Goal: Task Accomplishment & Management: Manage account settings

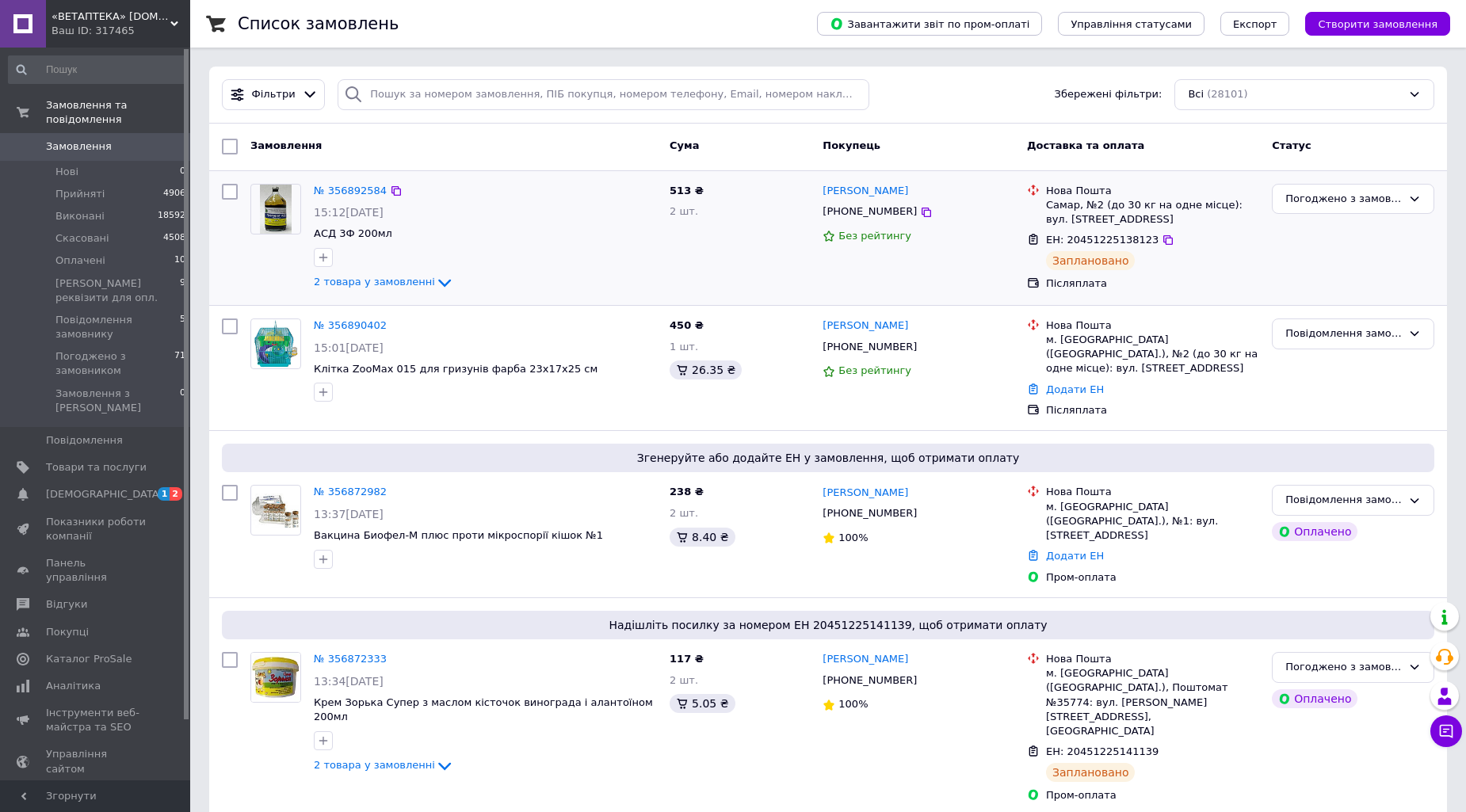
click at [1407, 262] on div "Погоджено з замовником" at bounding box center [1353, 238] width 175 height 121
click at [77, 487] on span "[DEMOGRAPHIC_DATA]" at bounding box center [105, 494] width 117 height 14
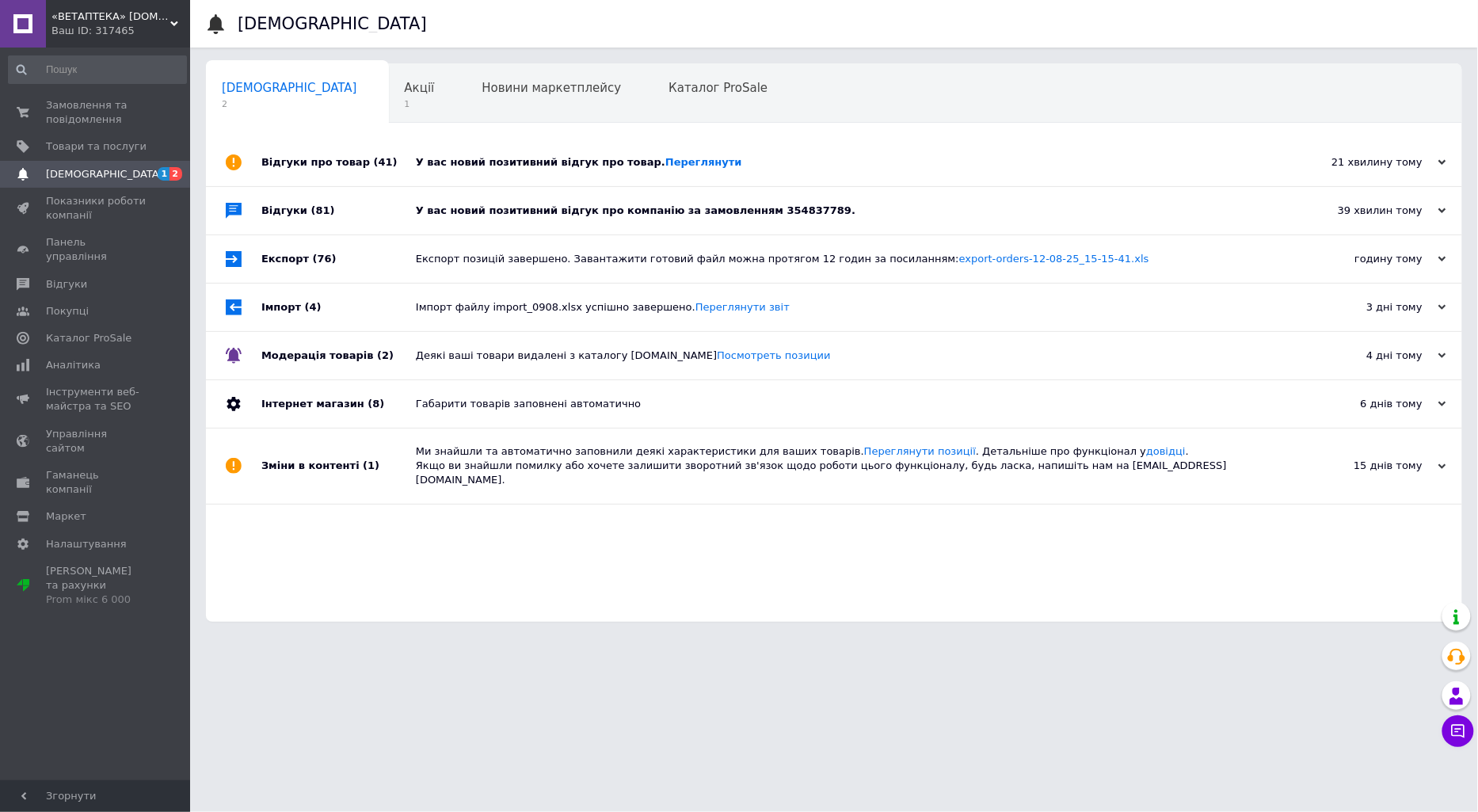
click at [894, 225] on div "У вас новий позитивний відгук про компанію за замовленням 354837789." at bounding box center [852, 210] width 873 height 47
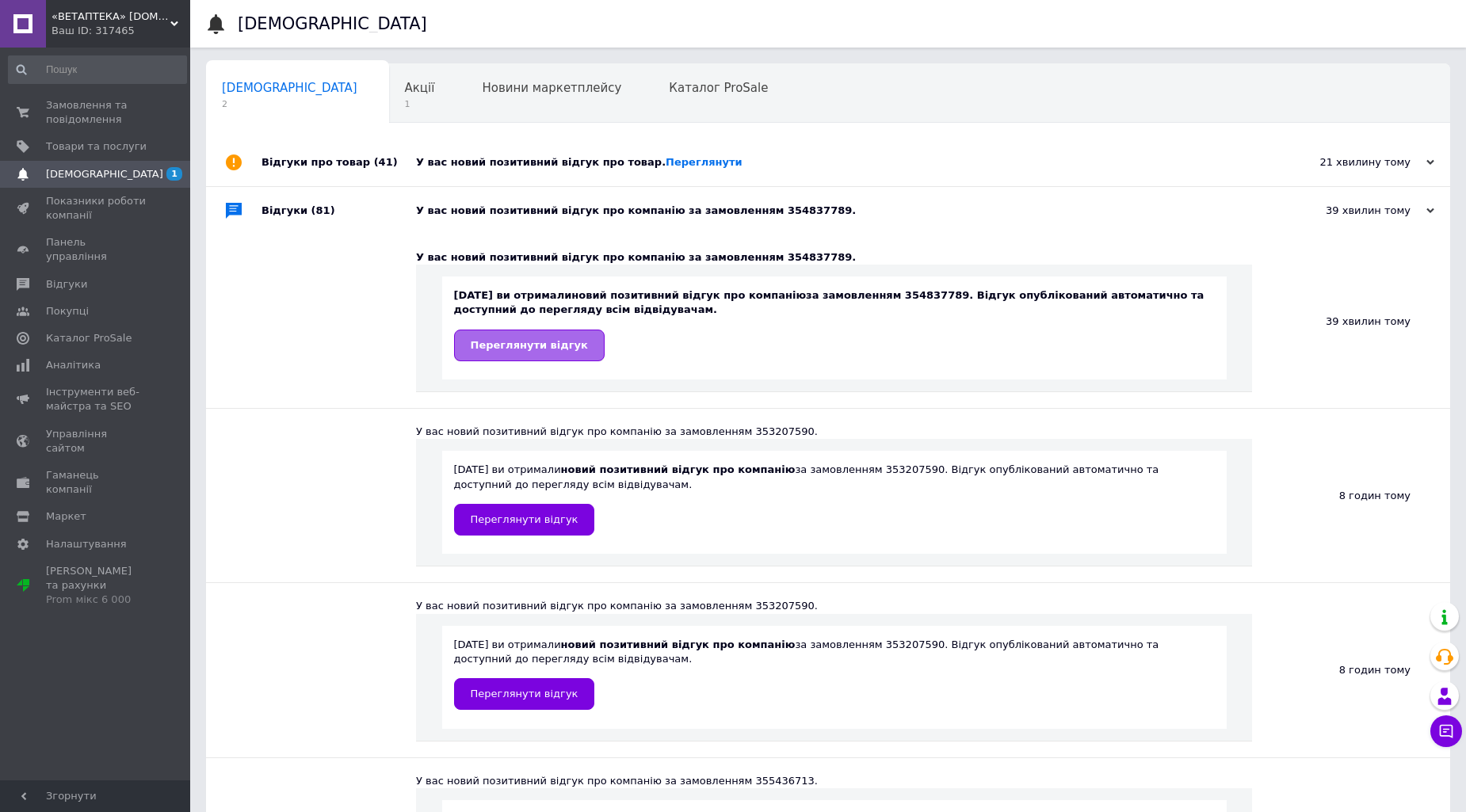
click at [540, 346] on span "Переглянути відгук" at bounding box center [529, 344] width 117 height 12
click at [389, 111] on div "Акції 1" at bounding box center [427, 94] width 78 height 61
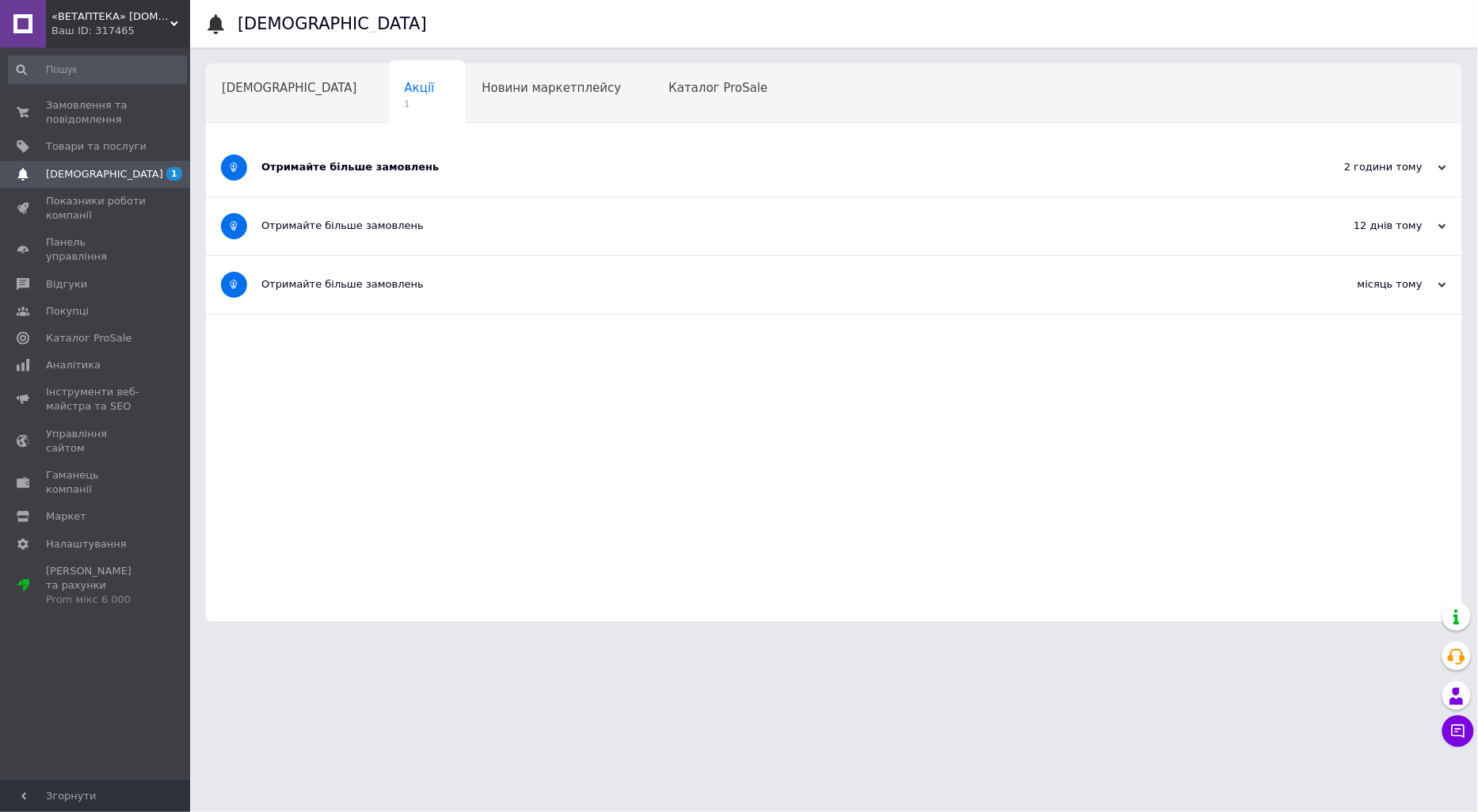
click at [334, 181] on div "Отримайте більше замовлень" at bounding box center [775, 167] width 1027 height 58
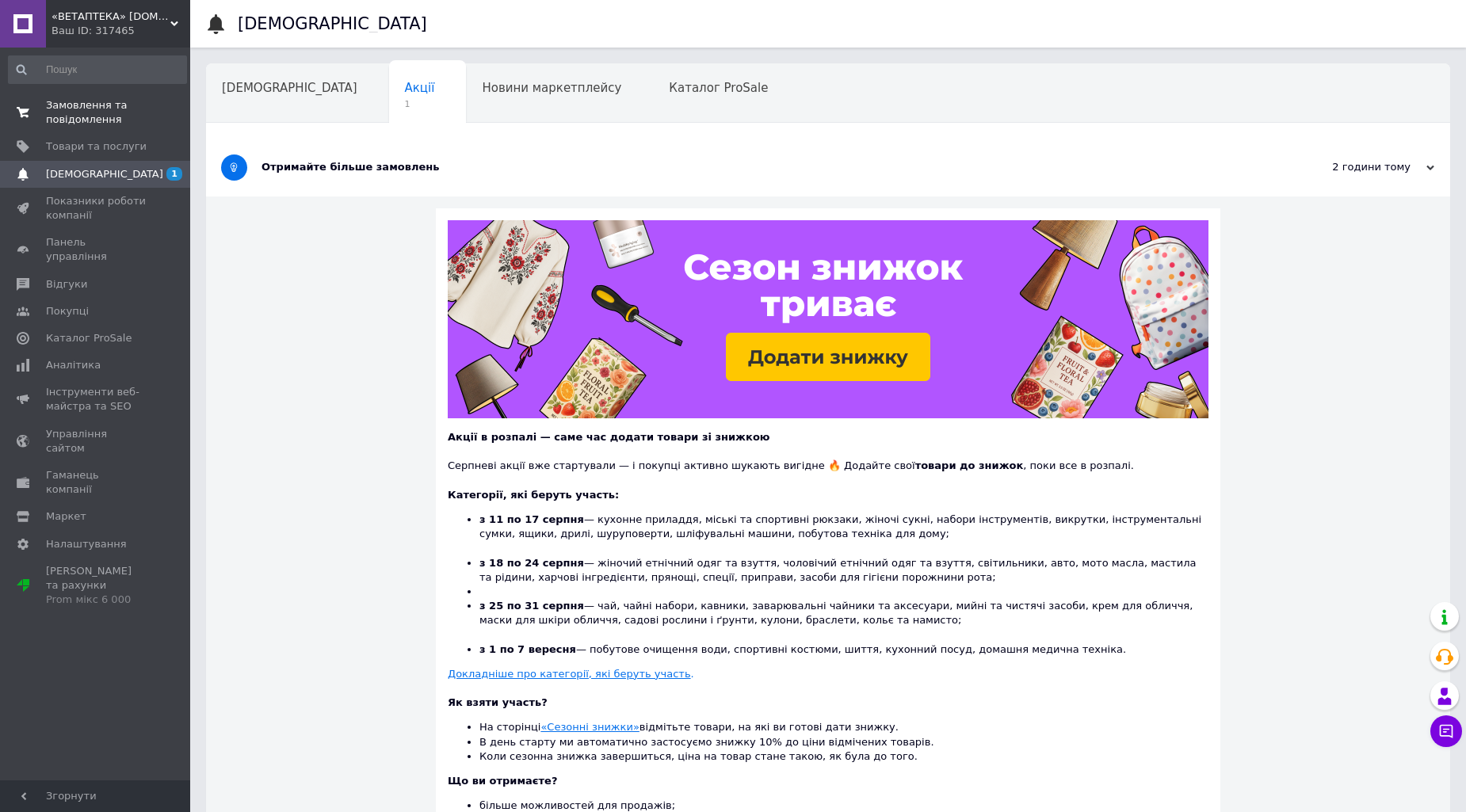
click at [104, 119] on span "Замовлення та повідомлення" at bounding box center [96, 113] width 101 height 29
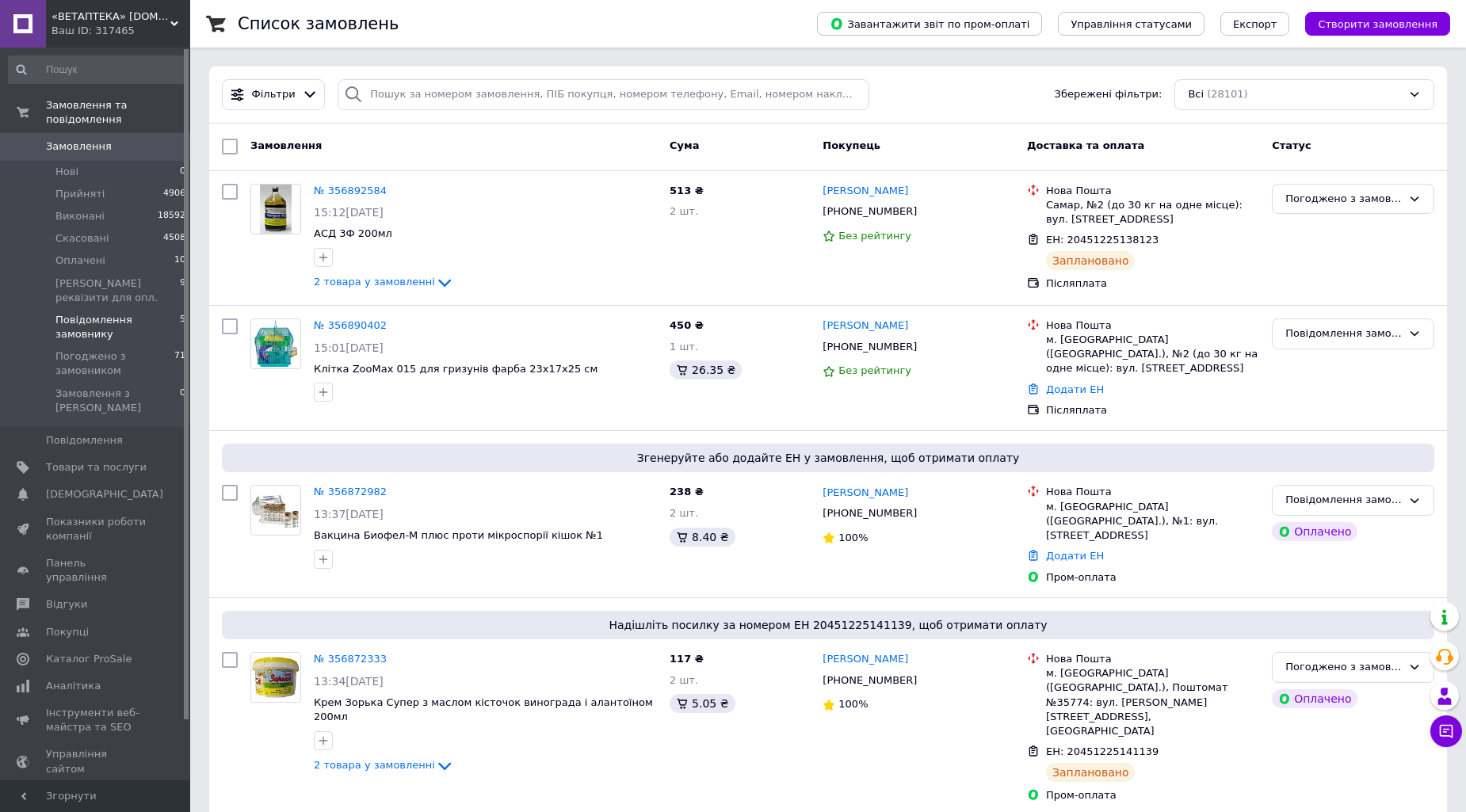
click at [69, 313] on span "Повідомлення замовнику" at bounding box center [117, 327] width 124 height 29
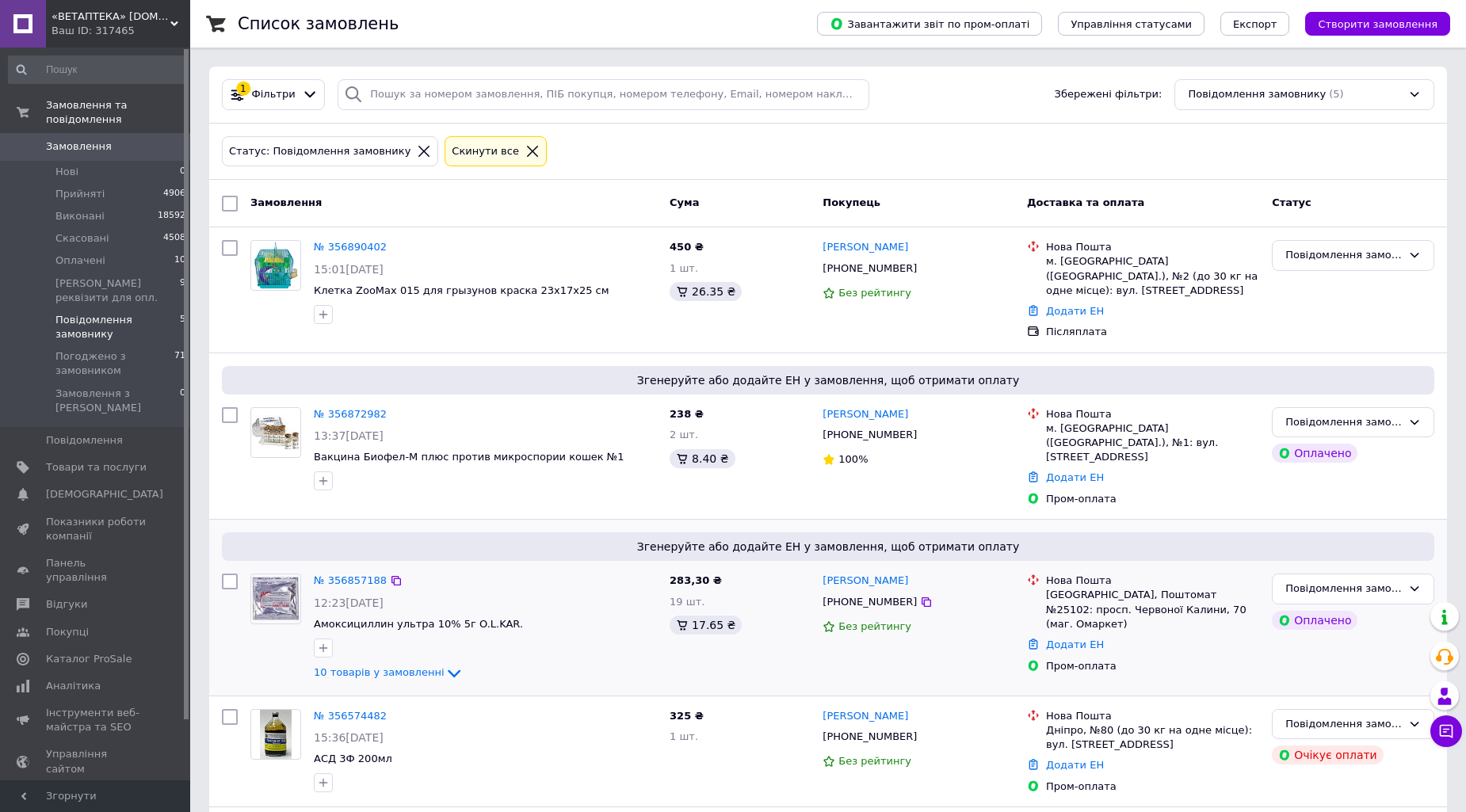
scroll to position [96, 0]
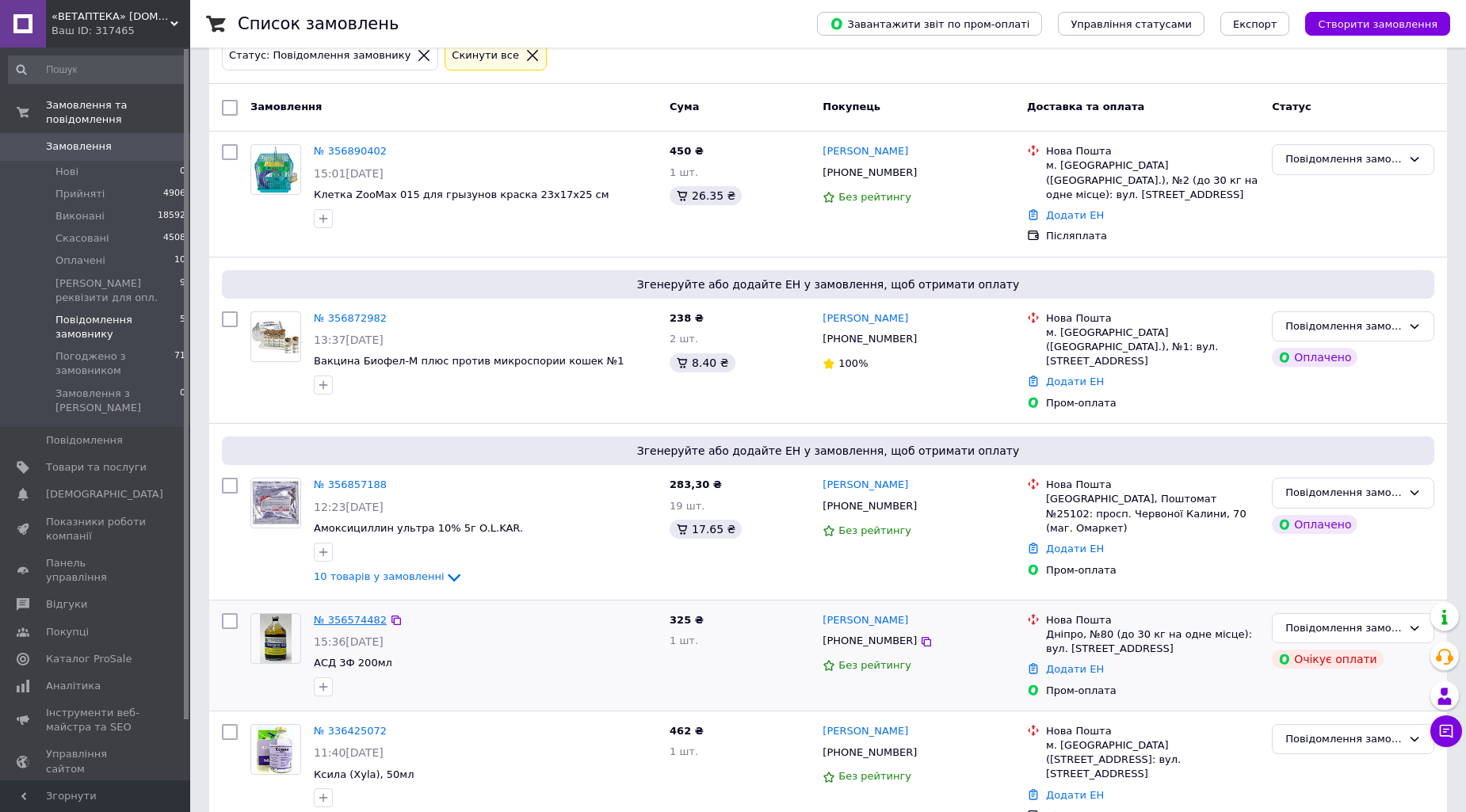
click at [357, 614] on link "№ 356574482" at bounding box center [350, 620] width 73 height 12
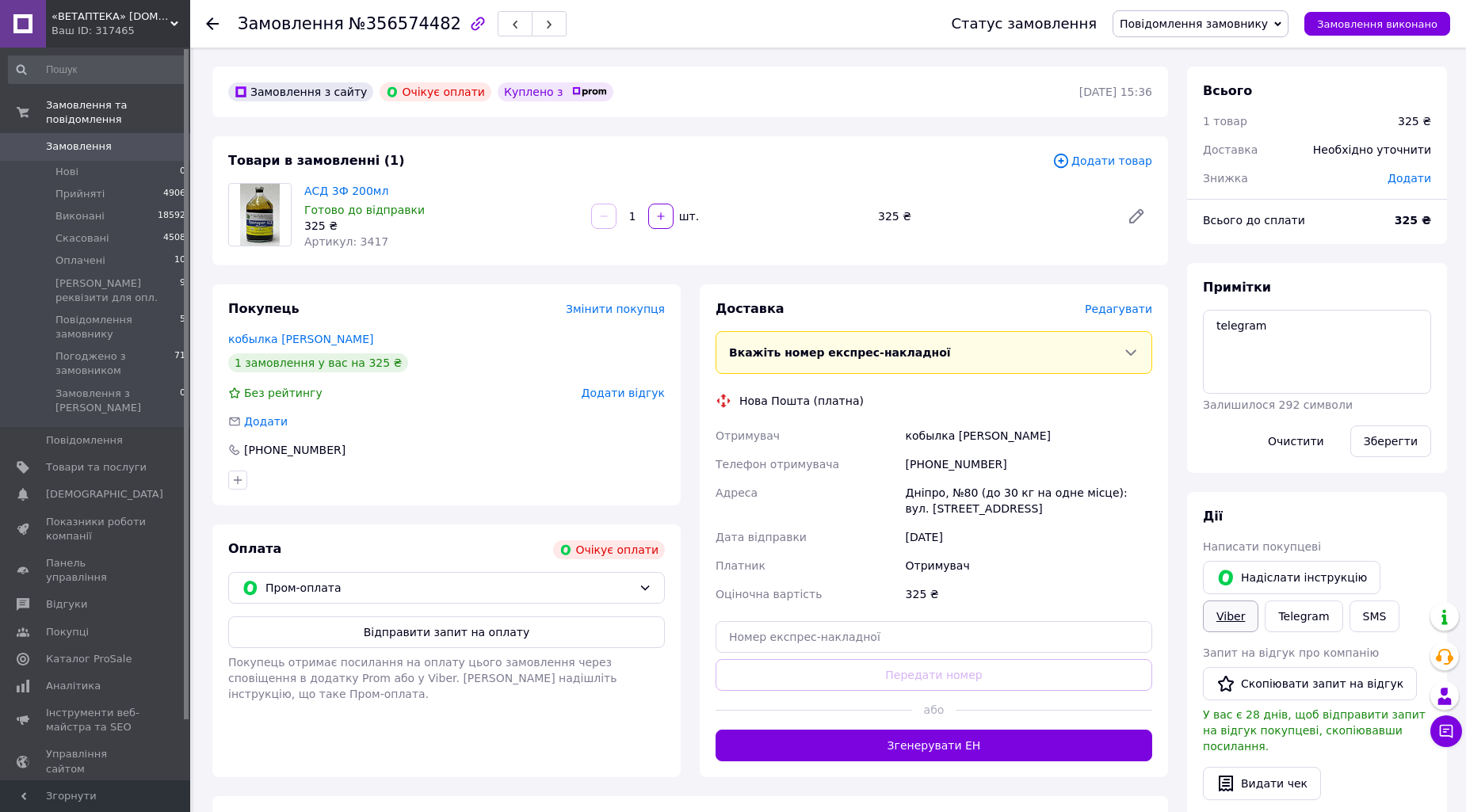
click at [1258, 600] on link "Viber" at bounding box center [1231, 616] width 56 height 32
click at [1398, 409] on div "Примітки telegram Залишилося 292 символи Очистити Зберегти" at bounding box center [1317, 368] width 228 height 178
click at [553, 629] on button "Відправити запит на оплату" at bounding box center [447, 632] width 437 height 32
click at [209, 22] on icon at bounding box center [212, 23] width 13 height 13
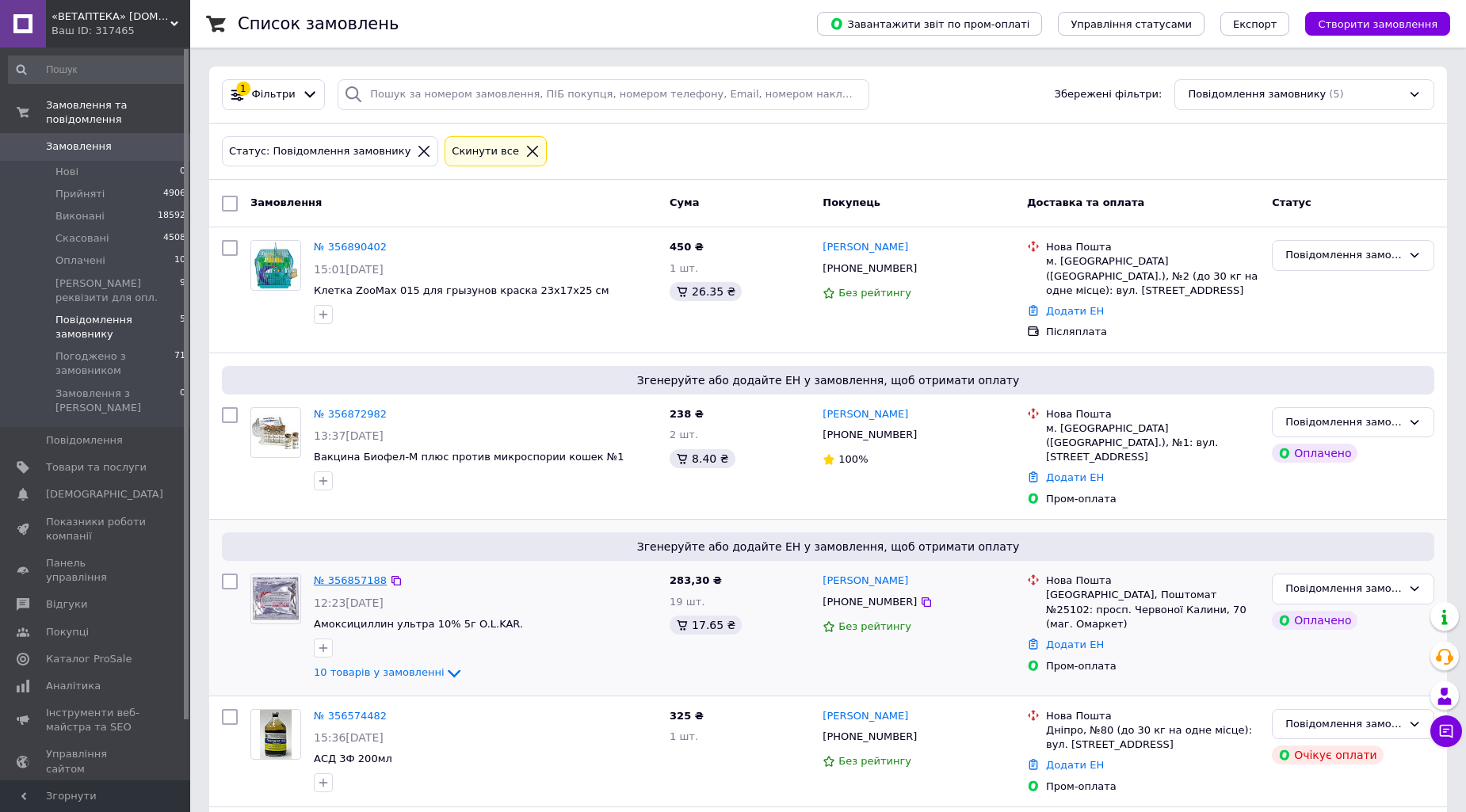
click at [354, 574] on link "№ 356857188" at bounding box center [350, 580] width 73 height 12
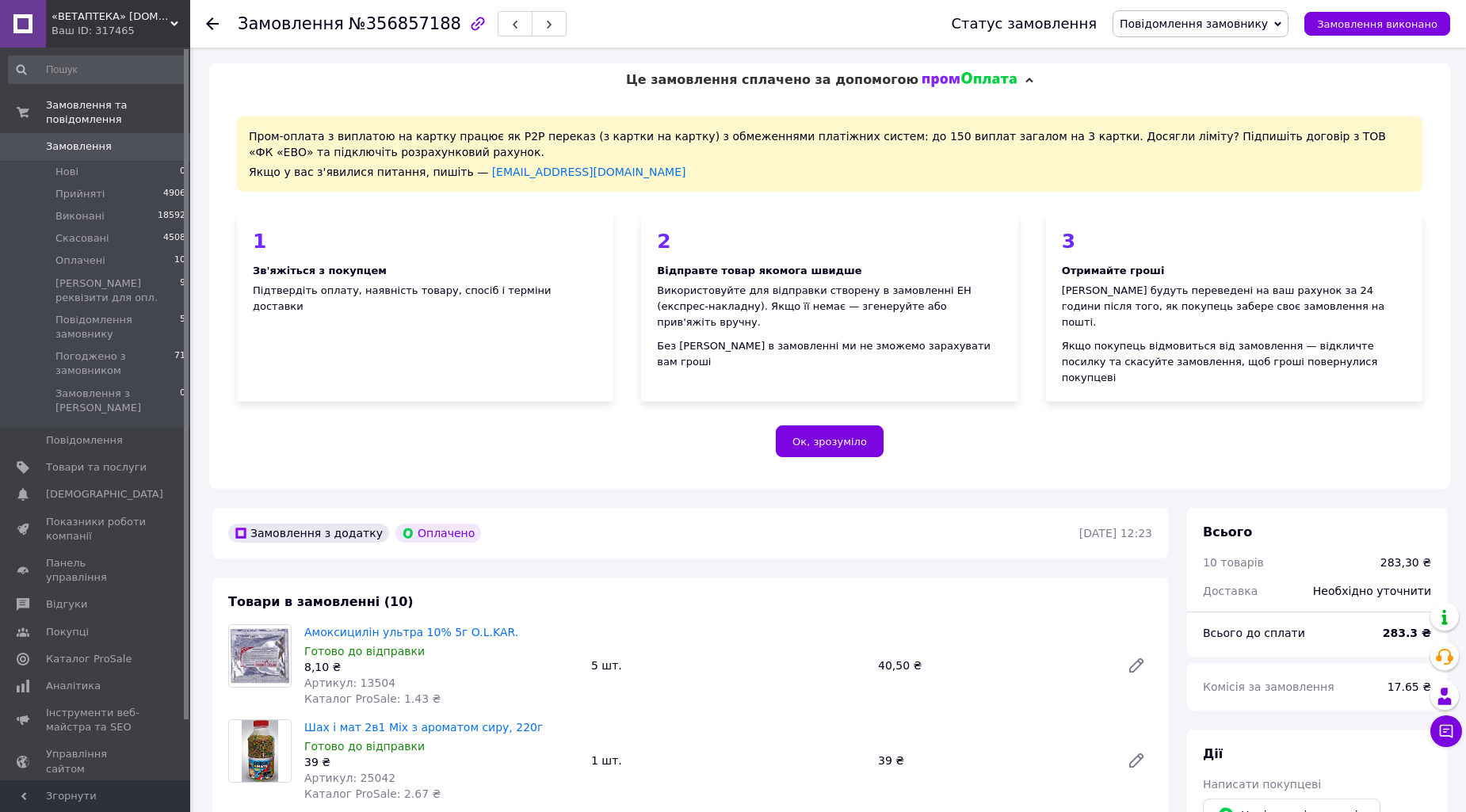
scroll to position [440, 0]
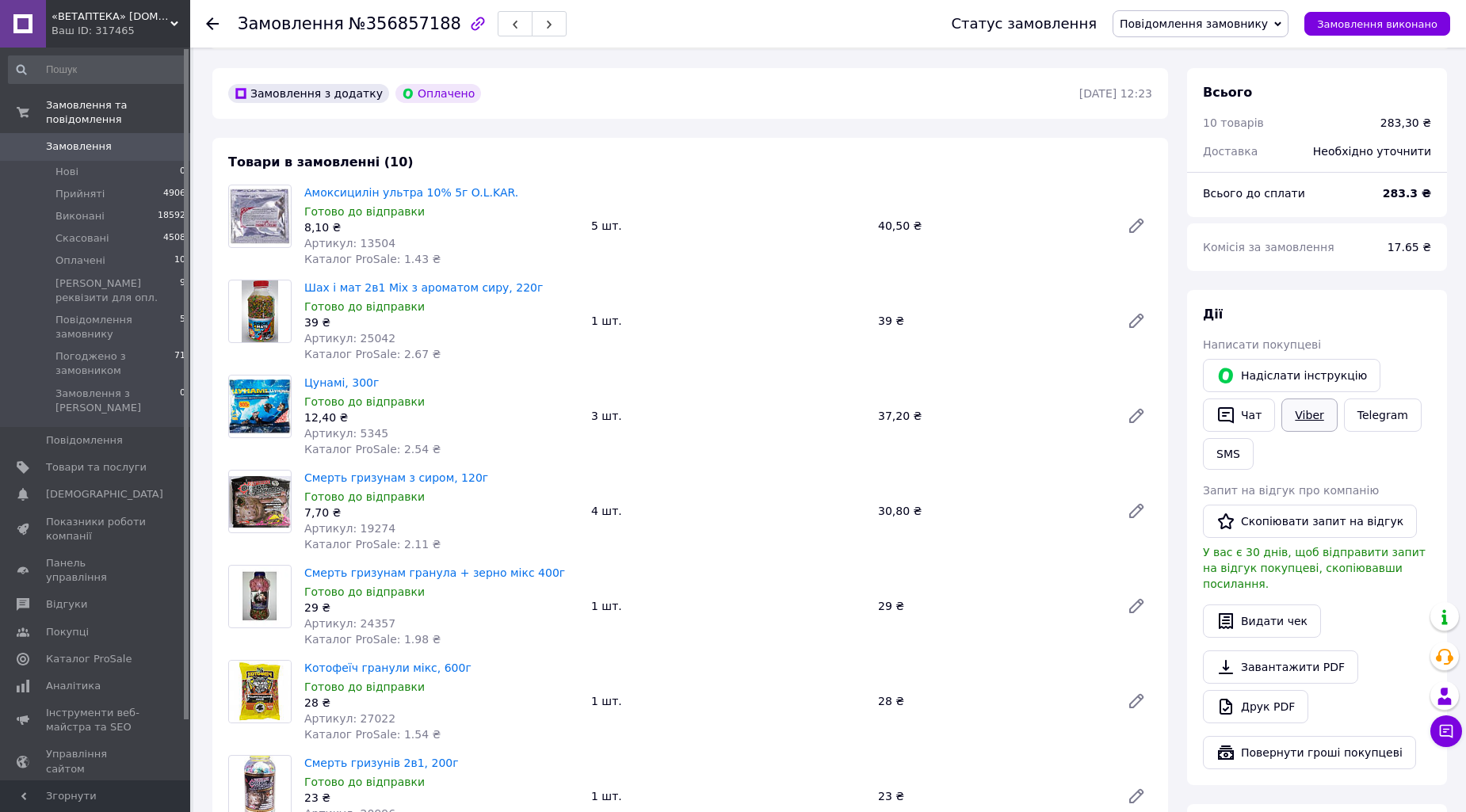
click at [1320, 398] on link "Viber" at bounding box center [1309, 415] width 56 height 34
click at [1401, 290] on div "Дії Написати покупцеві   Надіслати інструкцію   Чат Viber Telegram SMS Запит на…" at bounding box center [1317, 537] width 260 height 495
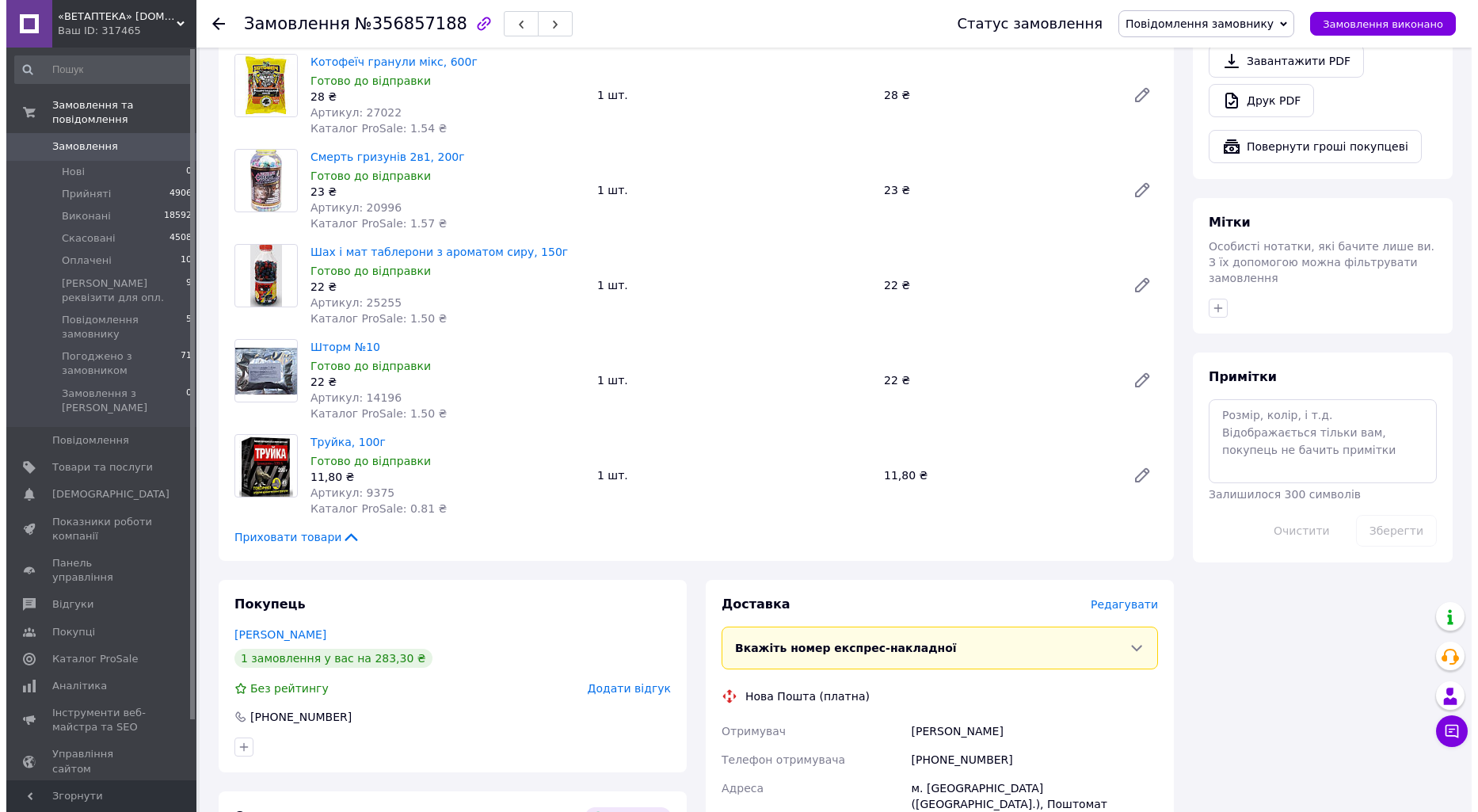
scroll to position [1144, 0]
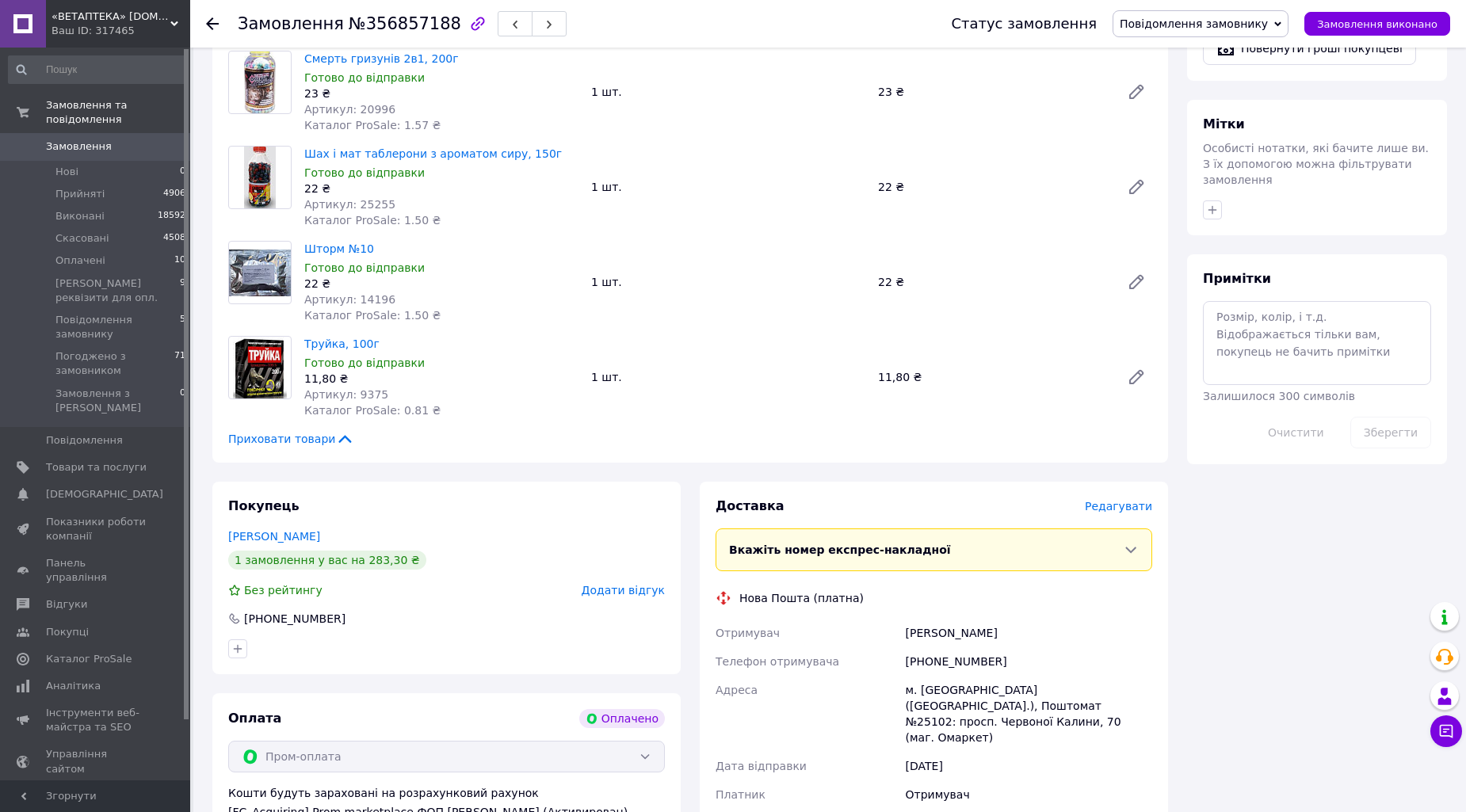
click at [1136, 500] on span "Редагувати" at bounding box center [1119, 506] width 67 height 13
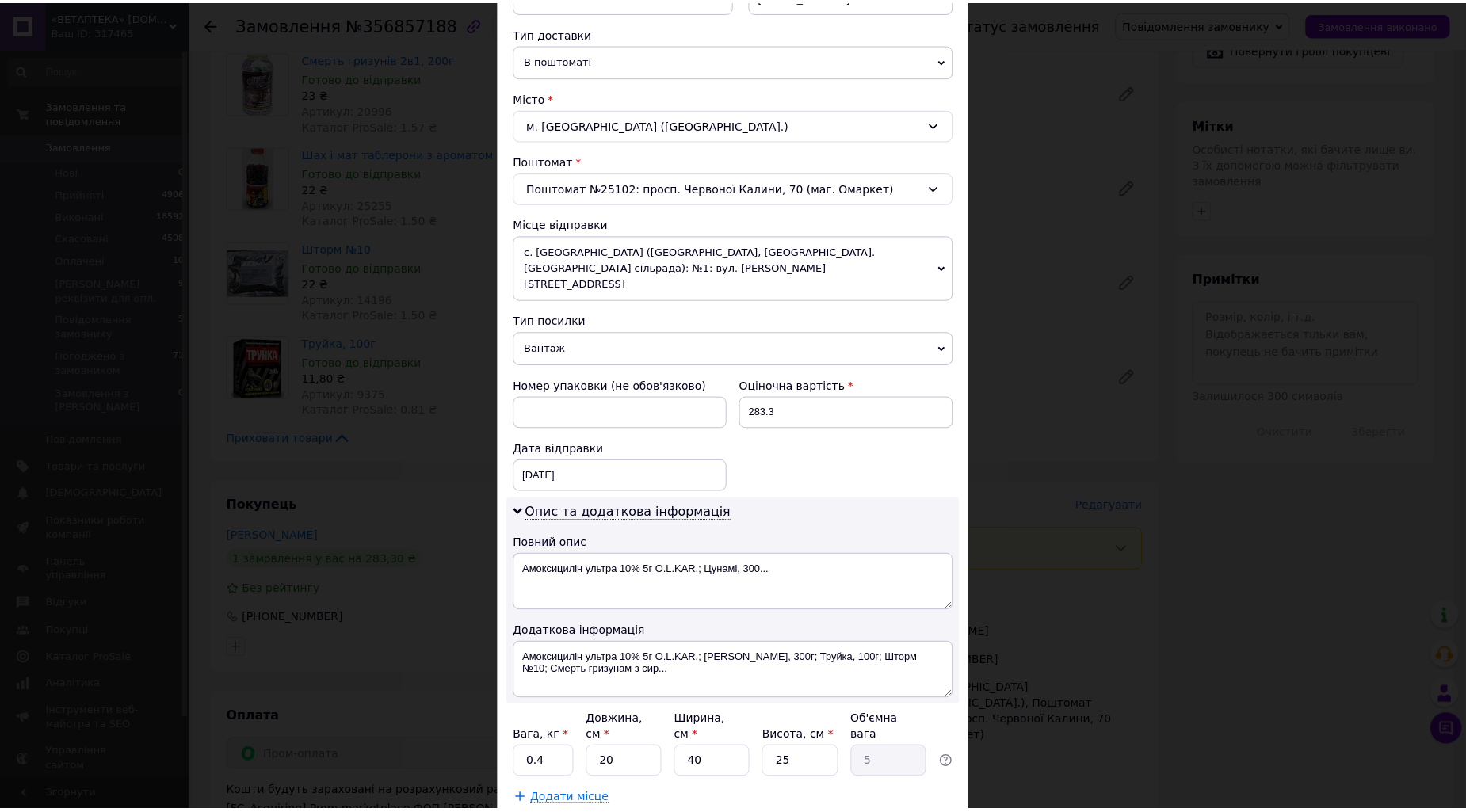
scroll to position [434, 0]
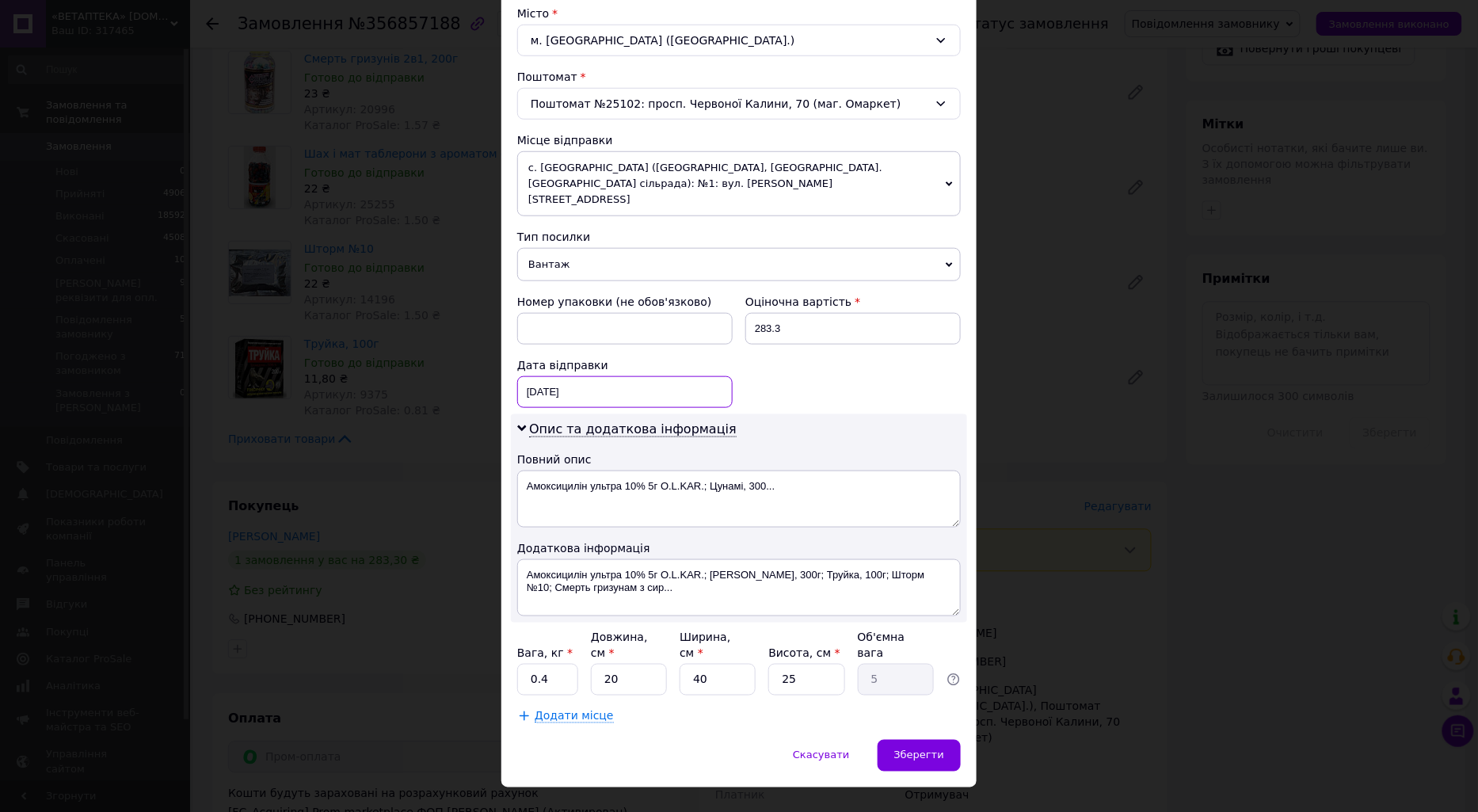
click at [560, 376] on div "12.08.2025 < 2025 > < Август > Пн Вт Ср Чт Пт Сб Вс 28 29 30 31 1 2 3 4 5 6 7 8…" at bounding box center [625, 392] width 216 height 32
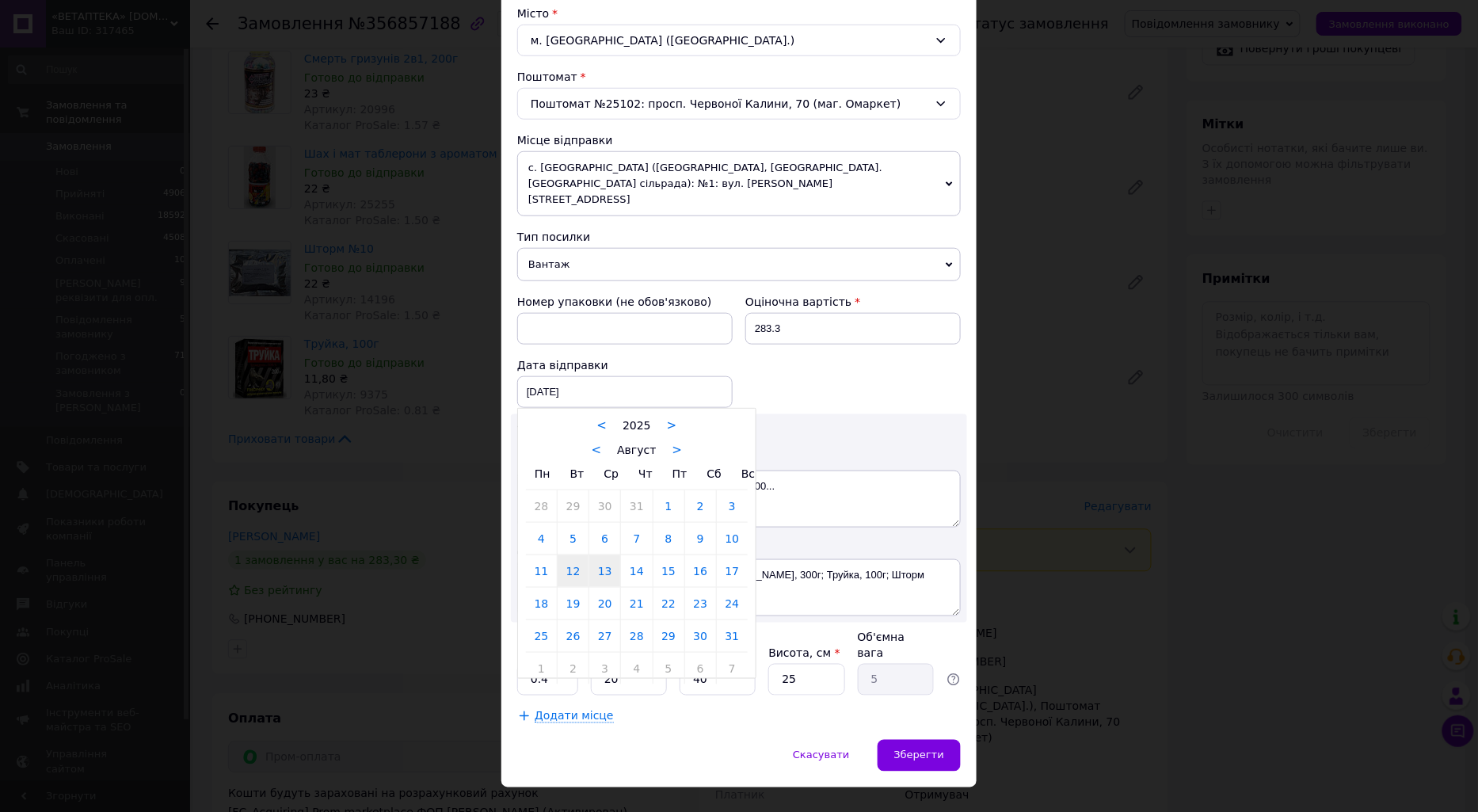
click at [612, 556] on link "13" at bounding box center [605, 571] width 31 height 32
type input "13.08.2025"
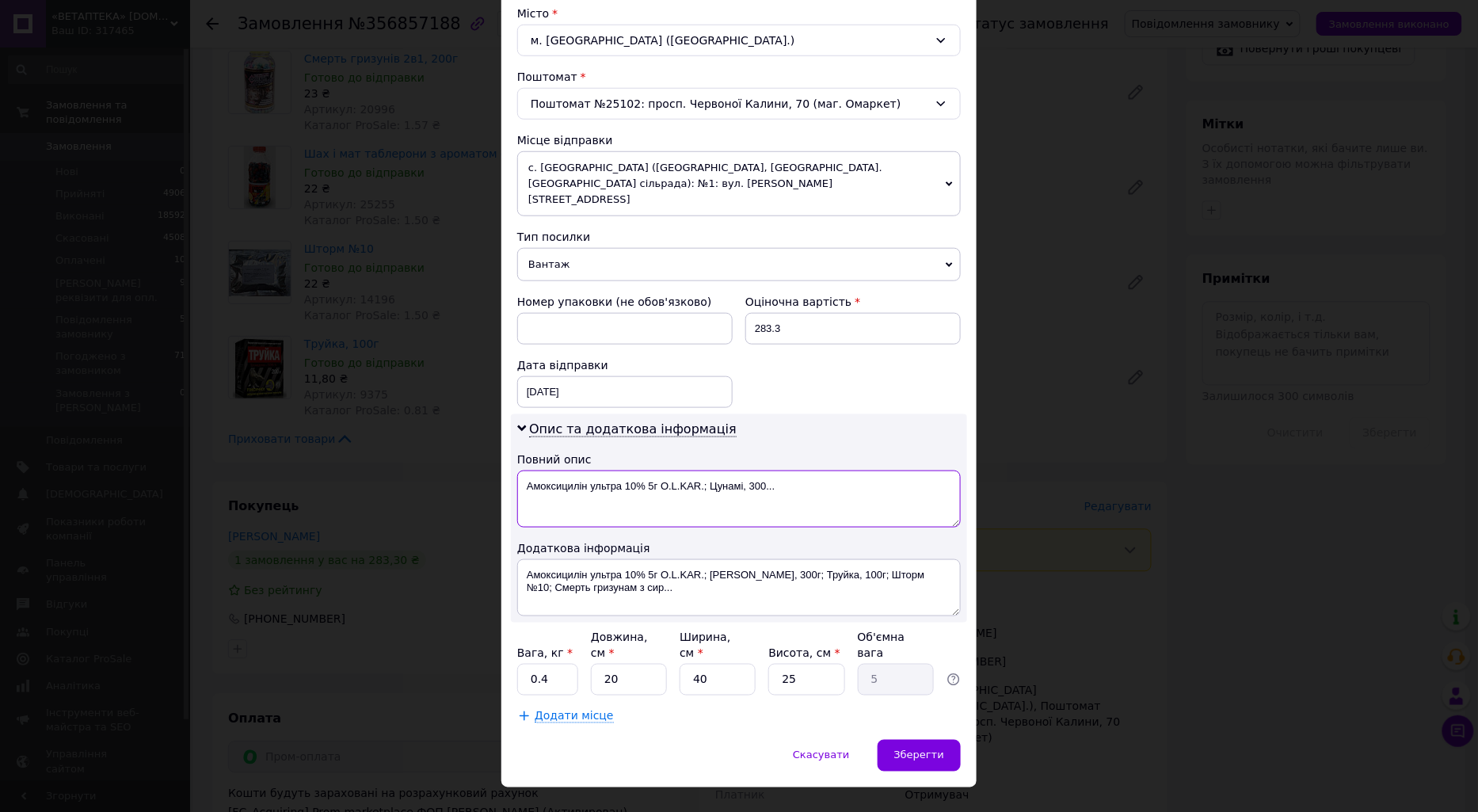
click at [628, 470] on textarea "Амоксицилін ультра 10% 5г O.L.KAR.; Цунамі, 300..." at bounding box center [739, 498] width 444 height 57
type textarea "10 позицій"
type textarea "10 розицій"
drag, startPoint x: 555, startPoint y: 650, endPoint x: 526, endPoint y: 648, distance: 29.1
click at [526, 664] on input "0.4" at bounding box center [548, 679] width 61 height 32
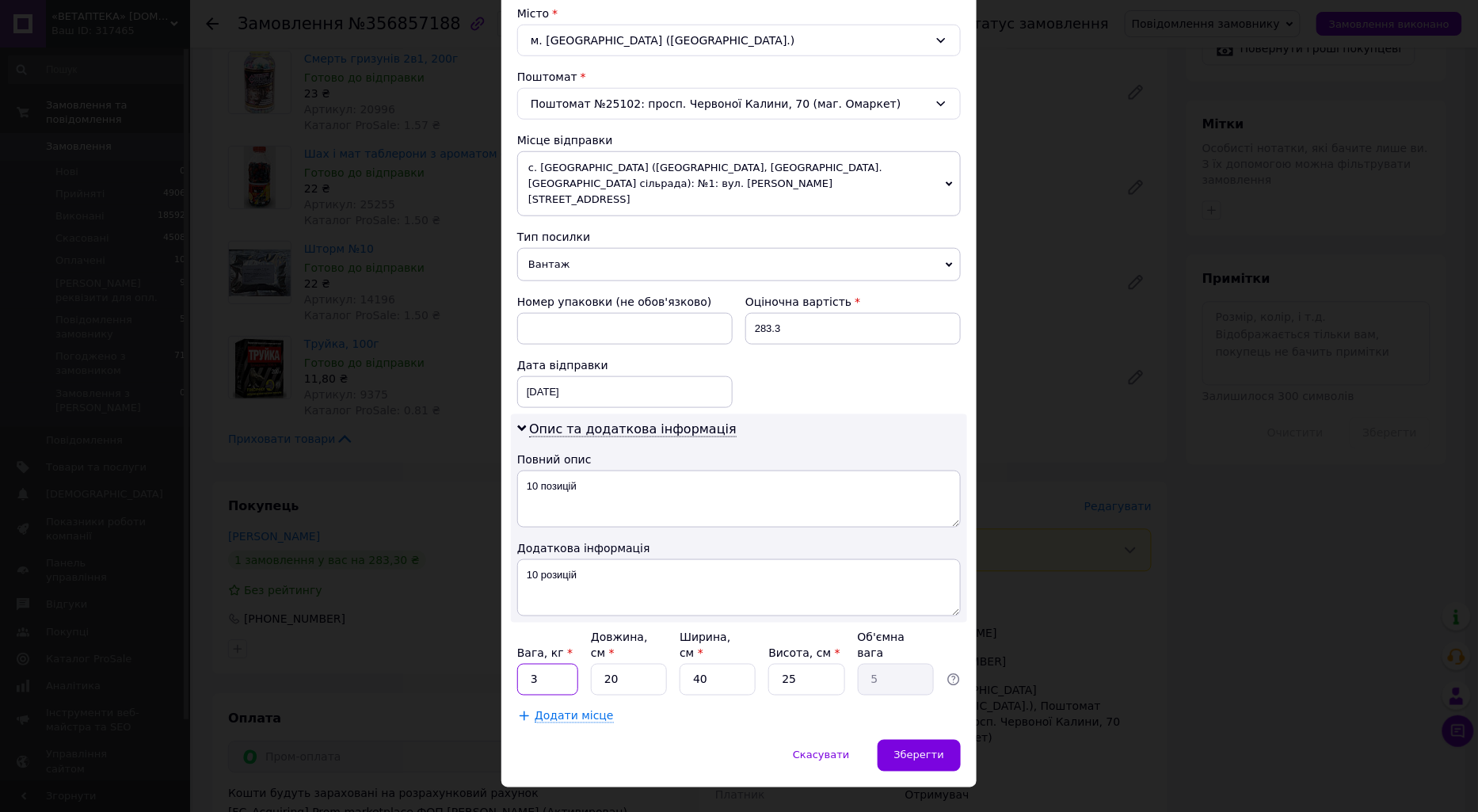
type input "3"
drag, startPoint x: 711, startPoint y: 651, endPoint x: 684, endPoint y: 651, distance: 27.0
click at [684, 664] on input "40" at bounding box center [717, 679] width 76 height 32
type input "2"
type input "0.25"
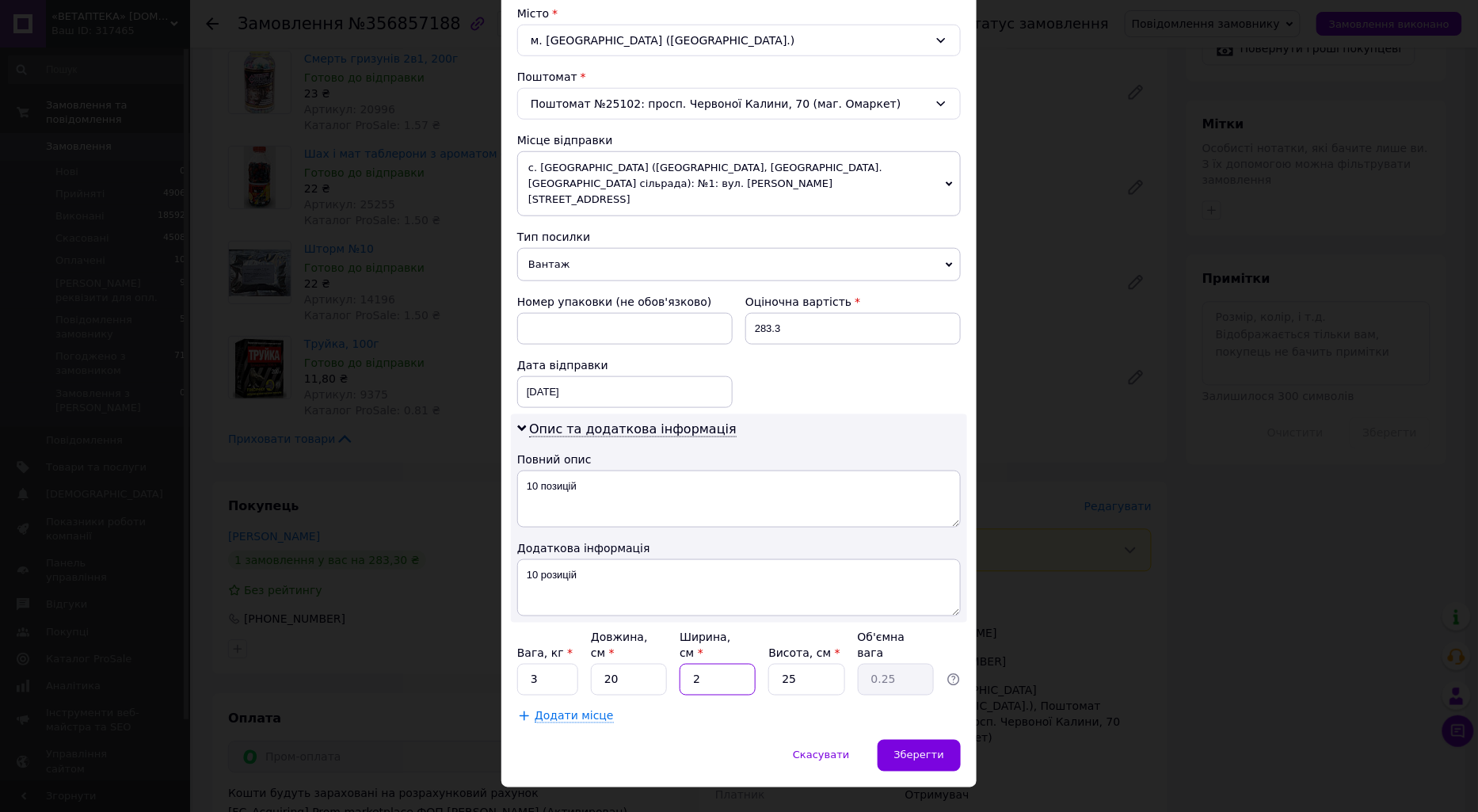
type input "20"
type input "2.5"
type input "20"
click at [944, 740] on div "Зберегти" at bounding box center [919, 755] width 83 height 32
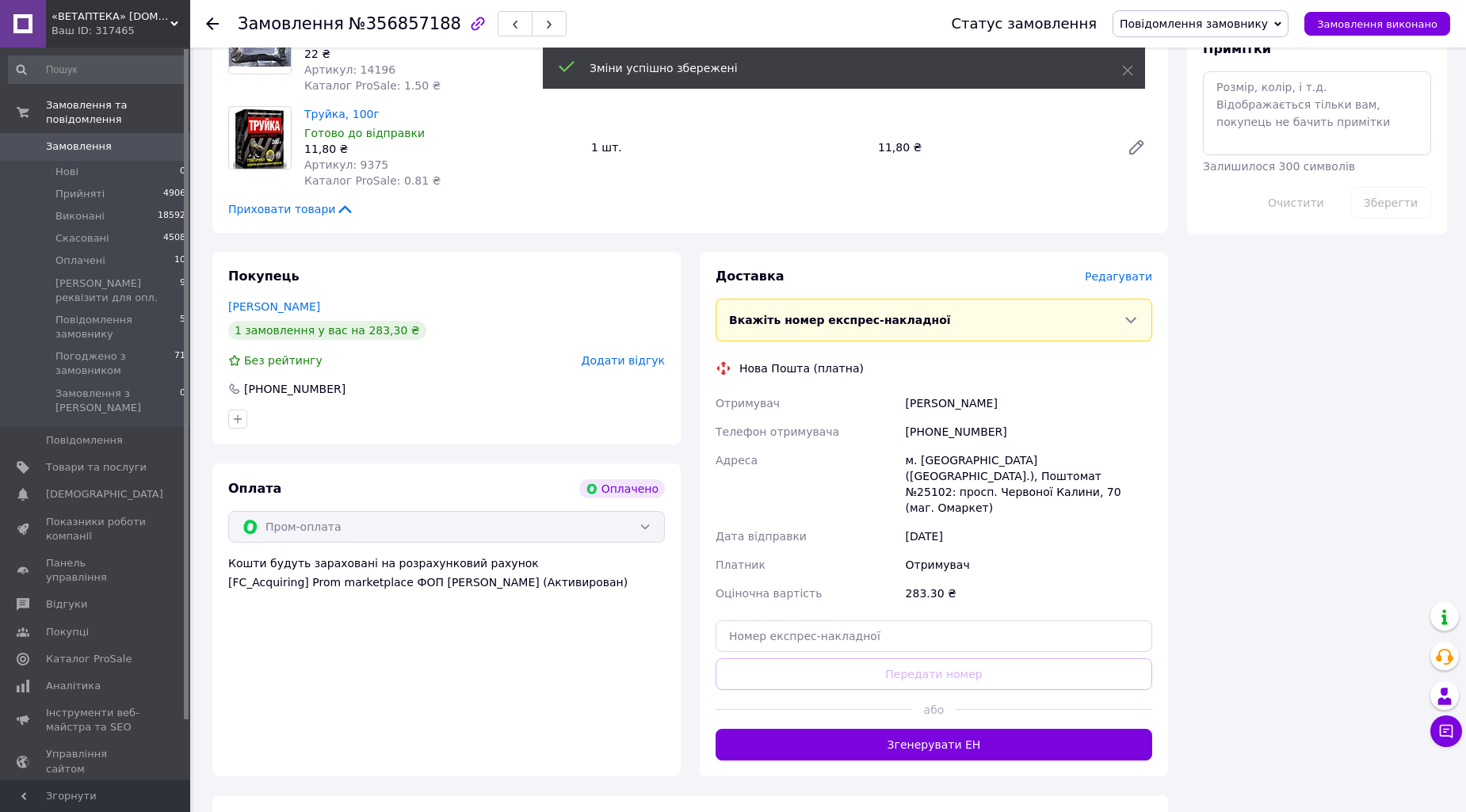
scroll to position [1408, 0]
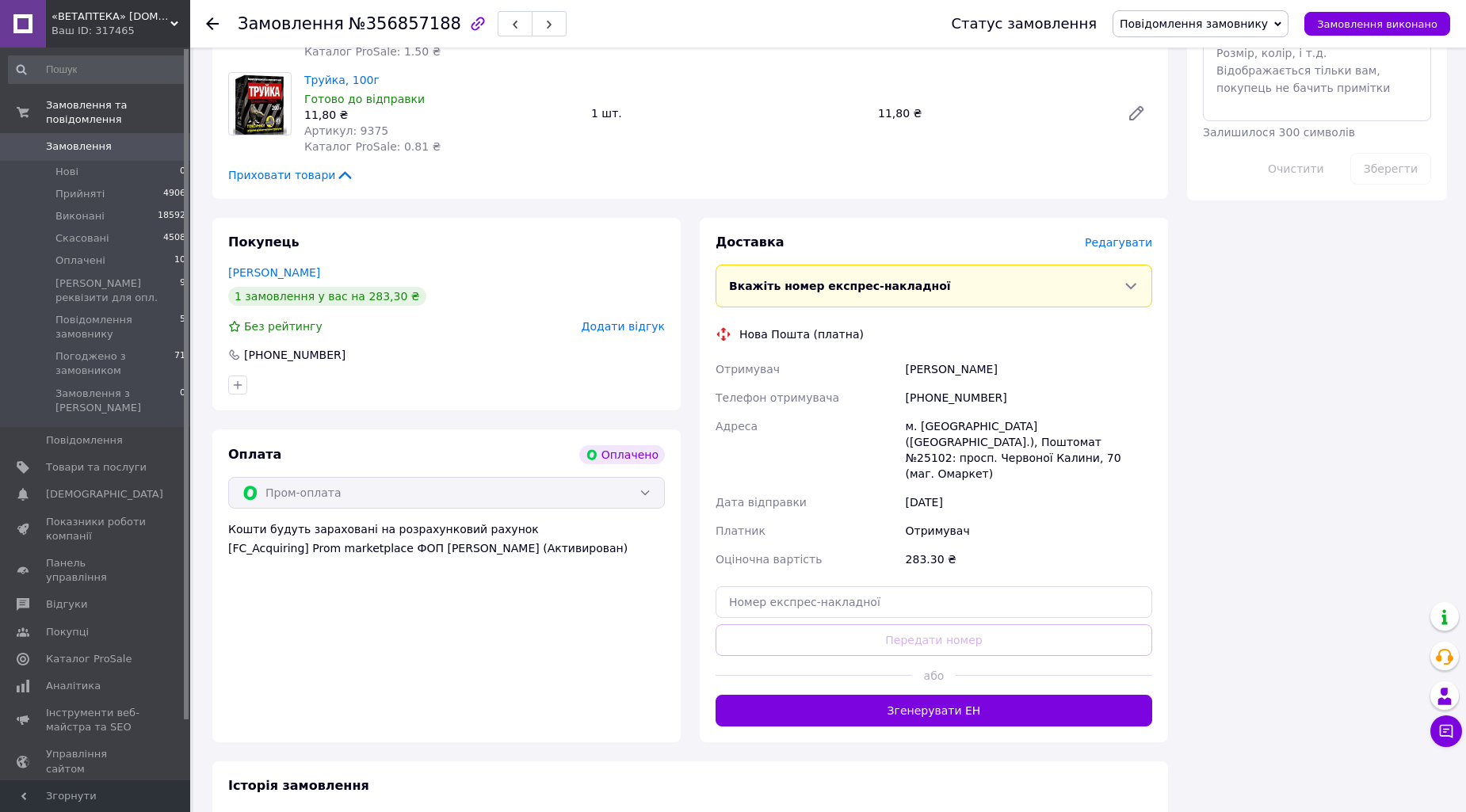
drag, startPoint x: 925, startPoint y: 649, endPoint x: 906, endPoint y: 631, distance: 26.2
click at [926, 695] on button "Згенерувати ЕН" at bounding box center [934, 710] width 437 height 32
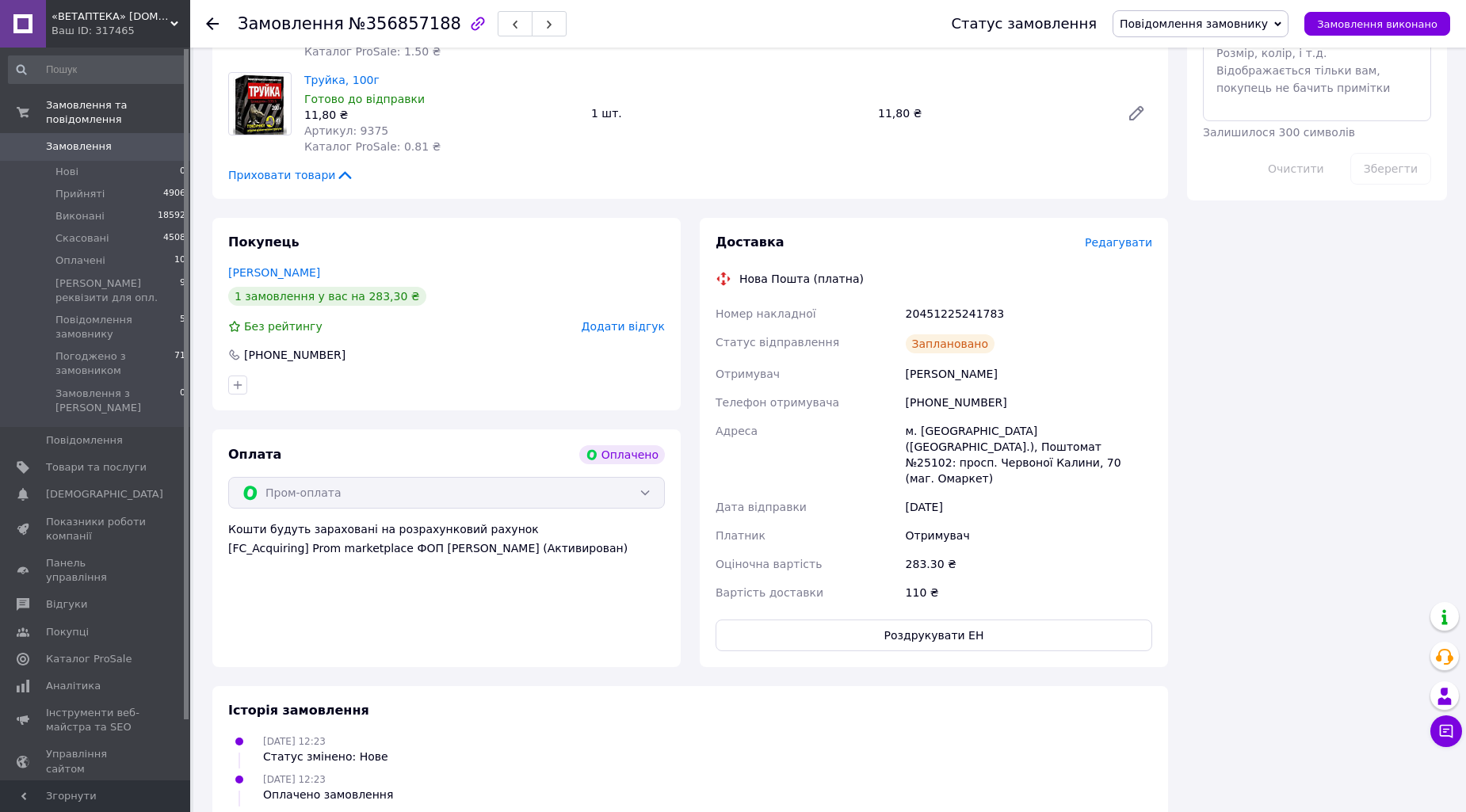
click at [211, 20] on use at bounding box center [212, 23] width 13 height 13
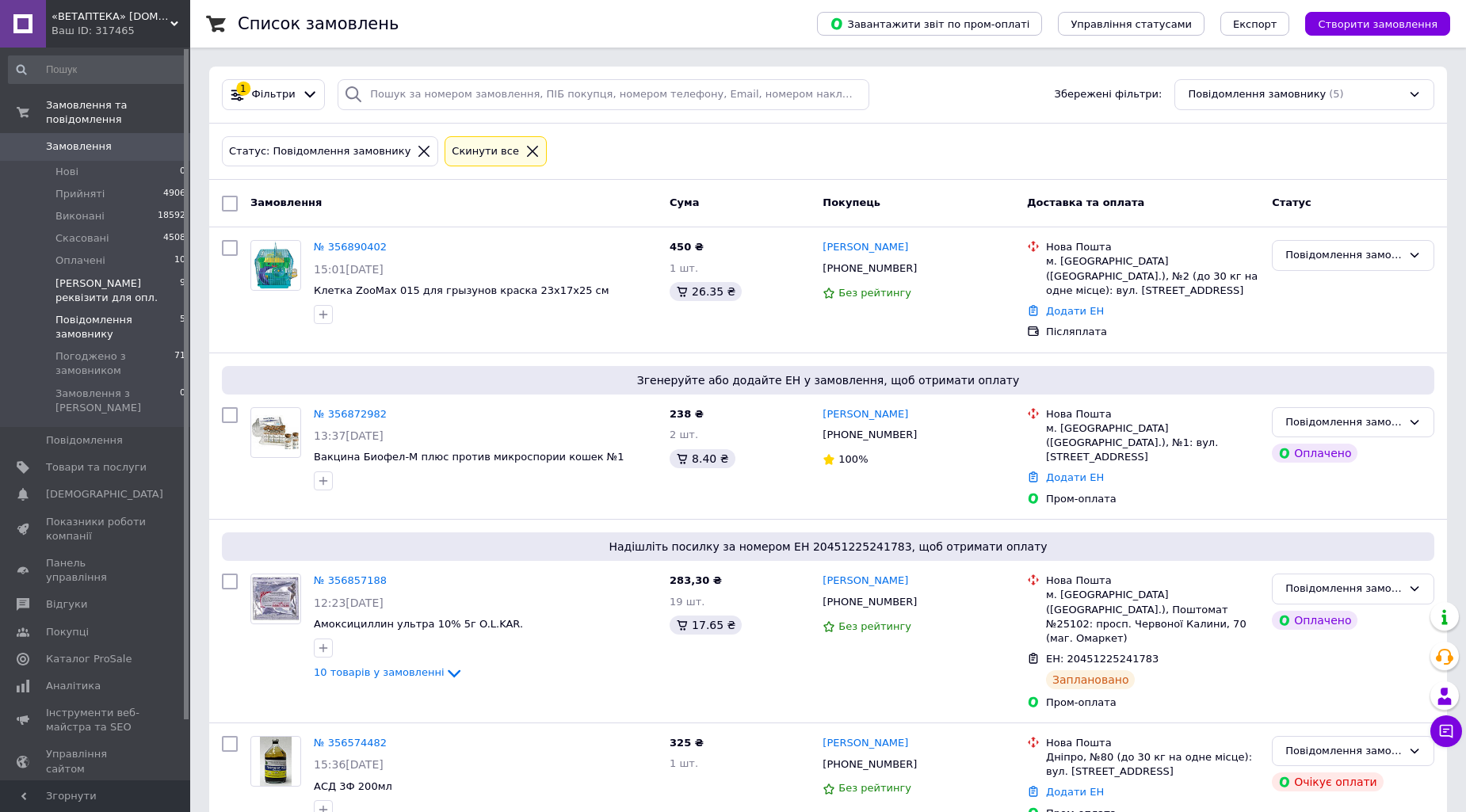
click at [101, 283] on span "[PERSON_NAME] реквізити для опл." at bounding box center [117, 291] width 124 height 29
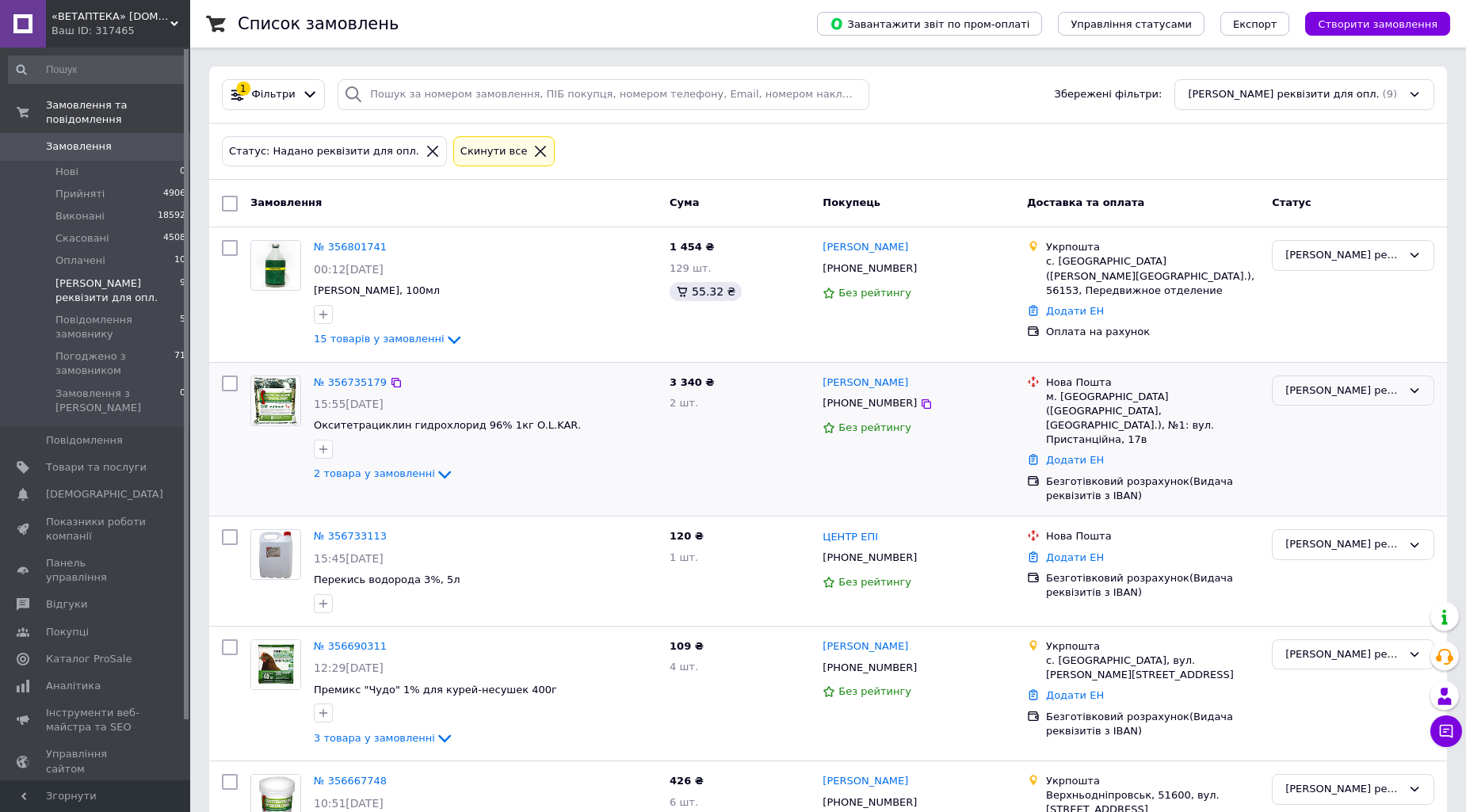
click at [1371, 389] on div "[PERSON_NAME] реквізити для опл." at bounding box center [1343, 391] width 116 height 16
click at [1312, 508] on li "Оплачено" at bounding box center [1352, 510] width 161 height 29
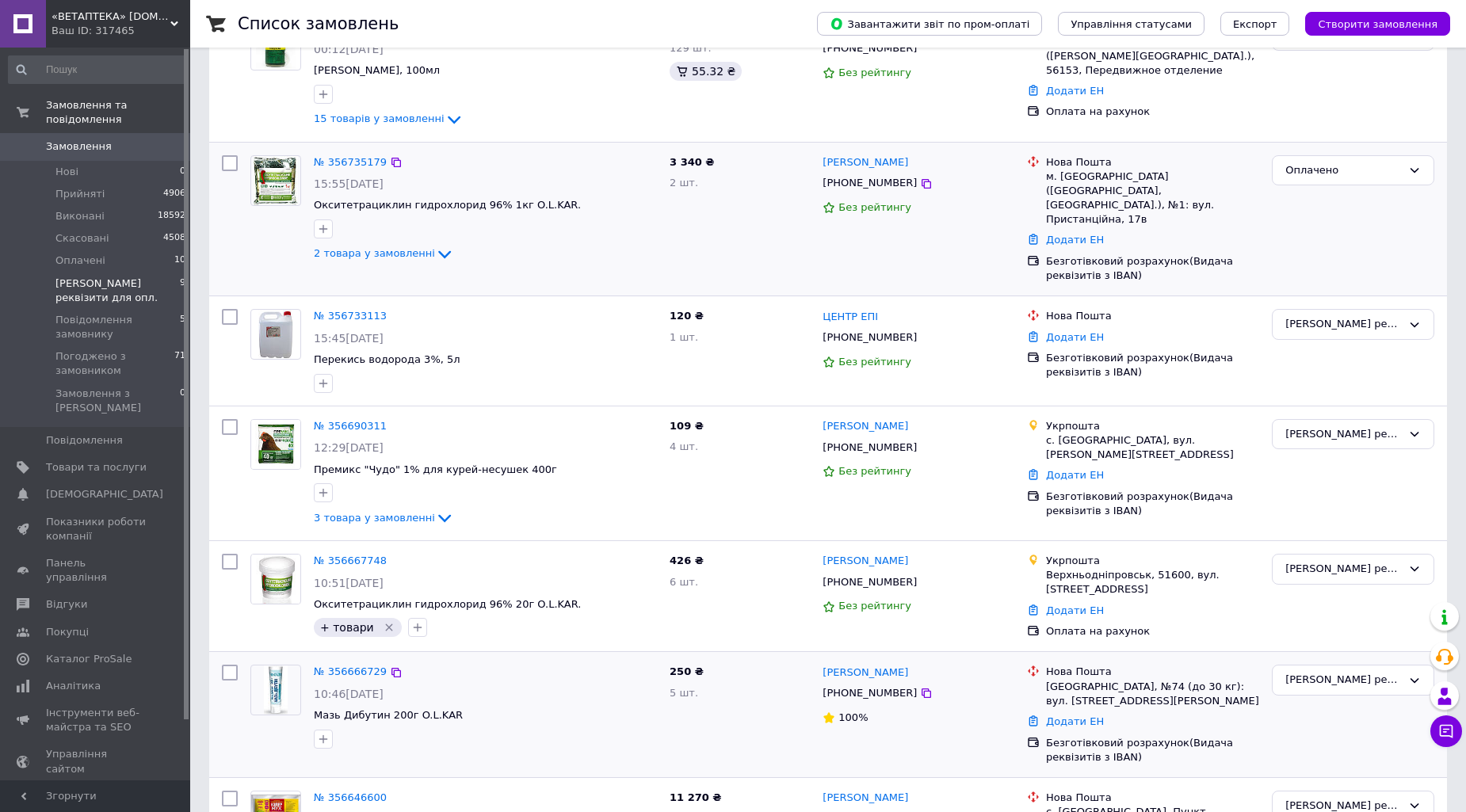
scroll to position [352, 0]
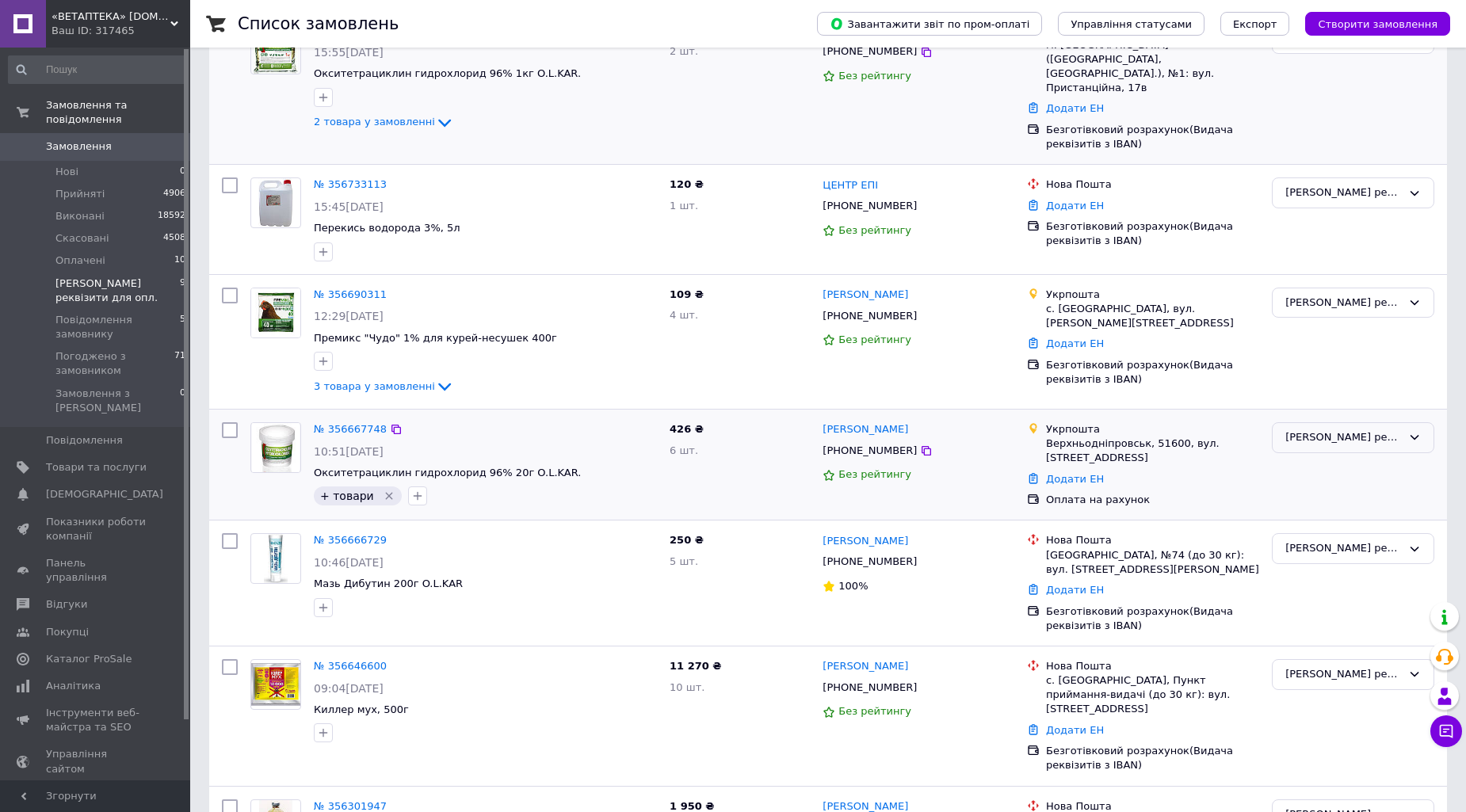
click at [1367, 429] on div "[PERSON_NAME] реквізити для опл." at bounding box center [1343, 437] width 116 height 16
click at [1310, 543] on li "Оплачено" at bounding box center [1352, 557] width 161 height 29
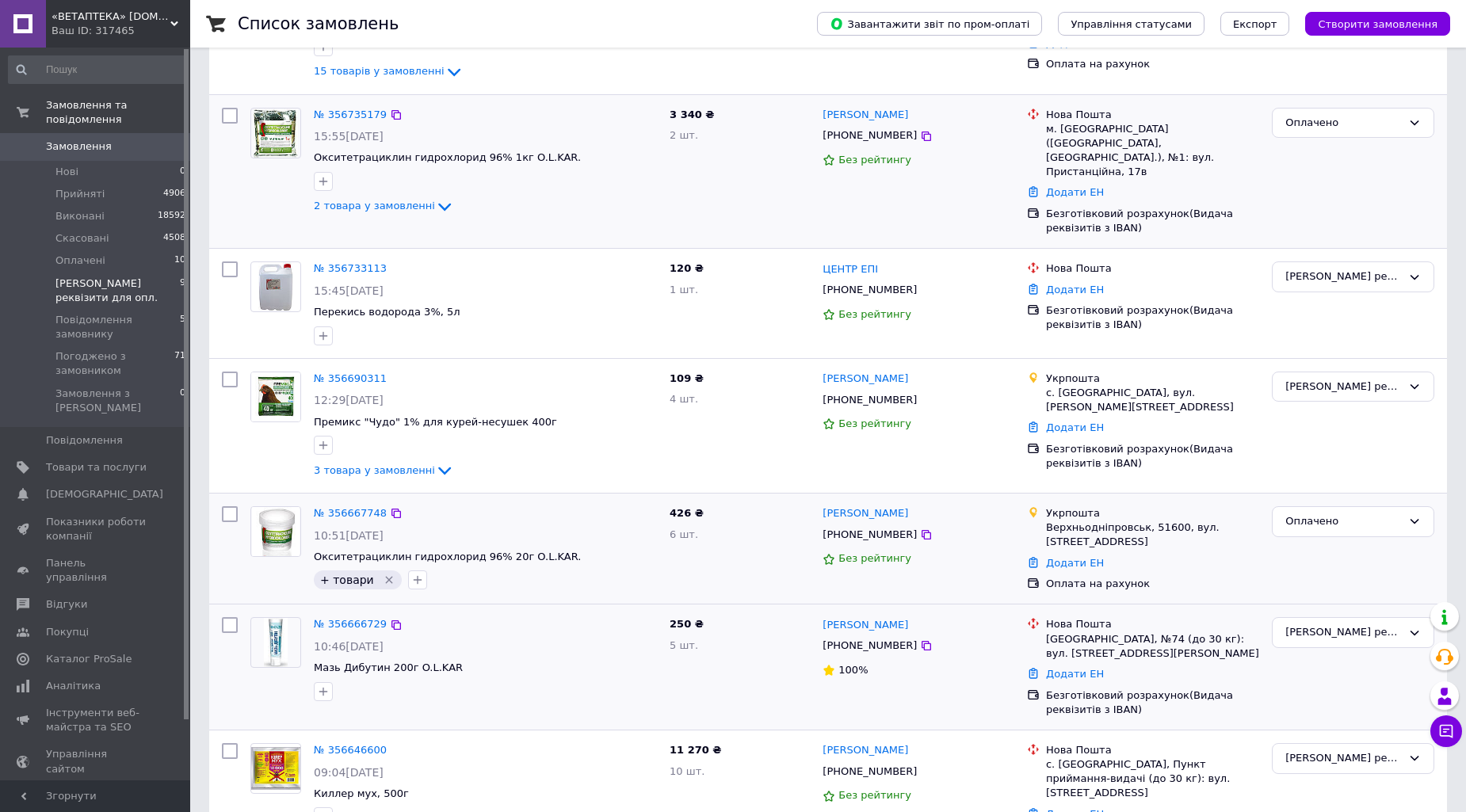
scroll to position [88, 0]
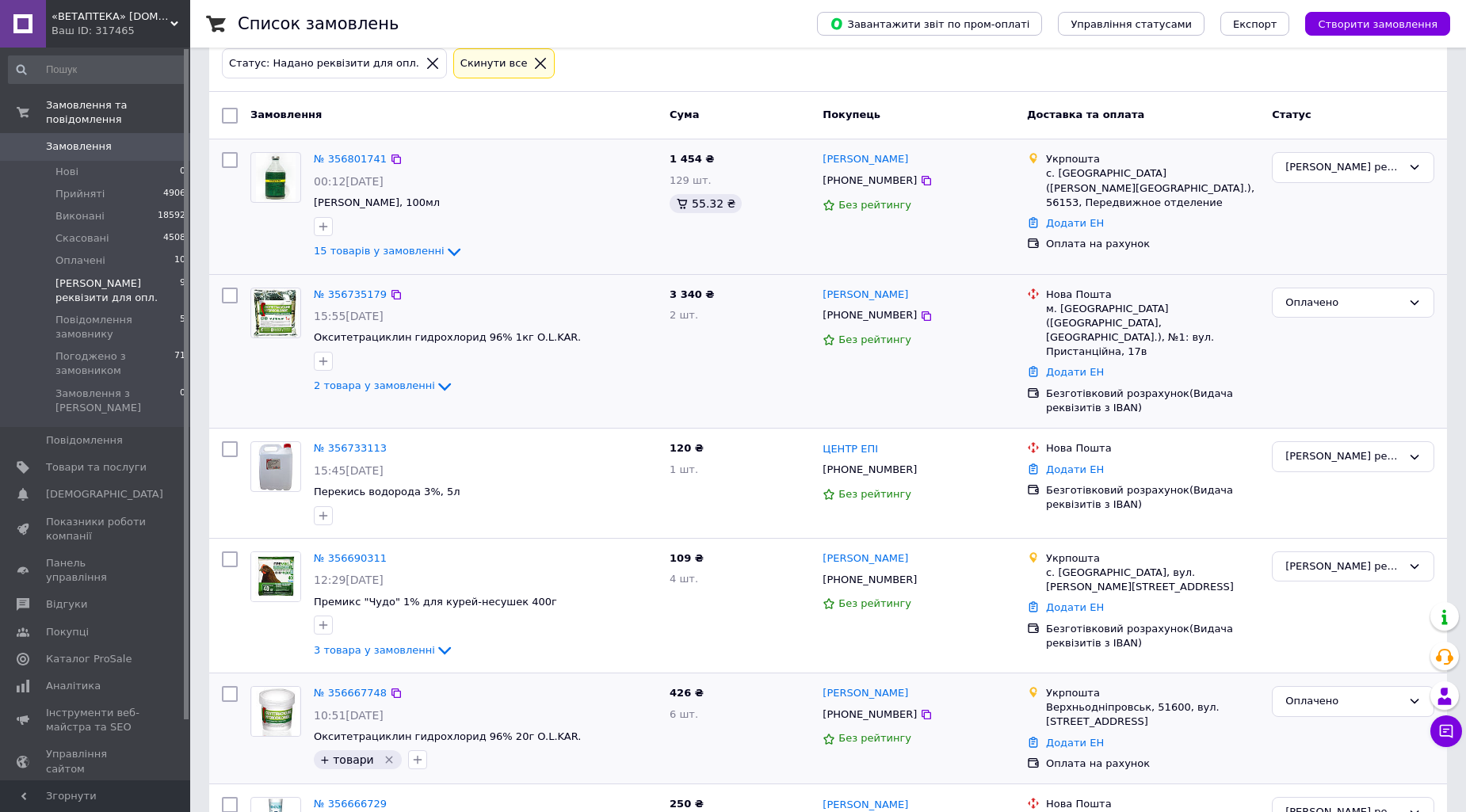
click at [1361, 140] on div "№ 356801741 00:12, 12.08.2025 Вакцина Сердосан, 100мл 15 товарів у замовленні 1…" at bounding box center [828, 206] width 1238 height 134
click at [1360, 167] on div "[PERSON_NAME] реквізити для опл." at bounding box center [1343, 166] width 116 height 16
click at [1339, 280] on li "Оплачено" at bounding box center [1352, 287] width 161 height 29
drag, startPoint x: 1366, startPoint y: 544, endPoint x: 1355, endPoint y: 551, distance: 13.0
click at [1365, 558] on div "[PERSON_NAME] реквізити для опл." at bounding box center [1343, 566] width 116 height 16
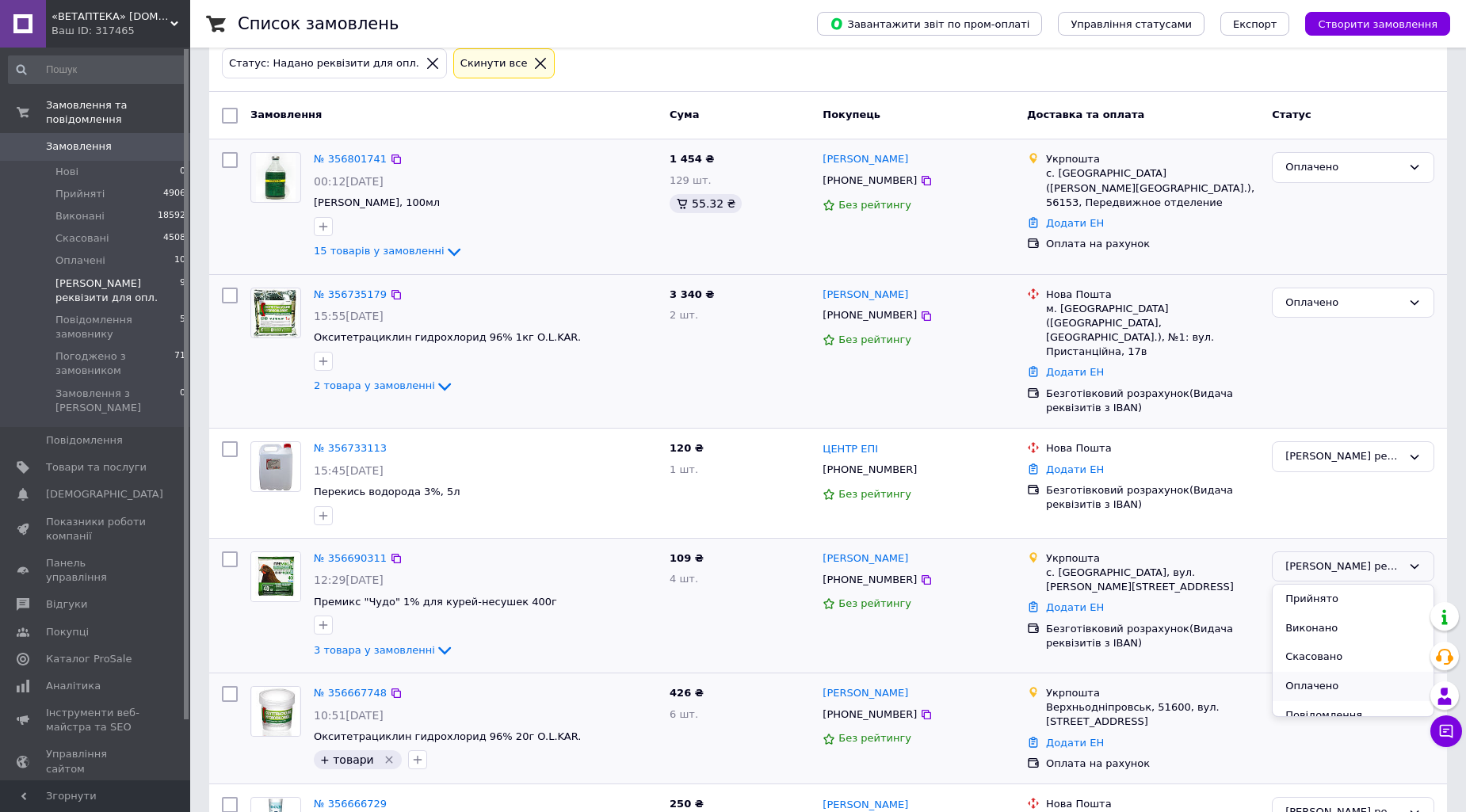
click at [1309, 672] on li "Оплачено" at bounding box center [1352, 686] width 161 height 29
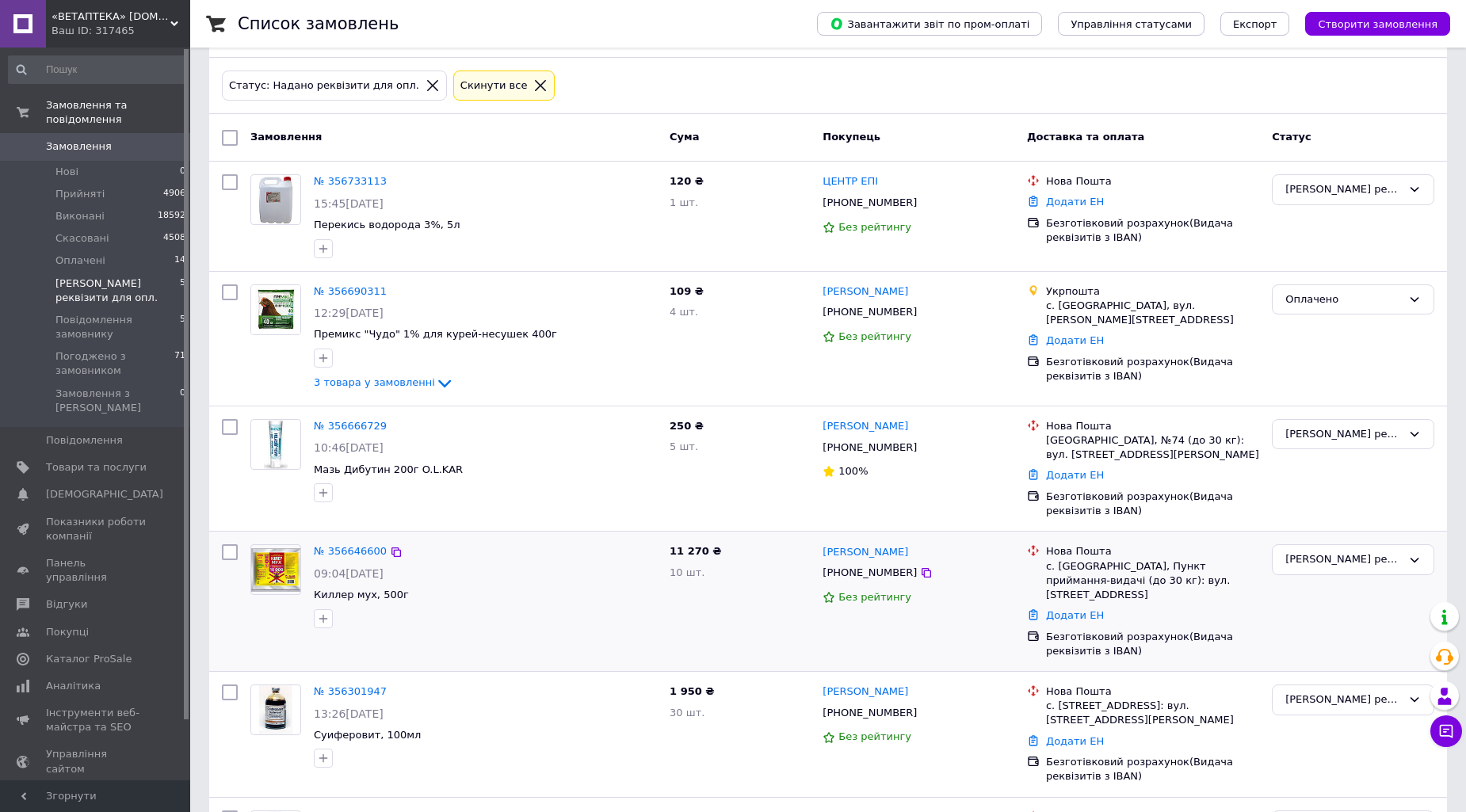
scroll to position [175, 0]
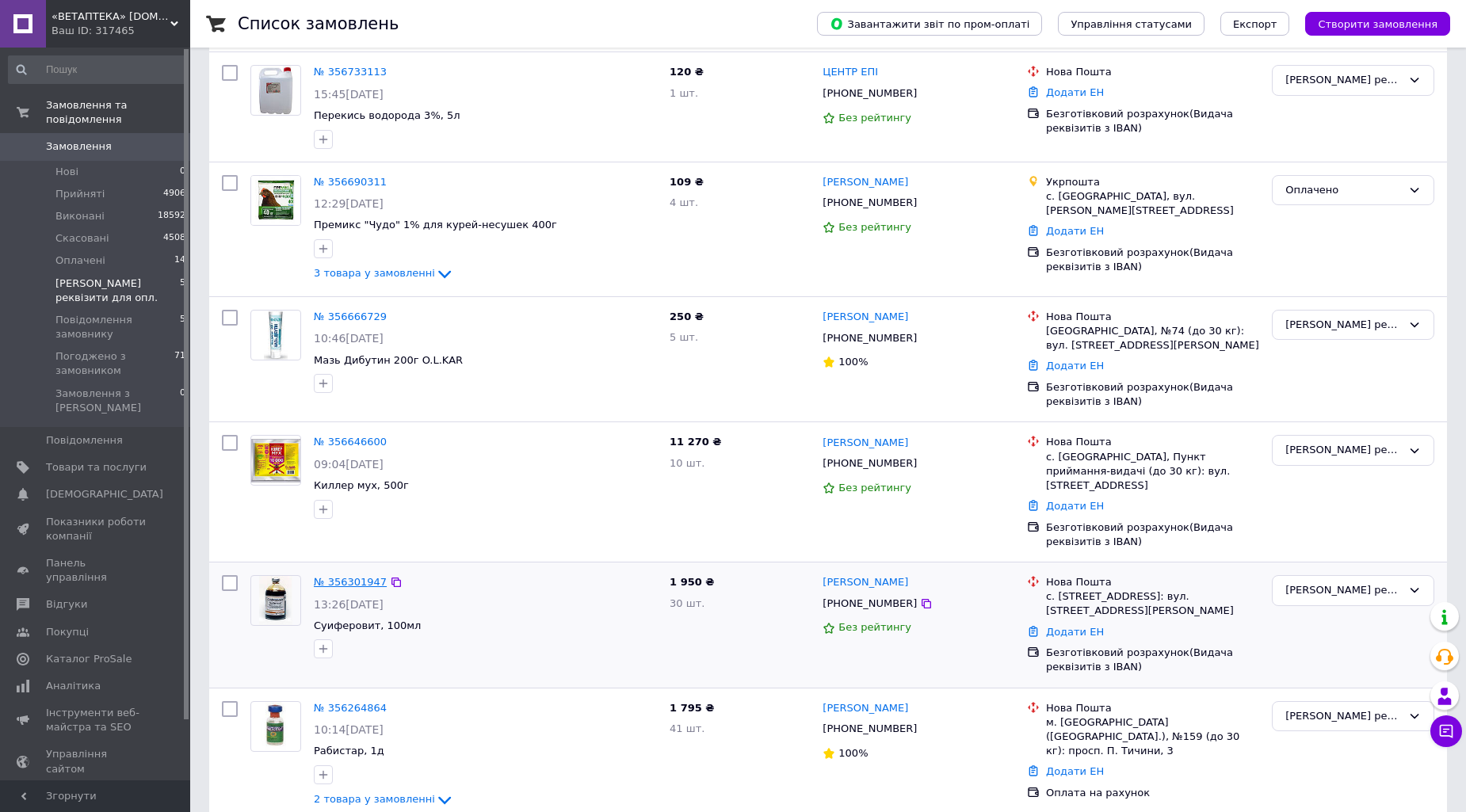
click at [347, 576] on link "№ 356301947" at bounding box center [350, 582] width 73 height 12
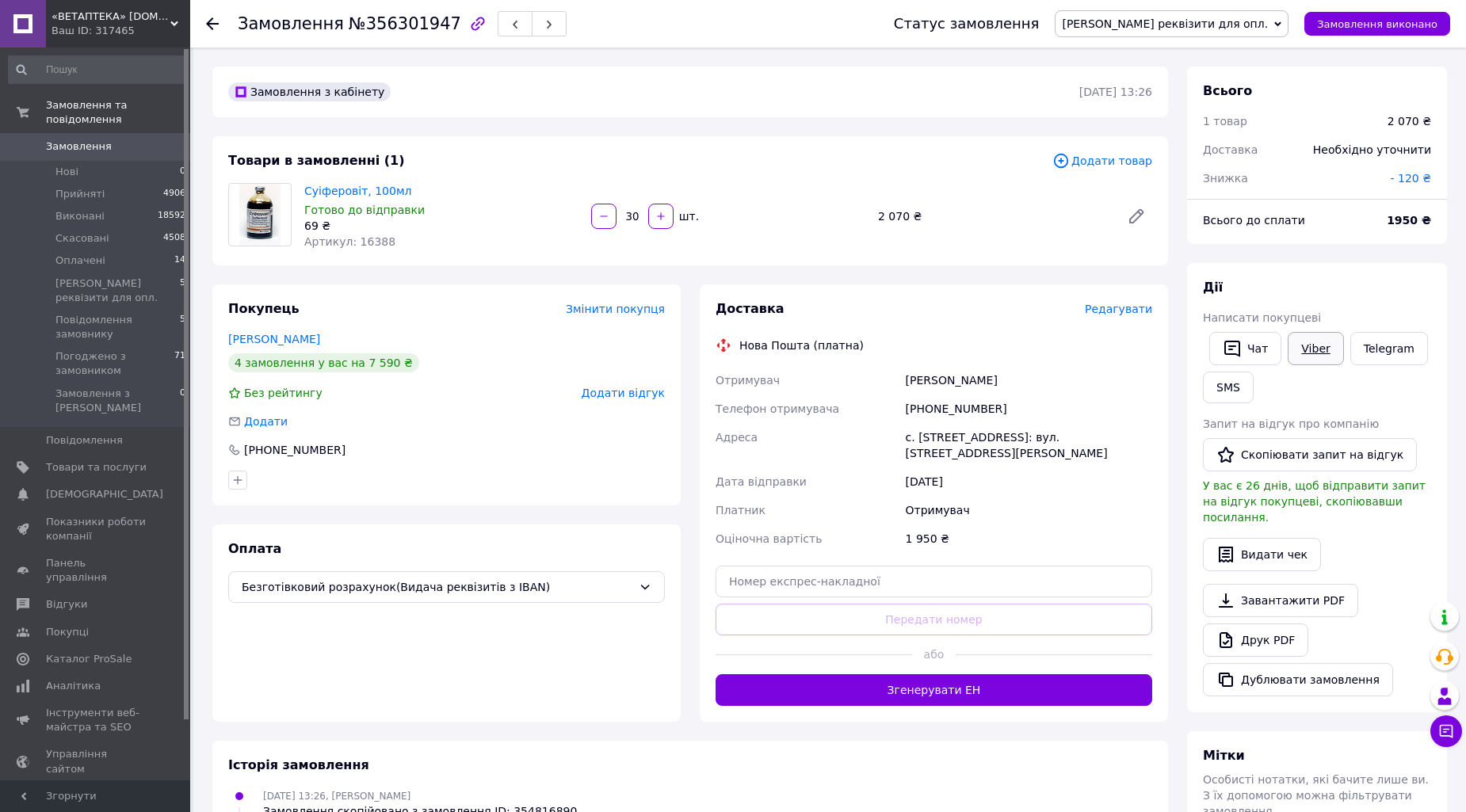
click at [1309, 352] on link "Viber" at bounding box center [1316, 348] width 56 height 34
click at [1380, 293] on div "Дії" at bounding box center [1317, 288] width 228 height 18
click at [218, 22] on icon at bounding box center [212, 23] width 13 height 13
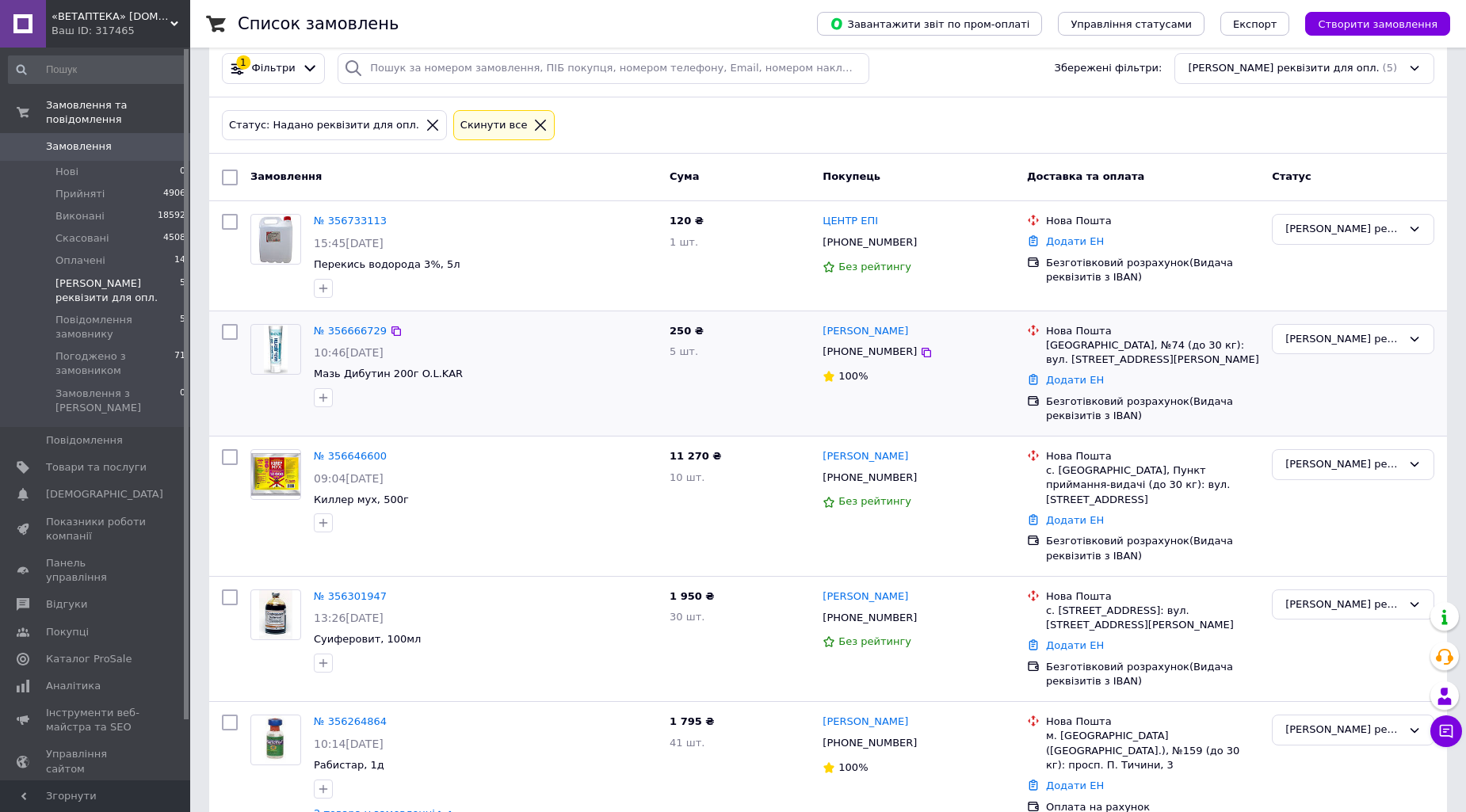
scroll to position [40, 0]
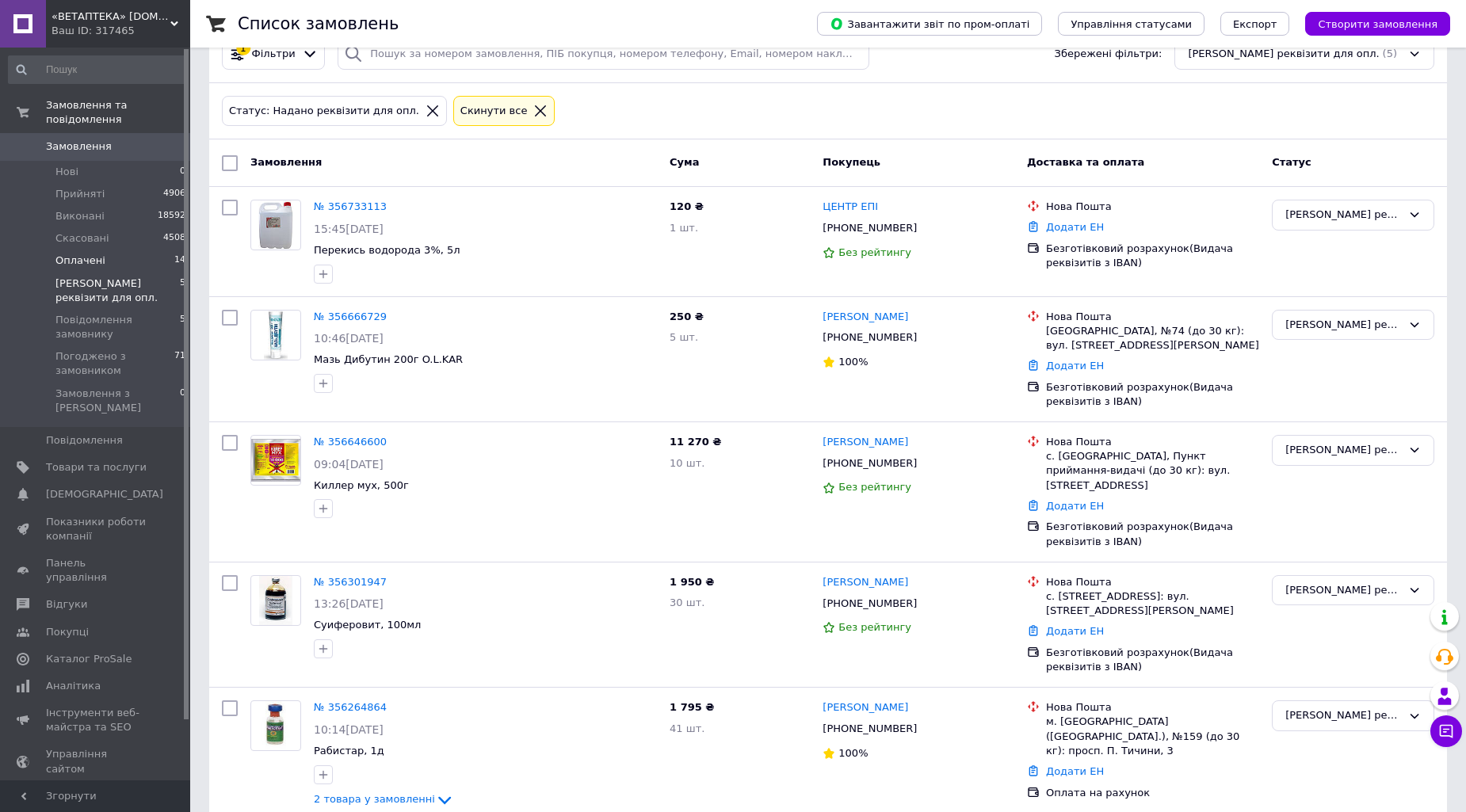
click at [114, 249] on li "Оплачені 14" at bounding box center [97, 260] width 195 height 22
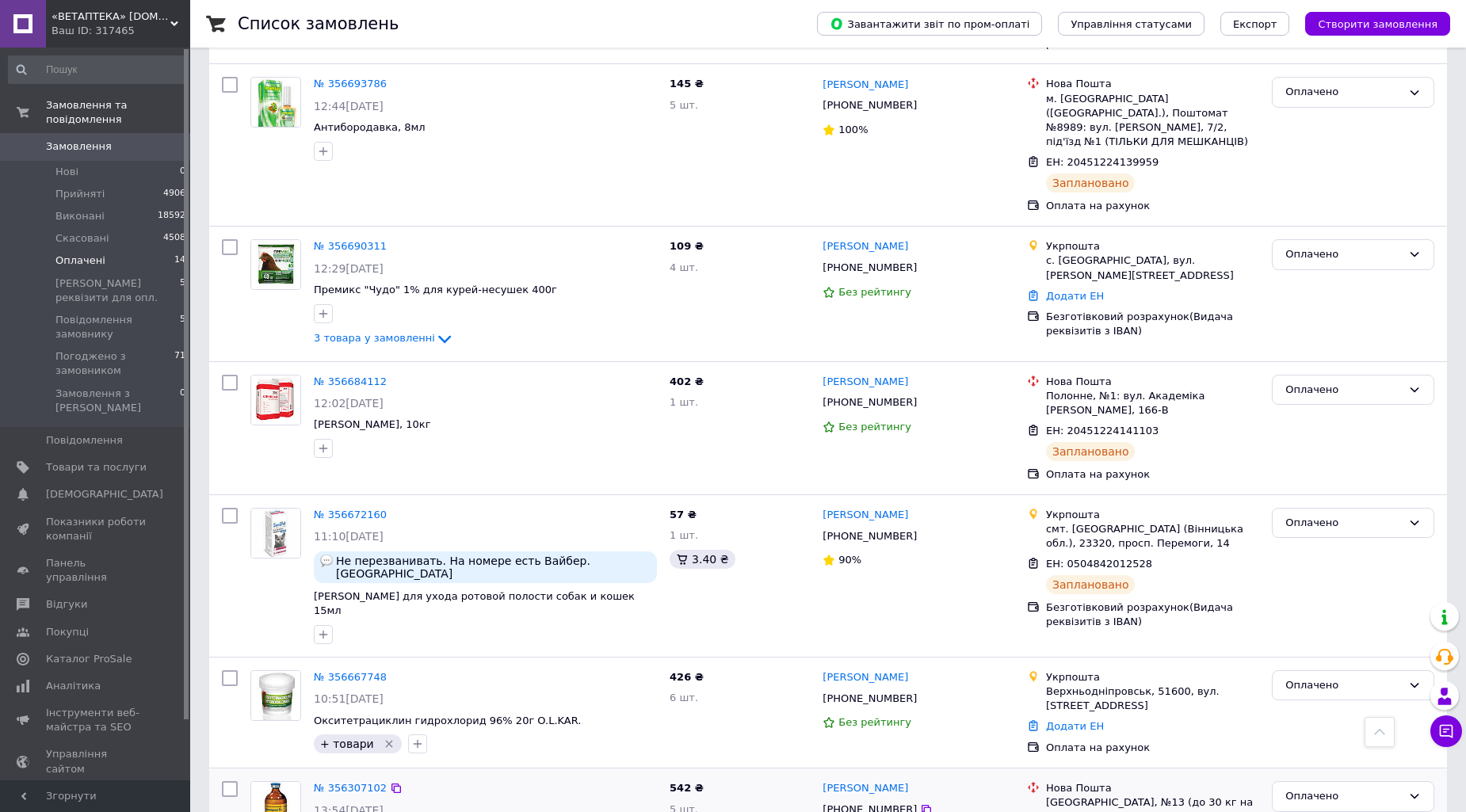
scroll to position [829, 0]
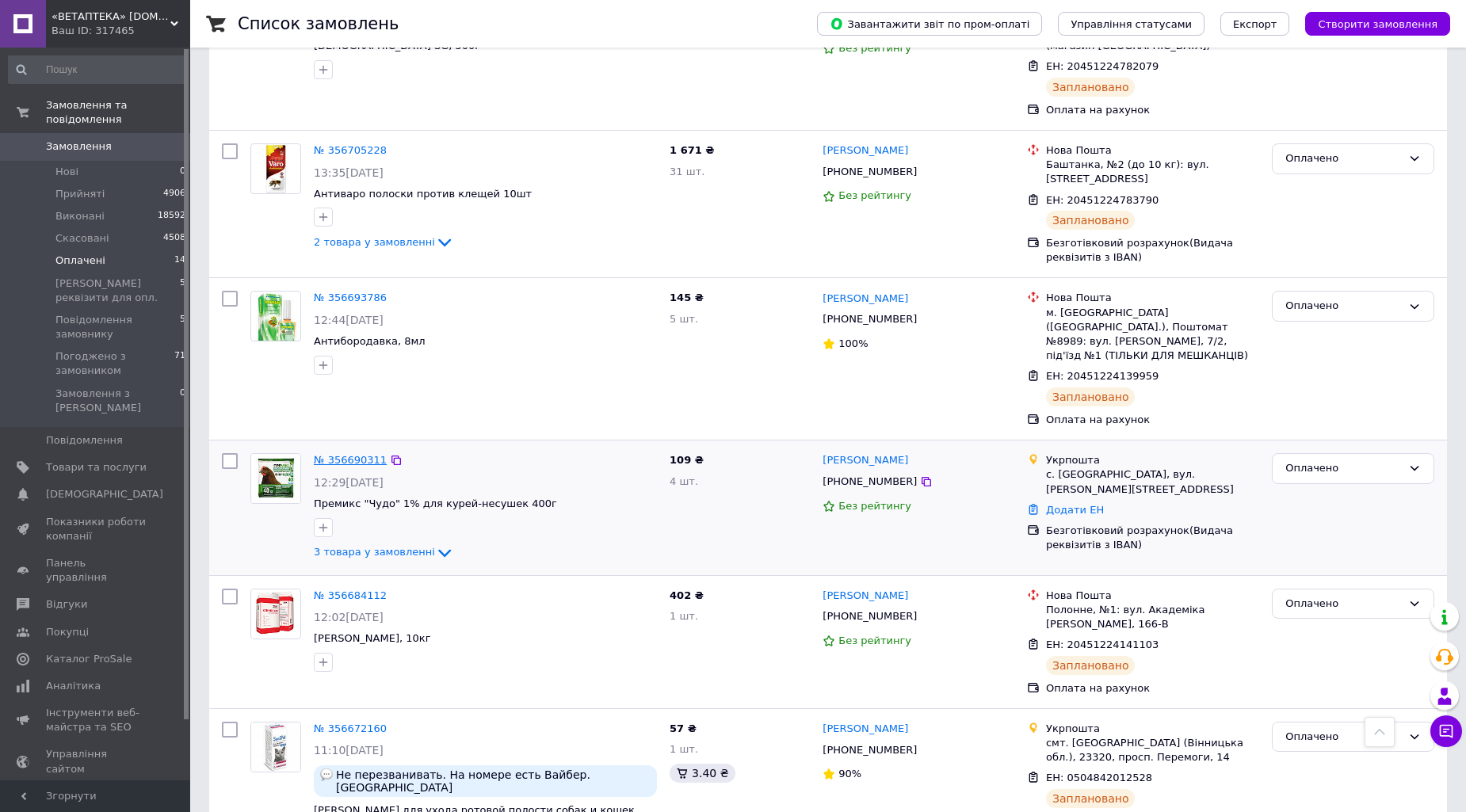
click at [339, 454] on link "№ 356690311" at bounding box center [350, 460] width 73 height 12
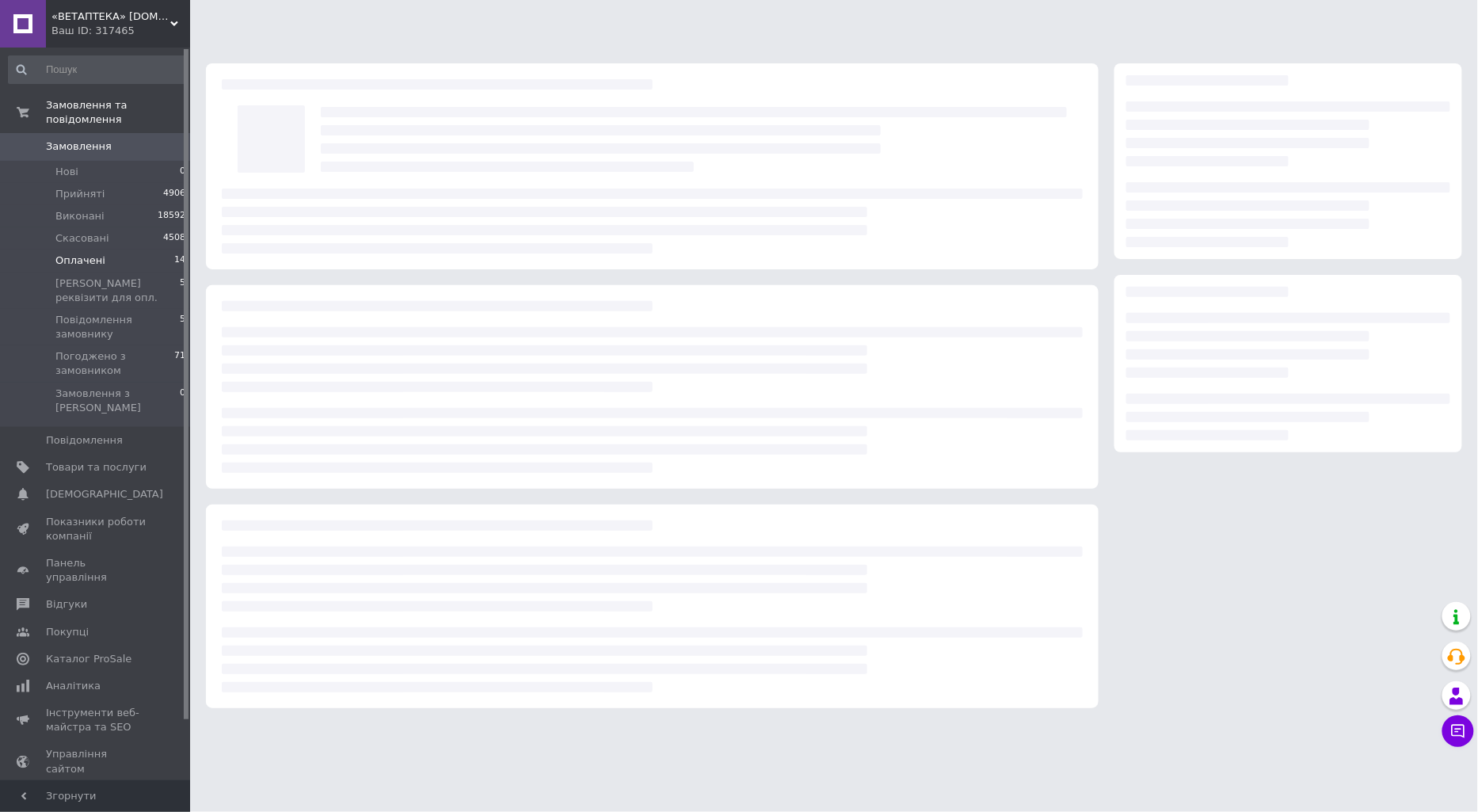
drag, startPoint x: 183, startPoint y: 527, endPoint x: 187, endPoint y: 517, distance: 10.8
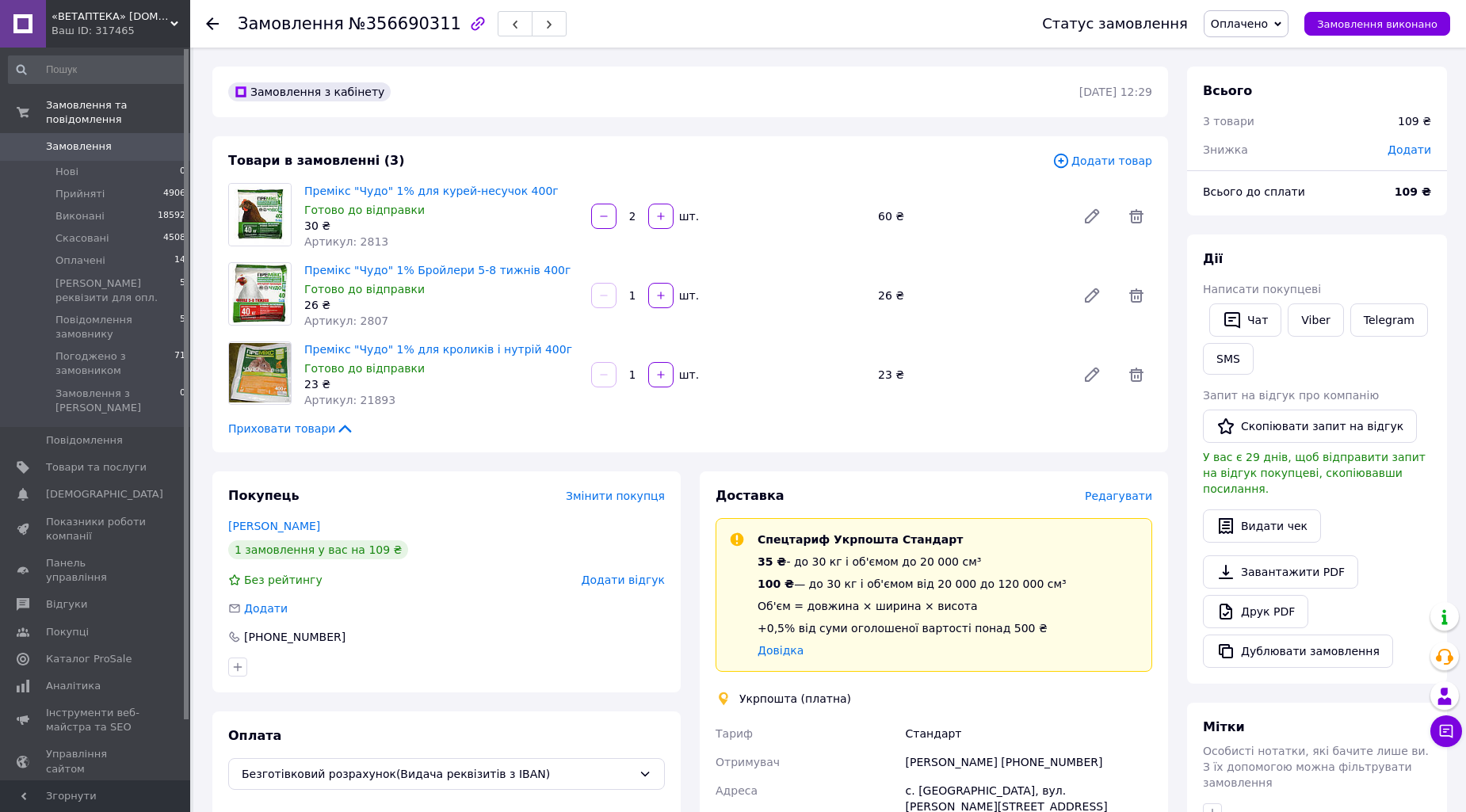
drag, startPoint x: 187, startPoint y: 517, endPoint x: 976, endPoint y: 375, distance: 801.7
click at [976, 375] on div "23 ₴" at bounding box center [971, 374] width 198 height 22
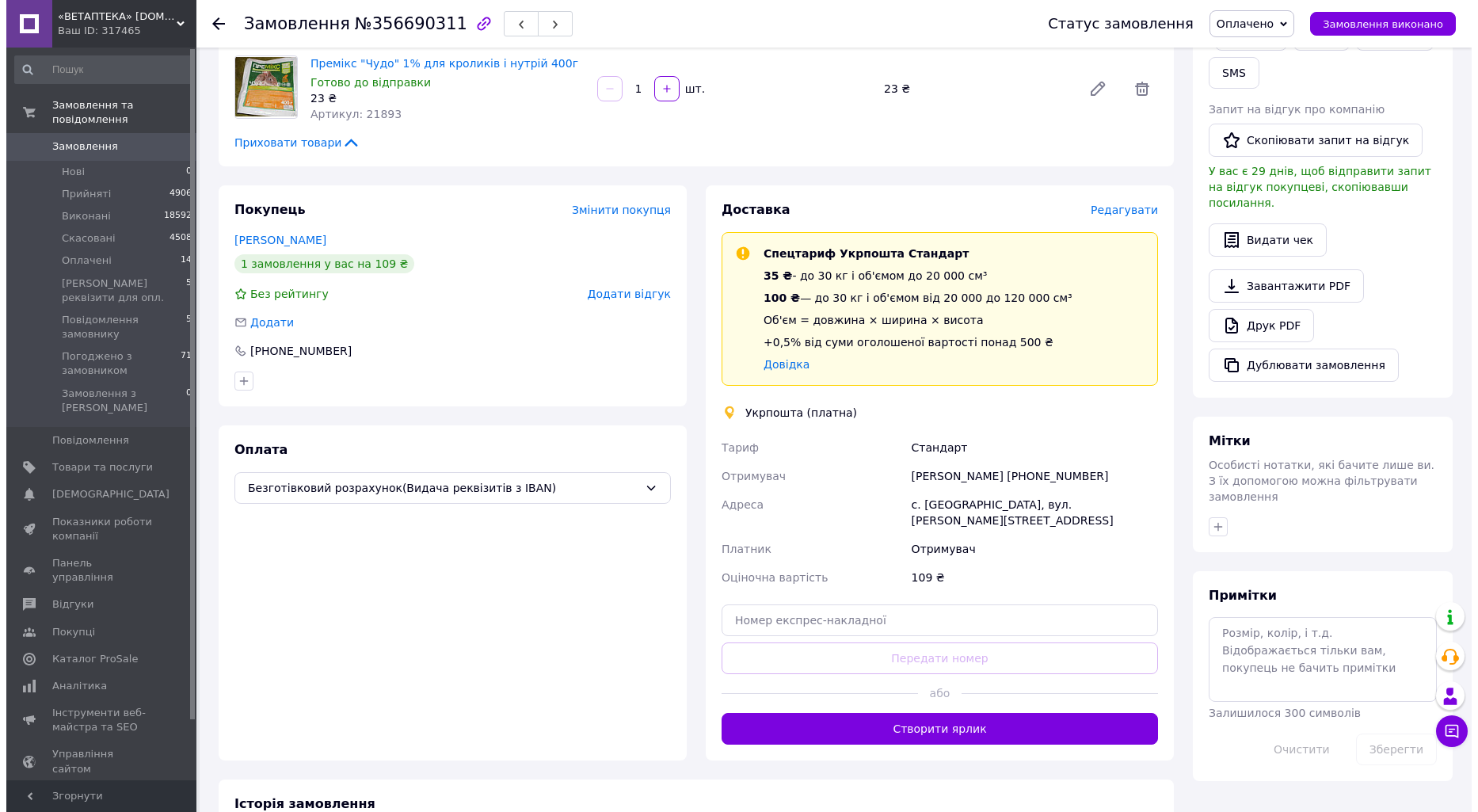
scroll to position [352, 0]
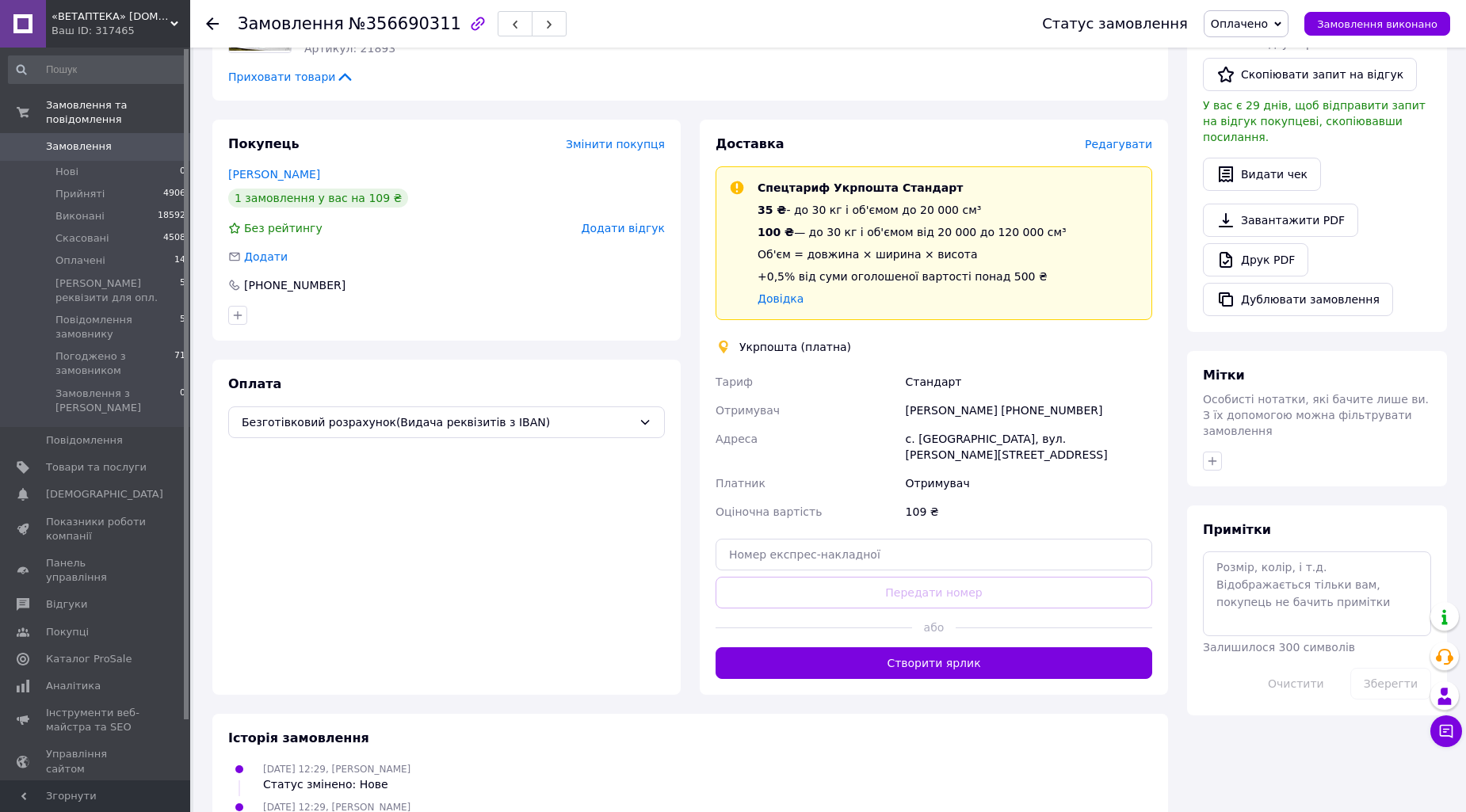
click at [1128, 142] on span "Редагувати" at bounding box center [1119, 143] width 67 height 13
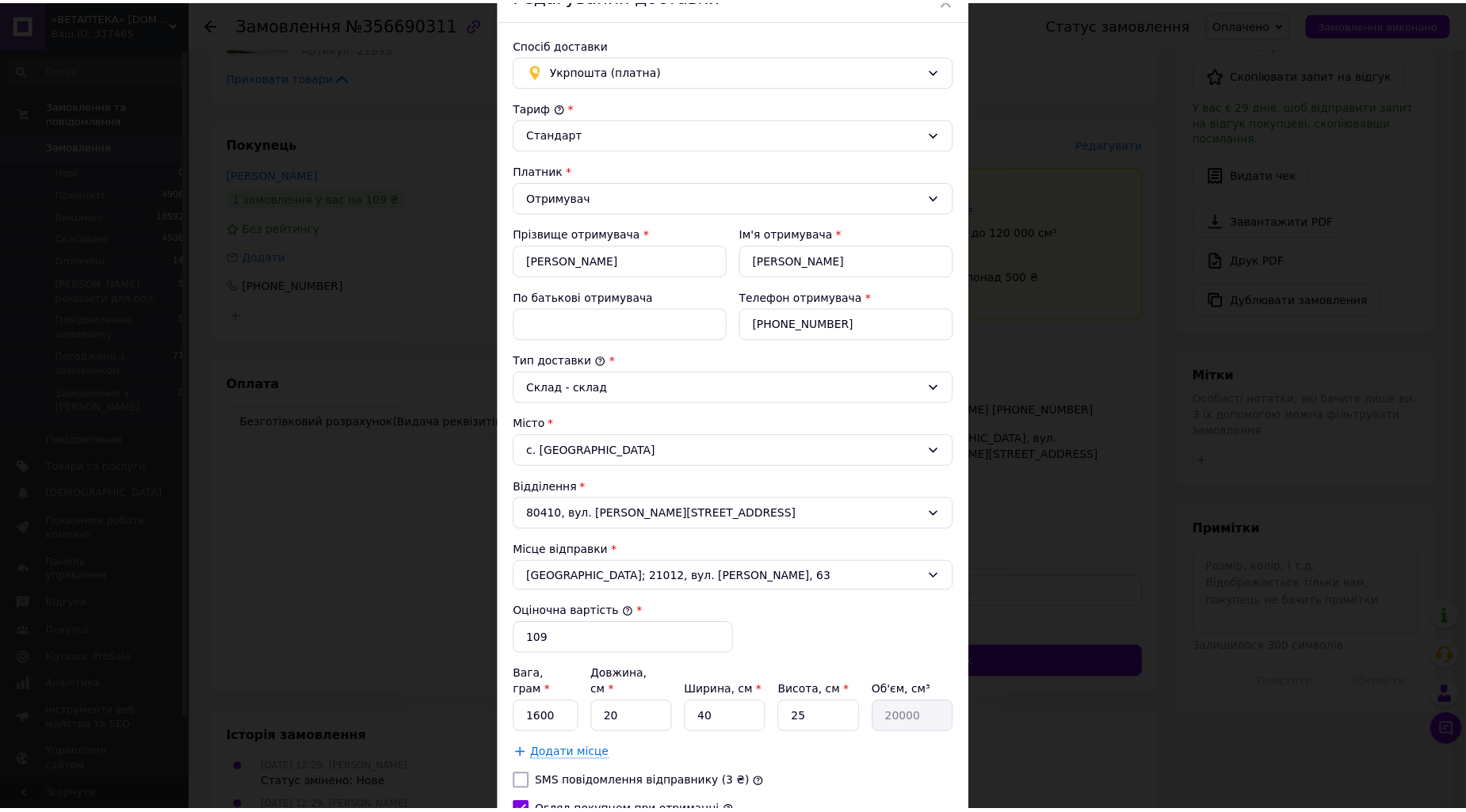
scroll to position [176, 0]
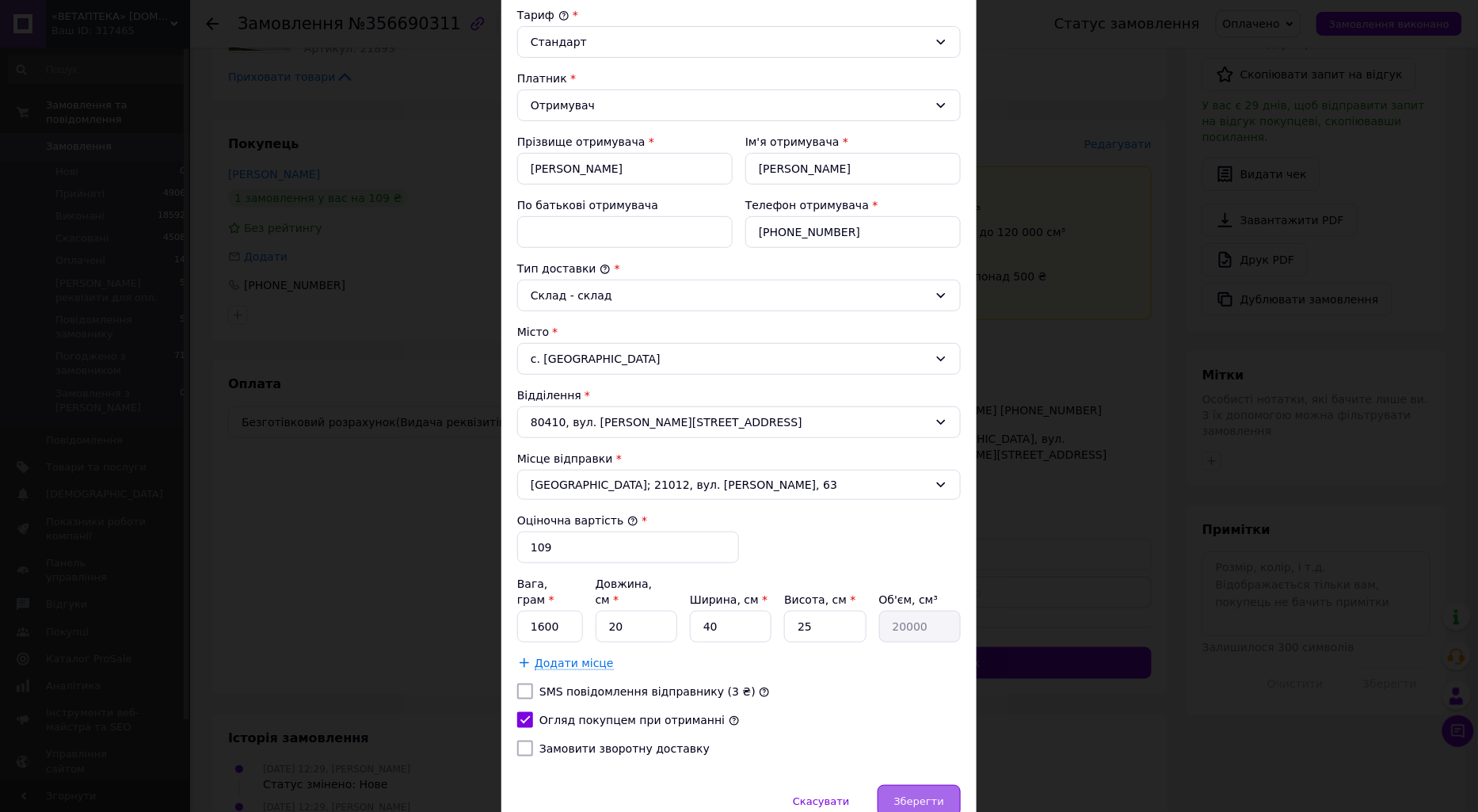
click at [938, 795] on div "Зберегти" at bounding box center [919, 800] width 83 height 32
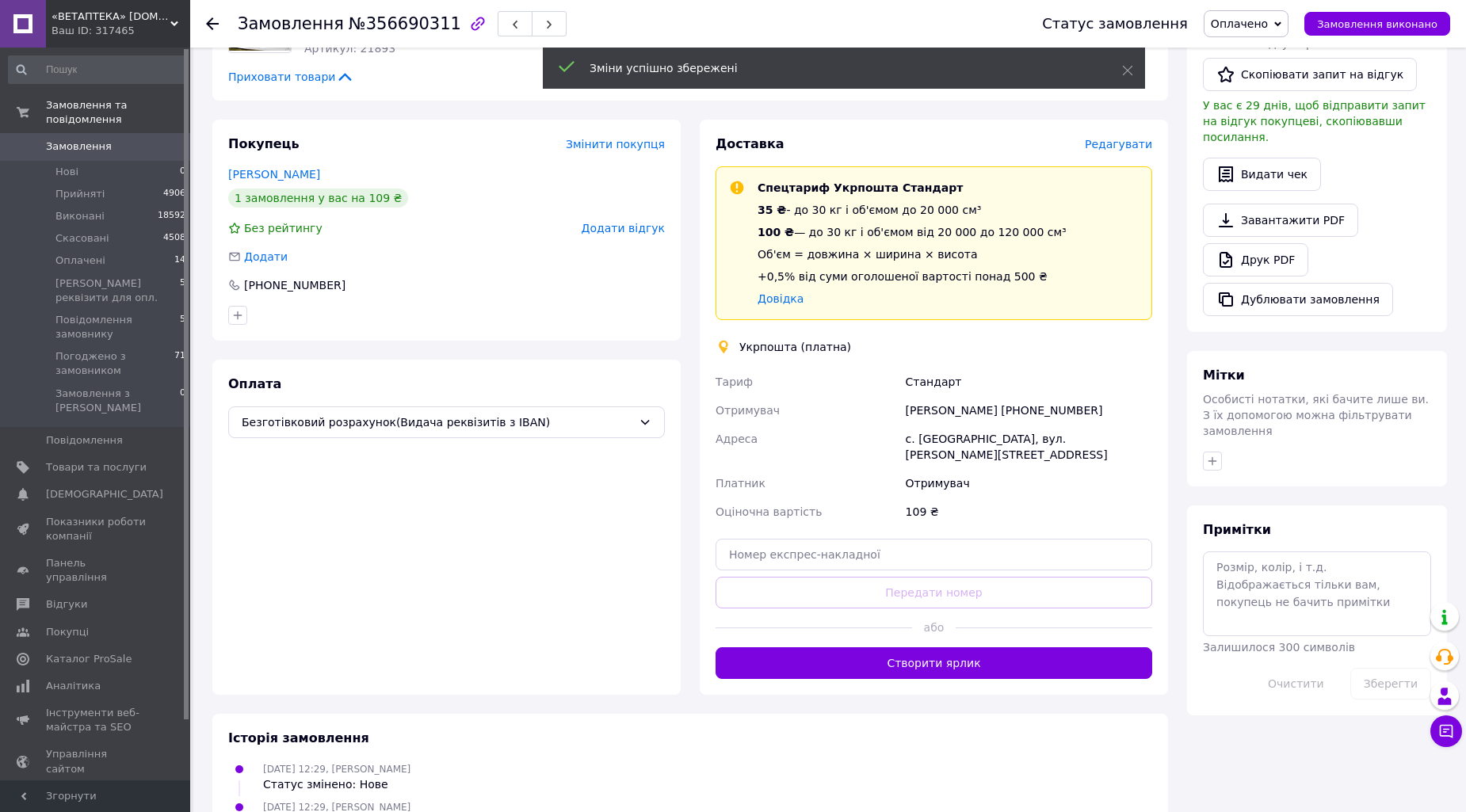
click at [1020, 672] on button "Створити ярлик" at bounding box center [934, 663] width 437 height 32
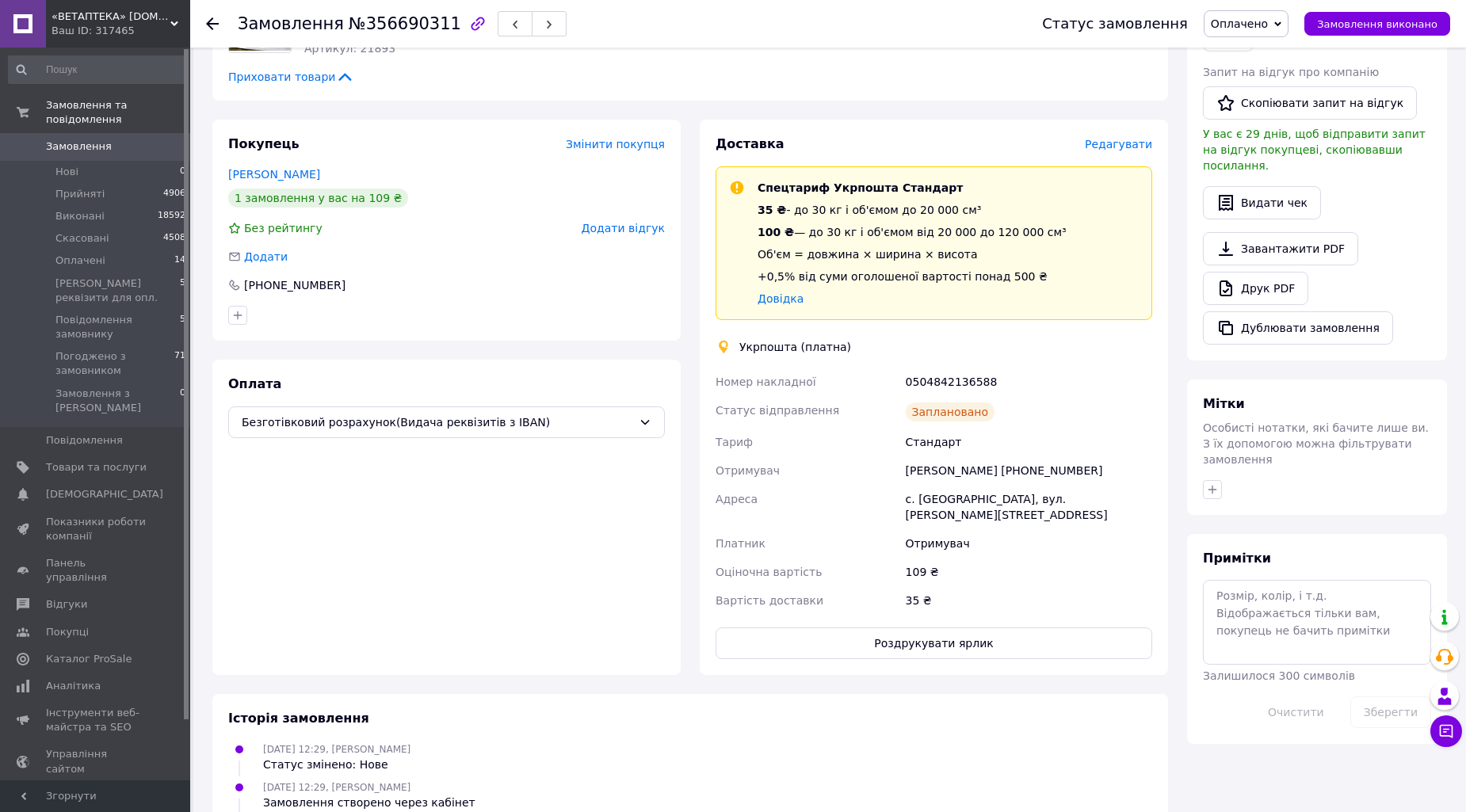
click at [217, 21] on icon at bounding box center [212, 23] width 13 height 13
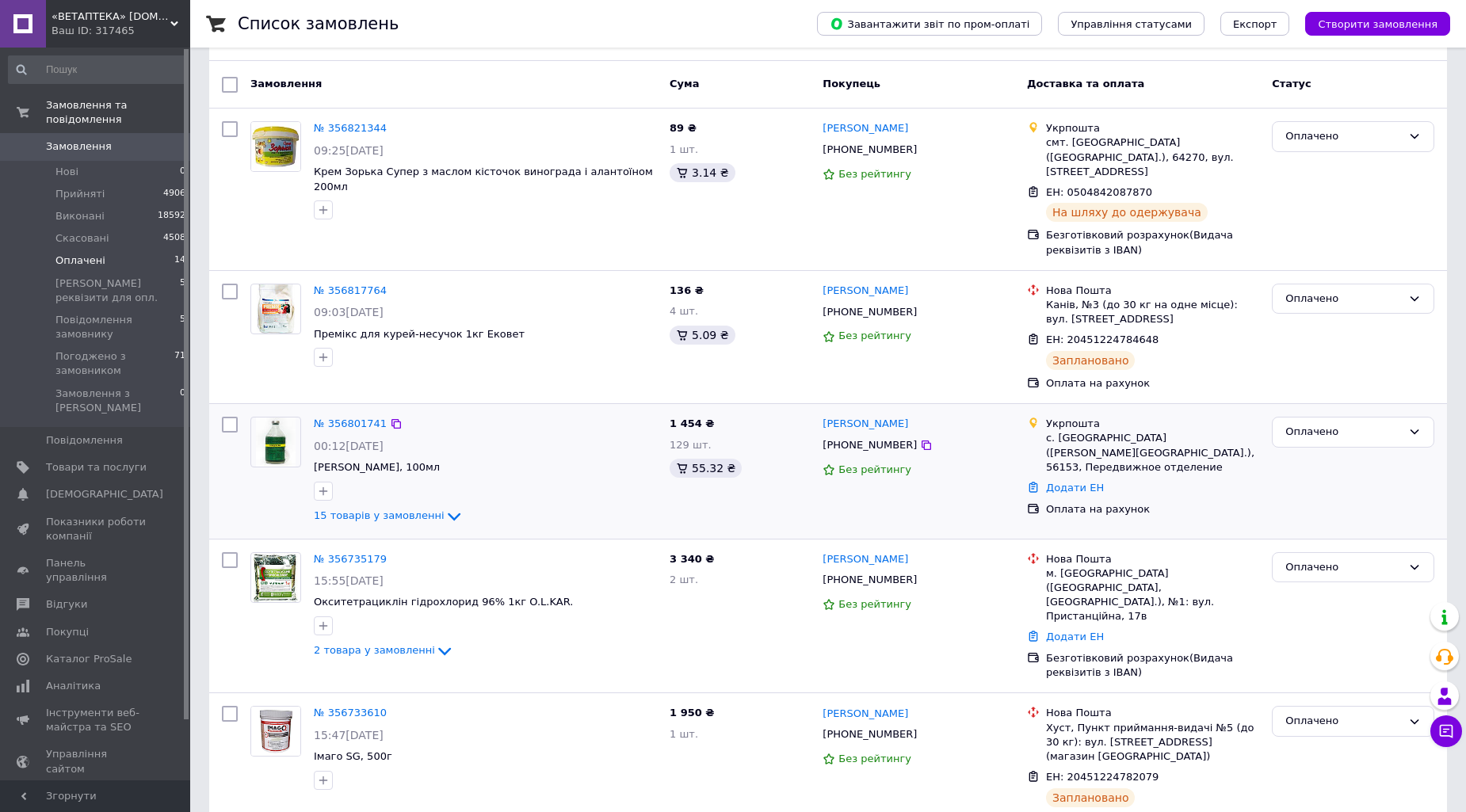
scroll to position [88, 0]
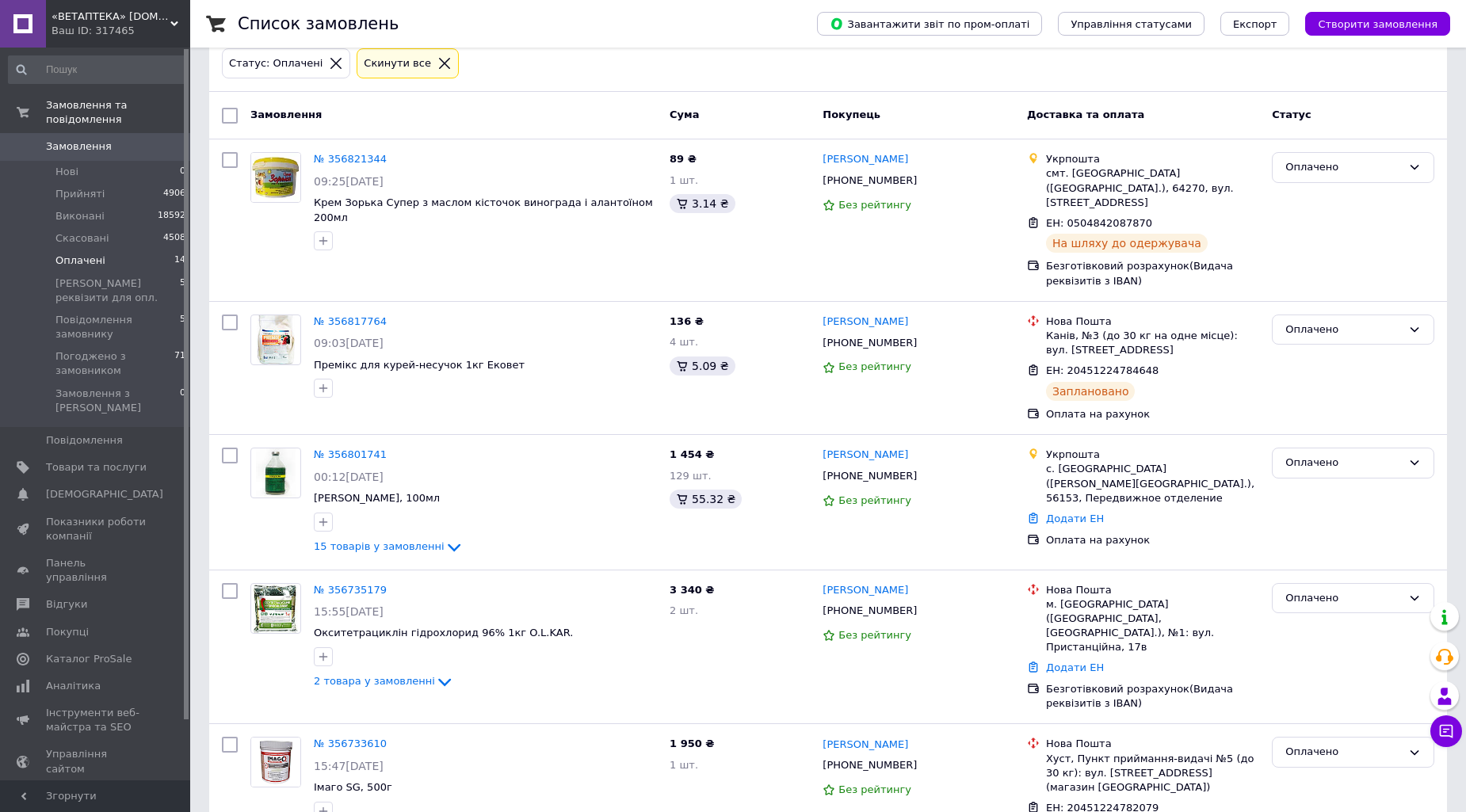
click at [437, 57] on icon at bounding box center [444, 63] width 14 height 14
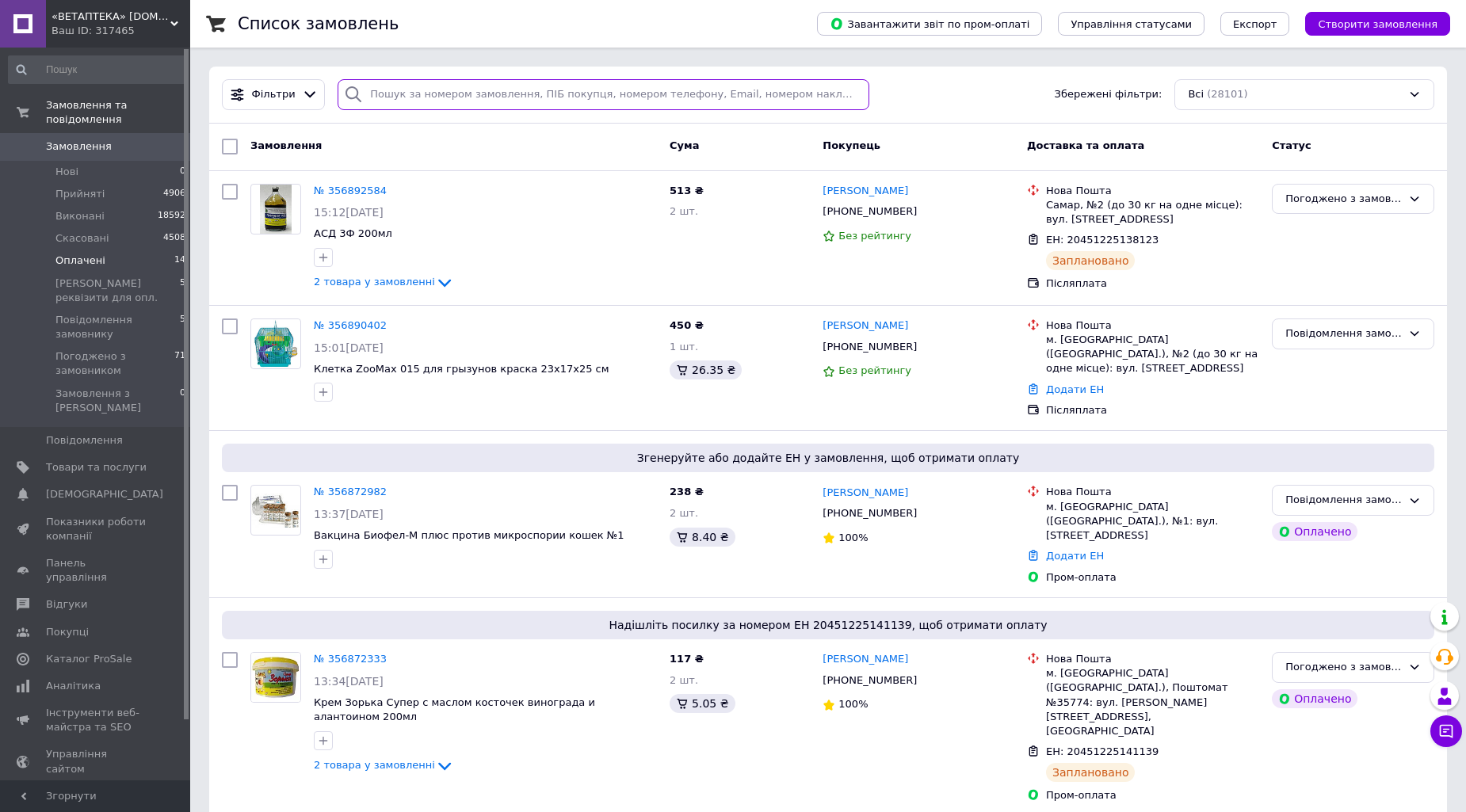
click at [447, 89] on input "search" at bounding box center [604, 94] width 531 height 31
paste input "356574482"
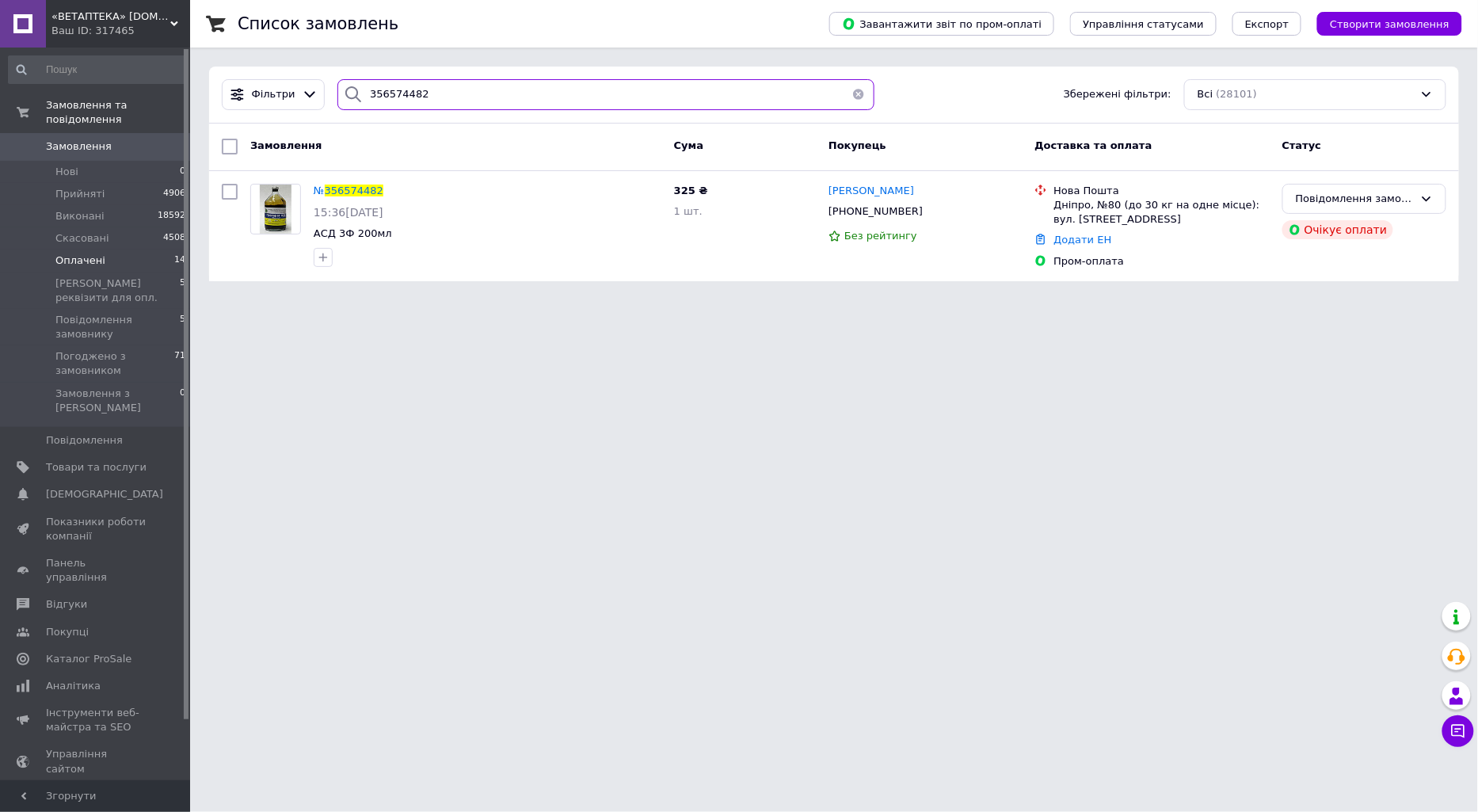
drag, startPoint x: 481, startPoint y: 95, endPoint x: 0, endPoint y: 53, distance: 482.8
click at [0, 53] on div "«ВЕТАПТЕКА» vetapteka.vinnica.ua Ваш ID: 317465 Сайт «ВЕТАПТЕКА» vetapteka.vinn…" at bounding box center [739, 150] width 1478 height 300
paste input "646600"
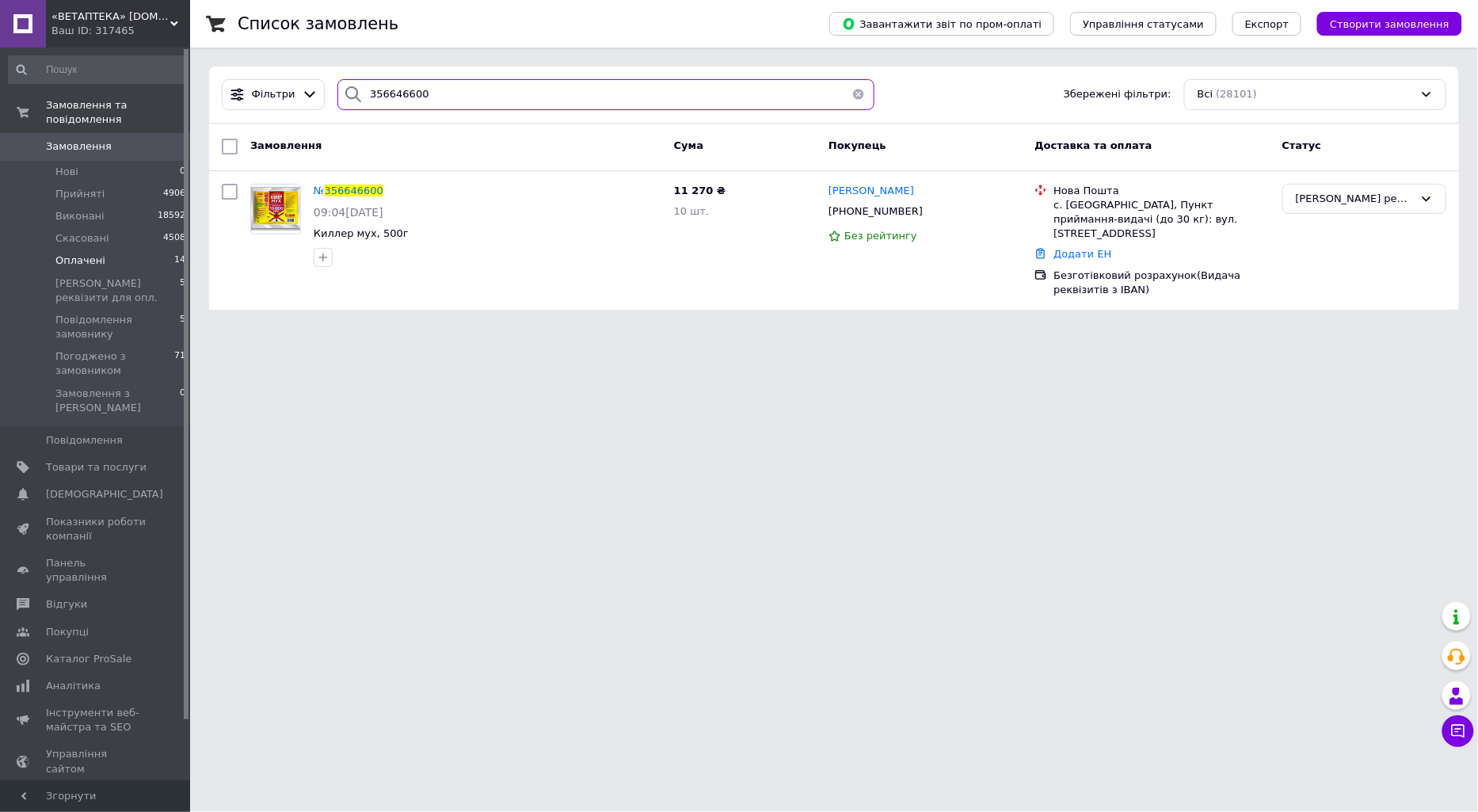
drag, startPoint x: 458, startPoint y: 96, endPoint x: 184, endPoint y: 96, distance: 274.0
click at [186, 96] on div "«ВЕТАПТЕКА» vetapteka.vinnica.ua Ваш ID: 317465 Сайт «ВЕТАПТЕКА» vetapteka.vinn…" at bounding box center [739, 165] width 1478 height 329
paste input "66729"
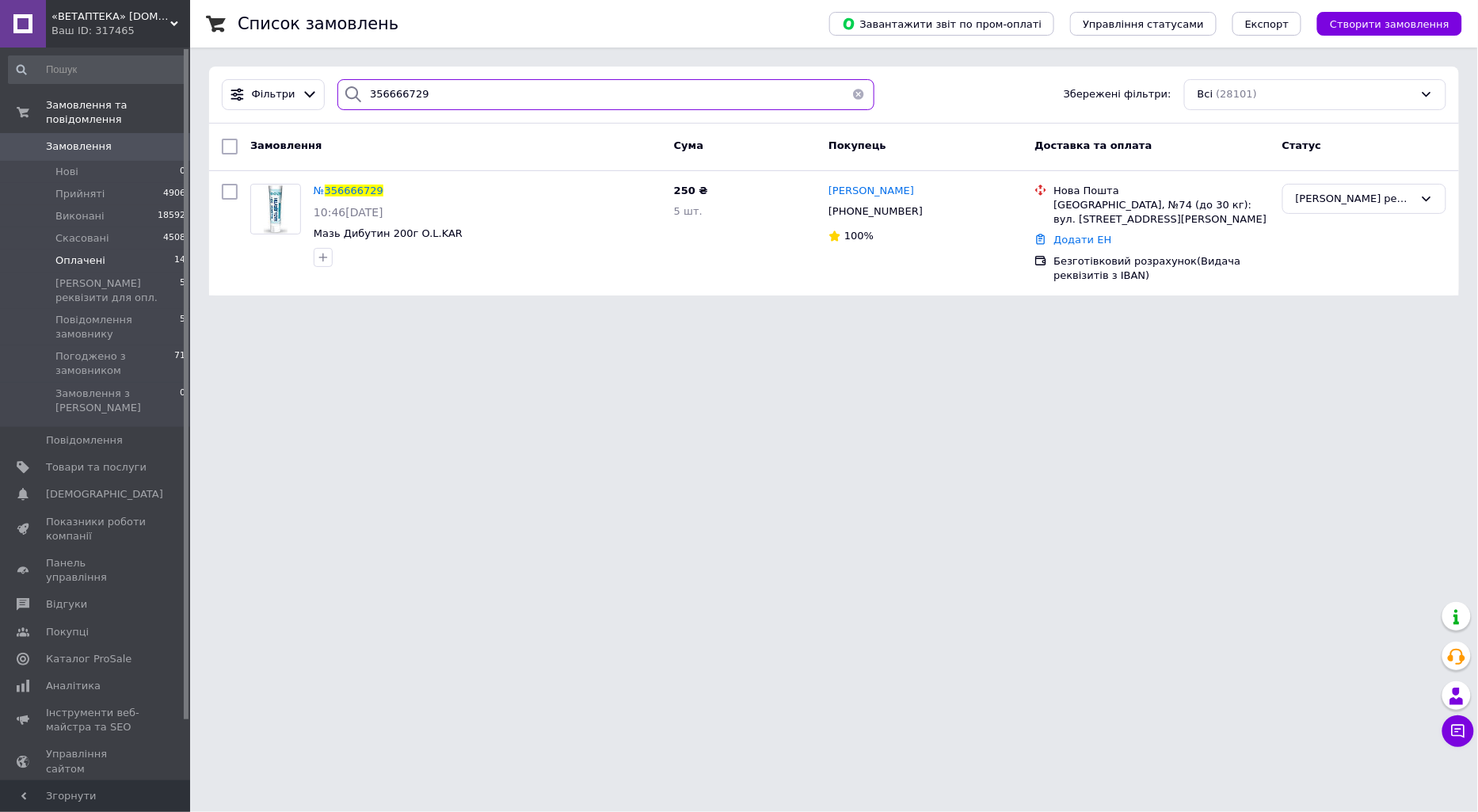
drag, startPoint x: 510, startPoint y: 103, endPoint x: 0, endPoint y: 30, distance: 515.2
click at [172, 82] on div "«ВЕТАПТЕКА» vetapteka.vinnica.ua Ваш ID: 317465 Сайт «ВЕТАПТЕКА» vetapteka.vinn…" at bounding box center [739, 157] width 1478 height 315
paste input "90311"
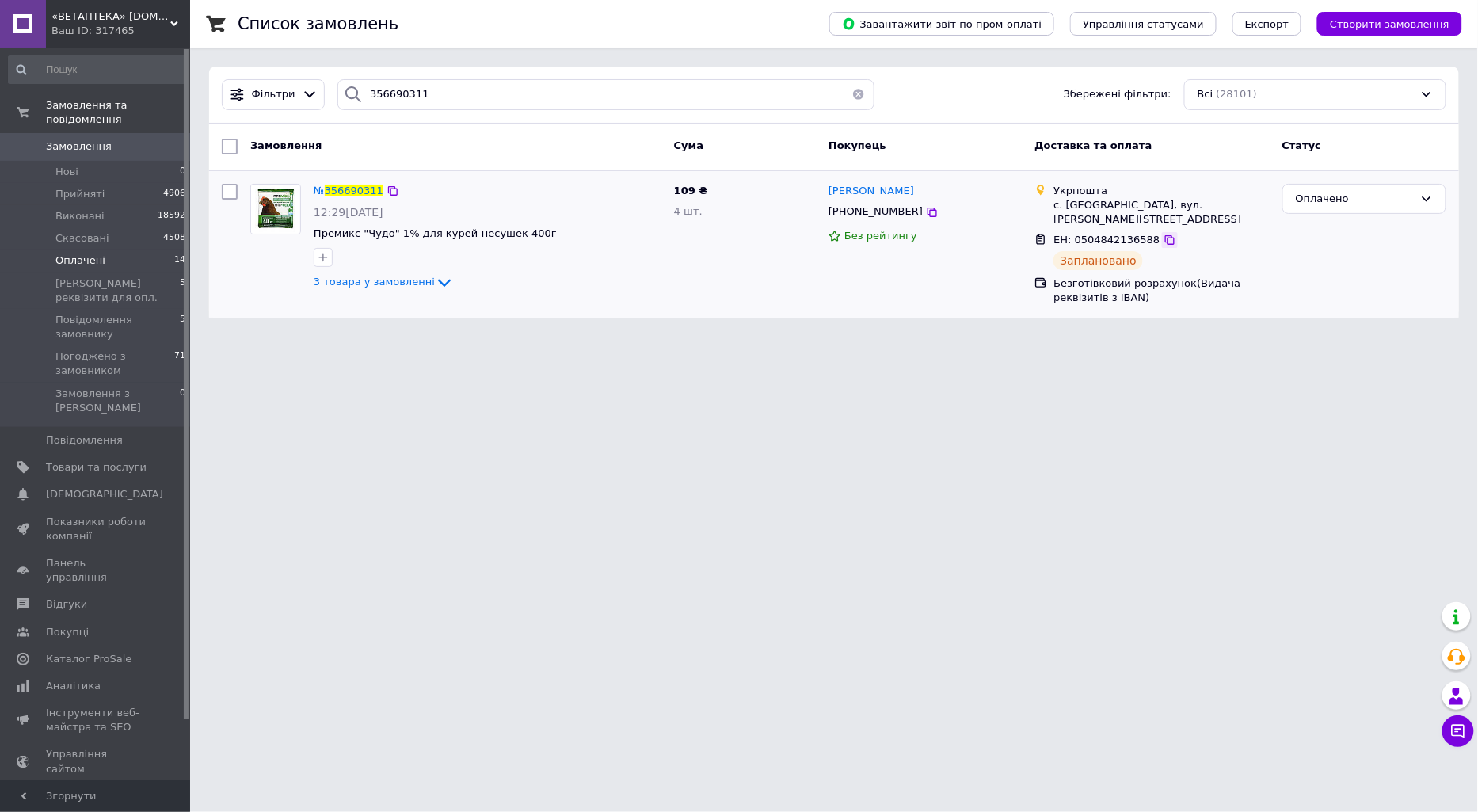
click at [1165, 236] on icon at bounding box center [1170, 241] width 10 height 10
click at [1165, 241] on icon at bounding box center [1170, 241] width 10 height 10
drag, startPoint x: 428, startPoint y: 103, endPoint x: 77, endPoint y: 7, distance: 363.9
click at [77, 7] on div "«ВЕТАПТЕКА» vetapteka.vinnica.ua Ваш ID: 317465 Сайт «ВЕТАПТЕКА» vetapteka.vinn…" at bounding box center [739, 168] width 1478 height 337
paste input "733113"
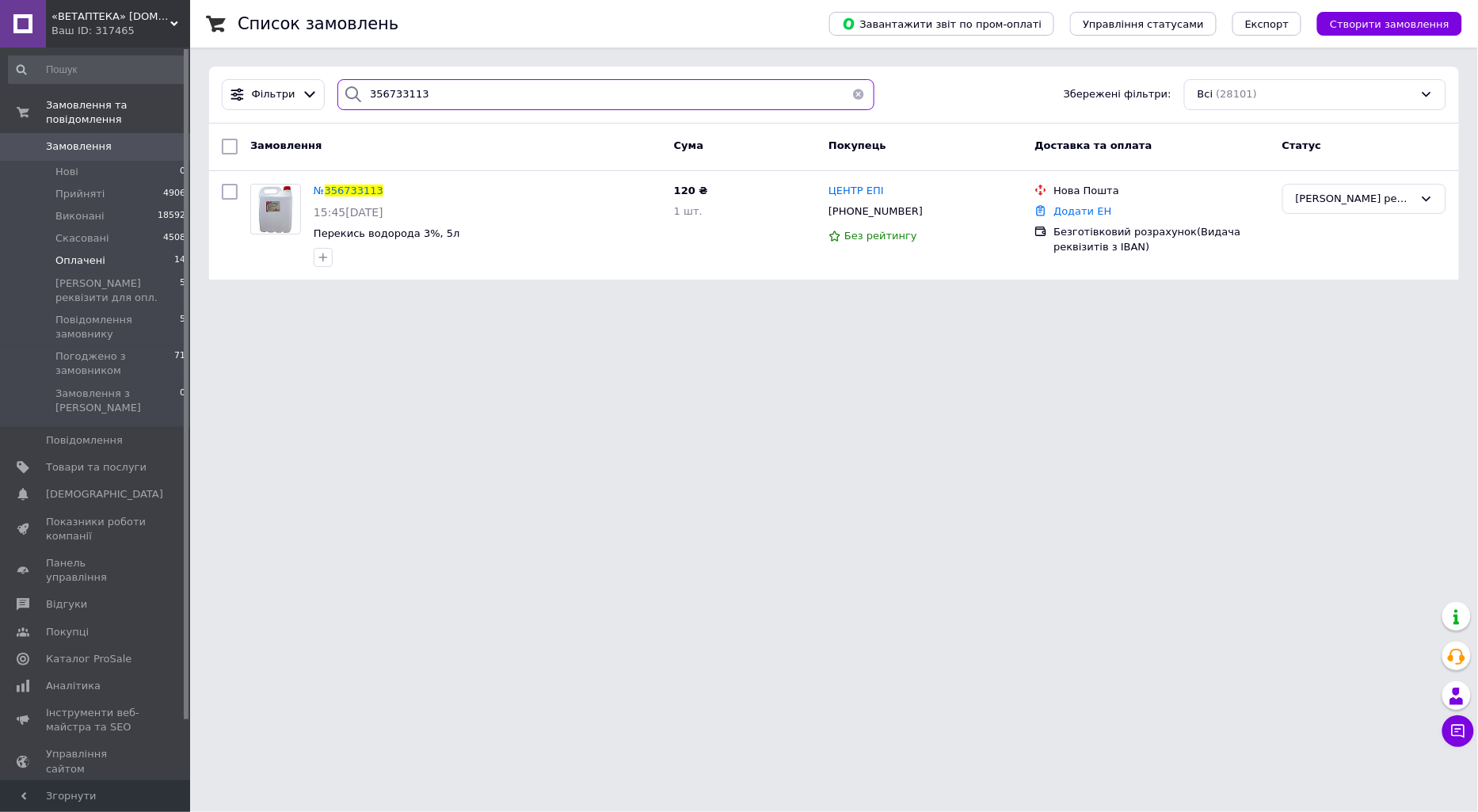
drag, startPoint x: 0, startPoint y: 12, endPoint x: 0, endPoint y: 2, distance: 10.0
click at [0, 4] on div "«ВЕТАПТЕКА» vetapteka.vinnica.ua Ваш ID: 317465 Сайт «ВЕТАПТЕКА» vetapteka.vinn…" at bounding box center [739, 149] width 1478 height 298
paste input "5179"
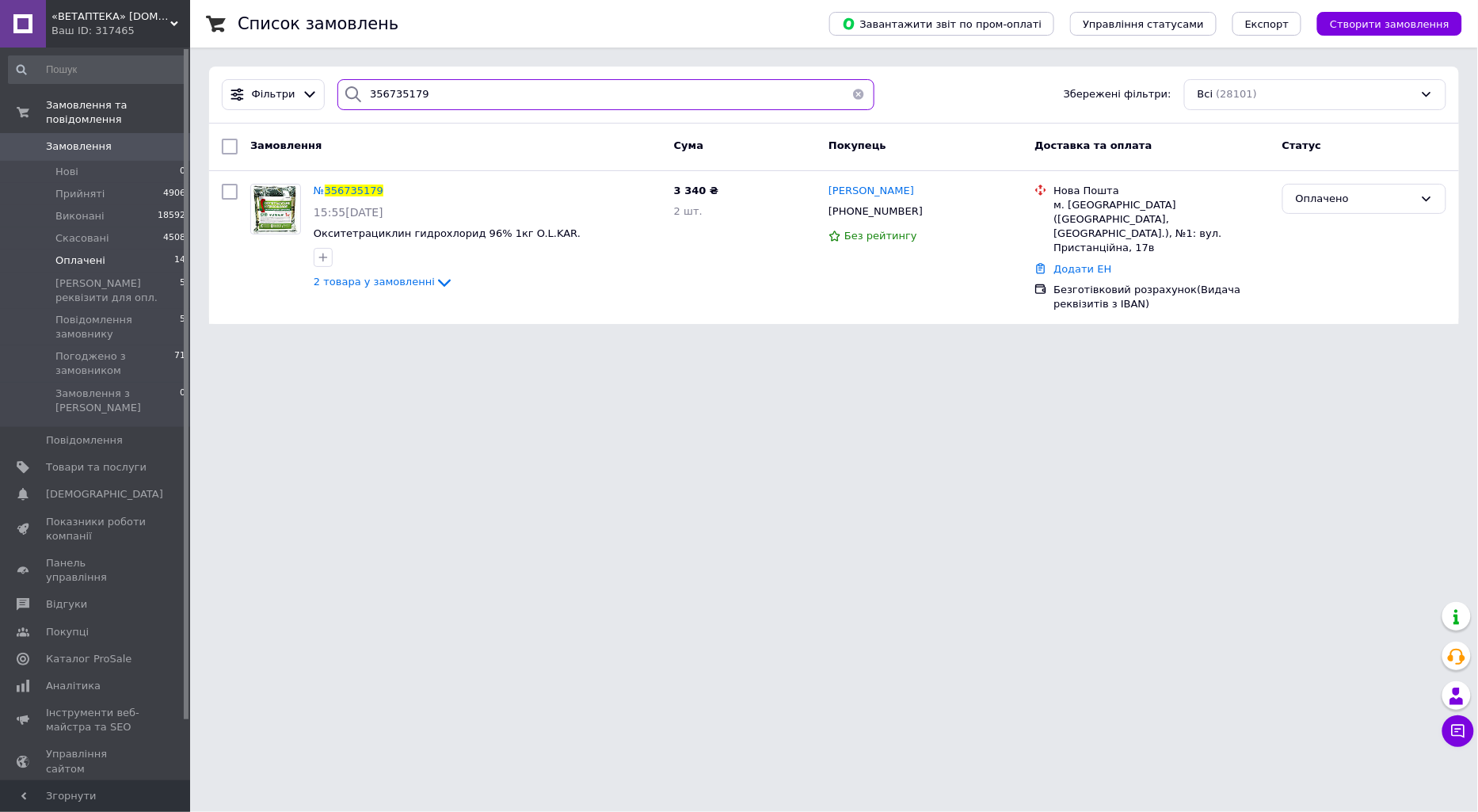
drag, startPoint x: 406, startPoint y: 97, endPoint x: 12, endPoint y: 26, distance: 400.3
click at [12, 26] on div "«ВЕТАПТЕКА» vetapteka.vinnica.ua Ваш ID: 317465 Сайт «ВЕТАПТЕКА» vetapteka.vinn…" at bounding box center [739, 171] width 1478 height 343
paste input "801741"
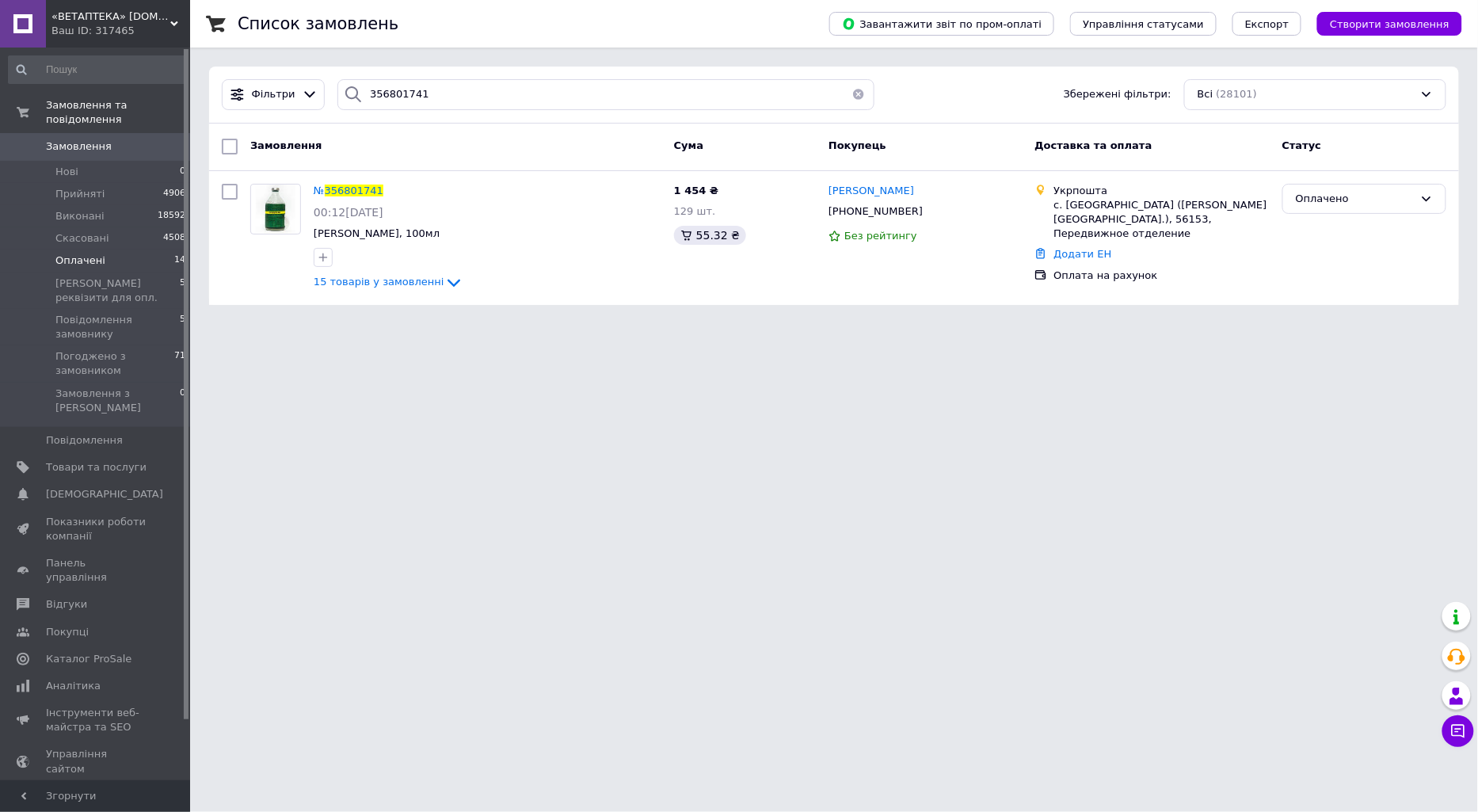
click at [426, 68] on div "Фільтри 356801741 Збережені фільтри: Всі (28101)" at bounding box center [833, 94] width 1250 height 57
drag, startPoint x: 164, startPoint y: 62, endPoint x: 0, endPoint y: 35, distance: 166.2
click at [0, 38] on div "«ВЕТАПТЕКА» vetapteka.vinnica.ua Ваш ID: 317465 Сайт «ВЕТАПТЕКА» vetapteka.vinn…" at bounding box center [739, 162] width 1478 height 324
paste input "57188"
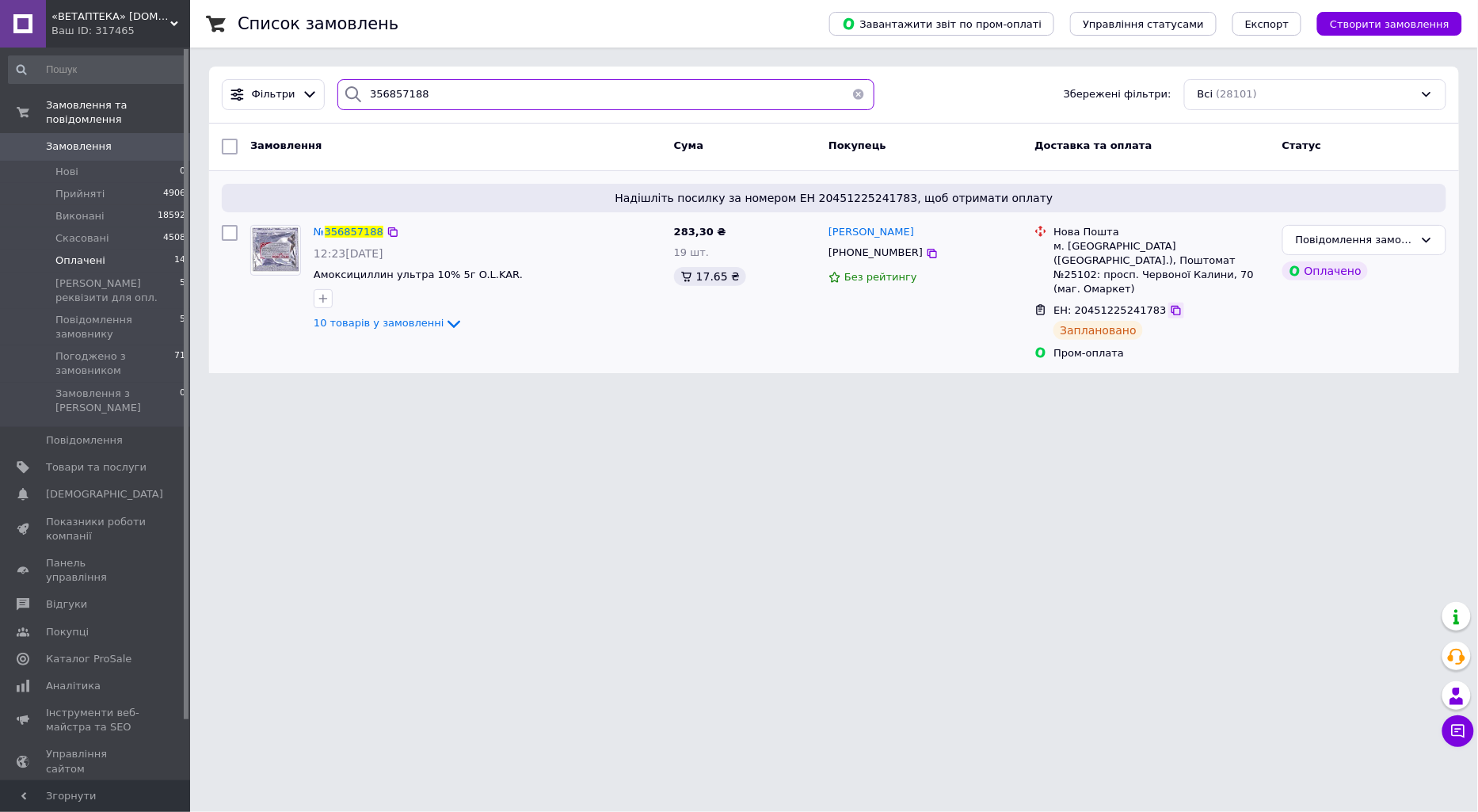
type input "356857188"
click at [1170, 304] on icon at bounding box center [1176, 310] width 13 height 13
drag, startPoint x: 267, startPoint y: 88, endPoint x: 0, endPoint y: 18, distance: 276.0
click at [0, 43] on div "«ВЕТАПТЕКА» vetapteka.vinnica.ua Ваш ID: 317465 Сайт «ВЕТАПТЕКА» vetapteka.vinn…" at bounding box center [739, 196] width 1478 height 393
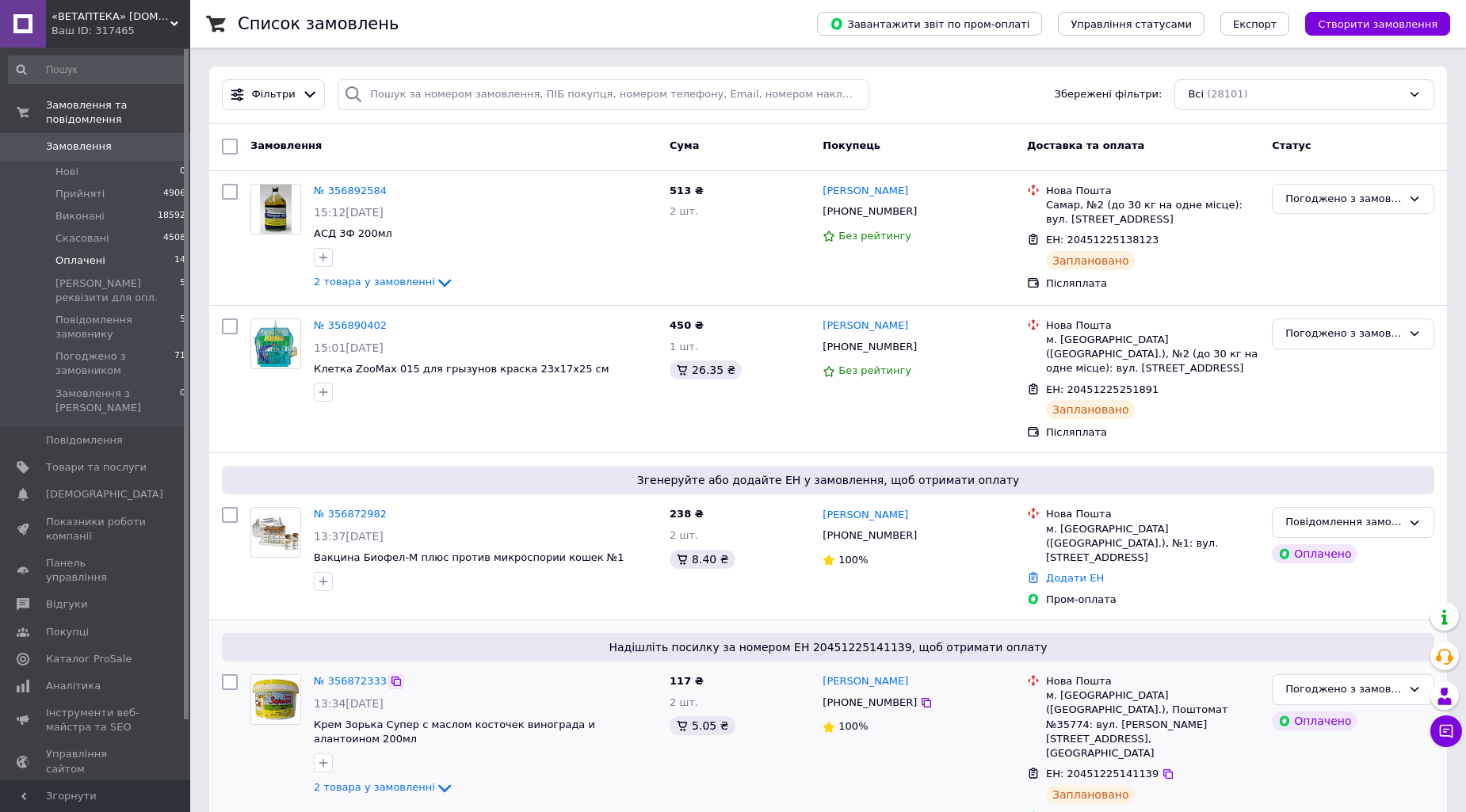
click at [390, 674] on icon at bounding box center [396, 680] width 13 height 13
click at [920, 697] on icon at bounding box center [926, 702] width 13 height 13
click at [1164, 769] on icon at bounding box center [1169, 774] width 10 height 10
click at [435, 778] on icon at bounding box center [445, 788] width 19 height 19
click at [390, 509] on icon at bounding box center [396, 515] width 13 height 13
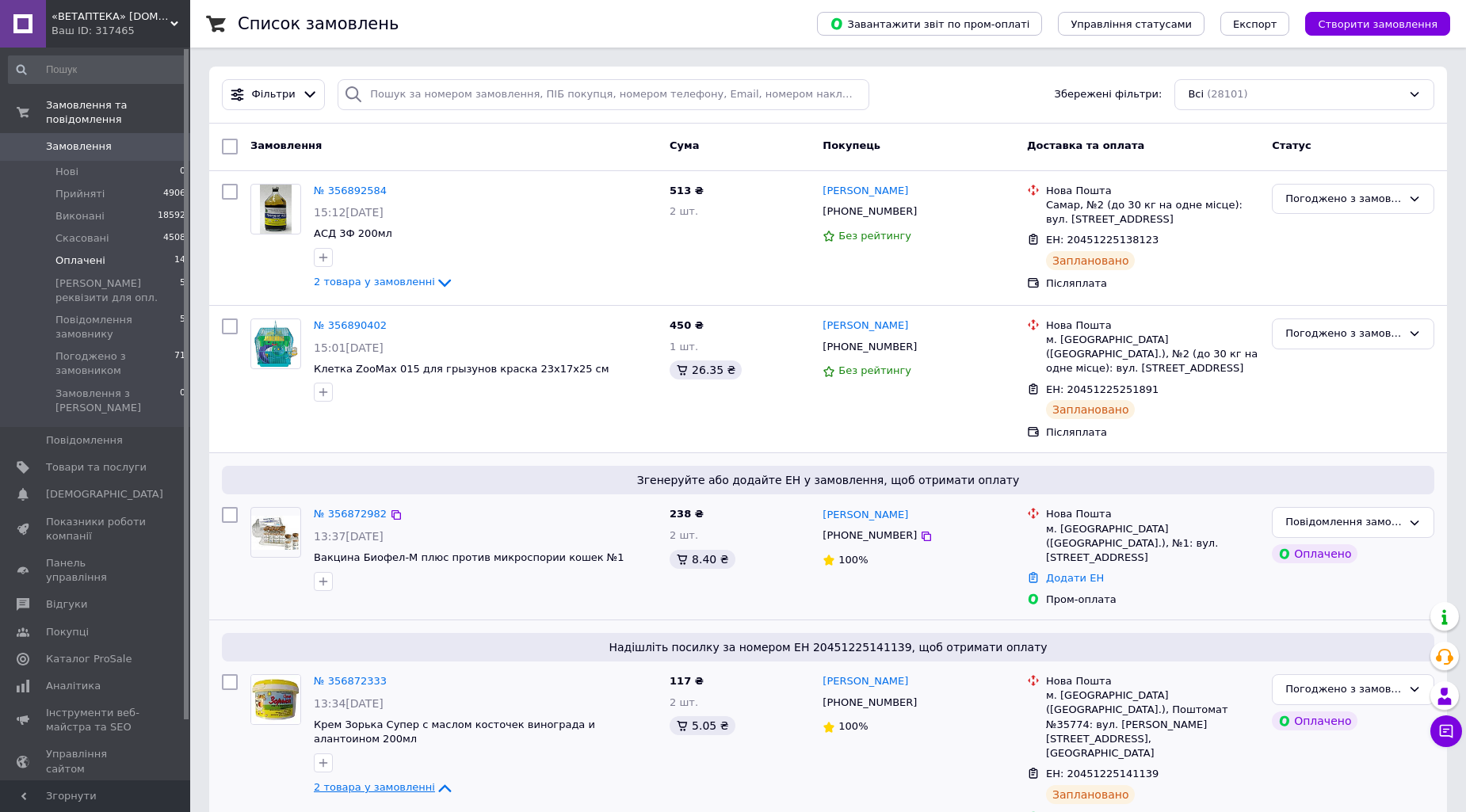
click at [914, 527] on div "[PHONE_NUMBER]" at bounding box center [918, 536] width 195 height 18
click at [922, 531] on icon at bounding box center [927, 536] width 10 height 10
click at [390, 329] on icon at bounding box center [396, 325] width 13 height 13
click at [920, 346] on icon at bounding box center [926, 346] width 13 height 13
click at [1162, 384] on icon at bounding box center [1168, 390] width 13 height 13
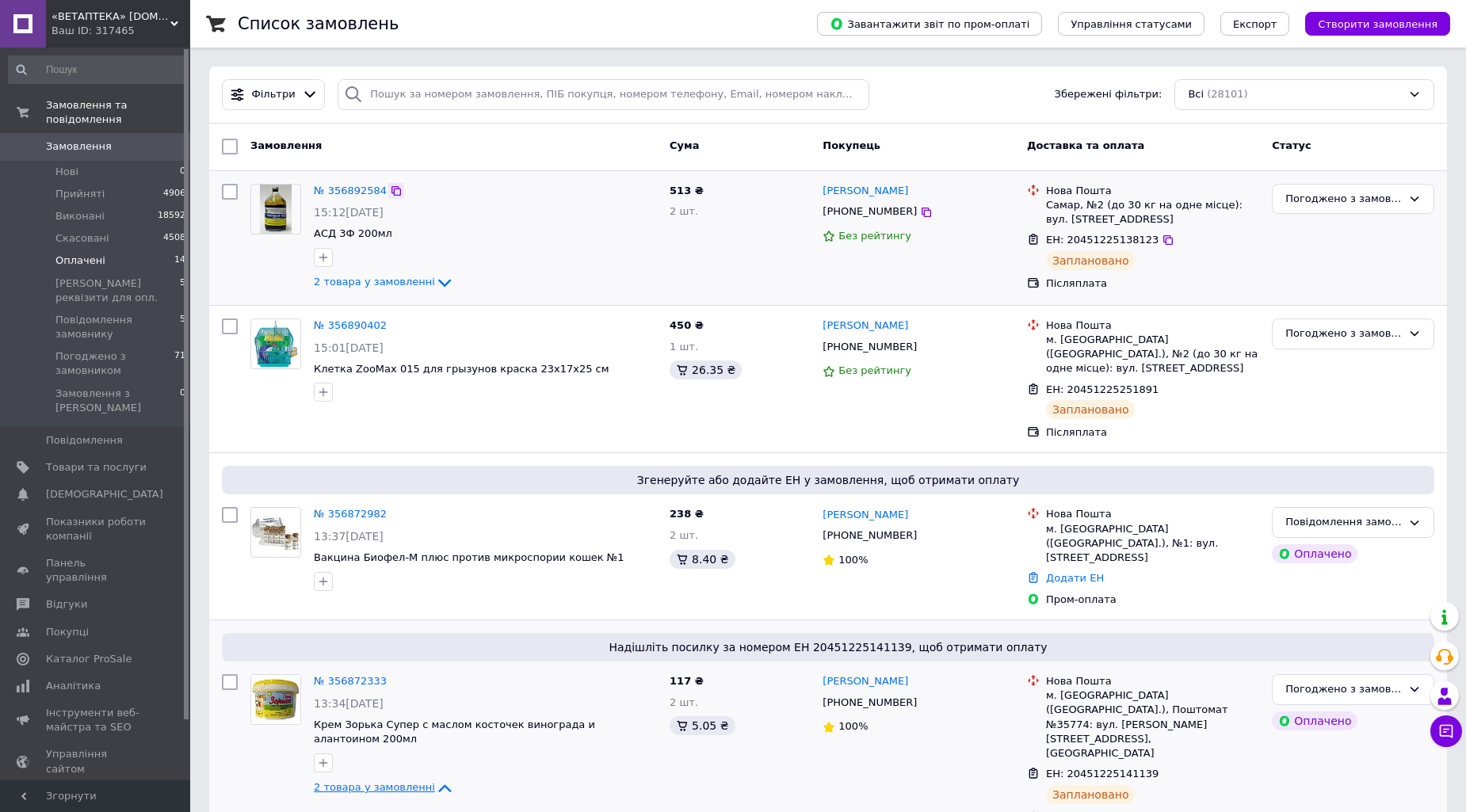
click at [390, 186] on icon at bounding box center [396, 190] width 13 height 13
click at [920, 210] on icon at bounding box center [926, 212] width 13 height 13
click at [1160, 233] on div at bounding box center [1168, 240] width 15 height 15
click at [1160, 247] on div at bounding box center [1168, 240] width 15 height 15
click at [1162, 240] on icon at bounding box center [1168, 240] width 13 height 13
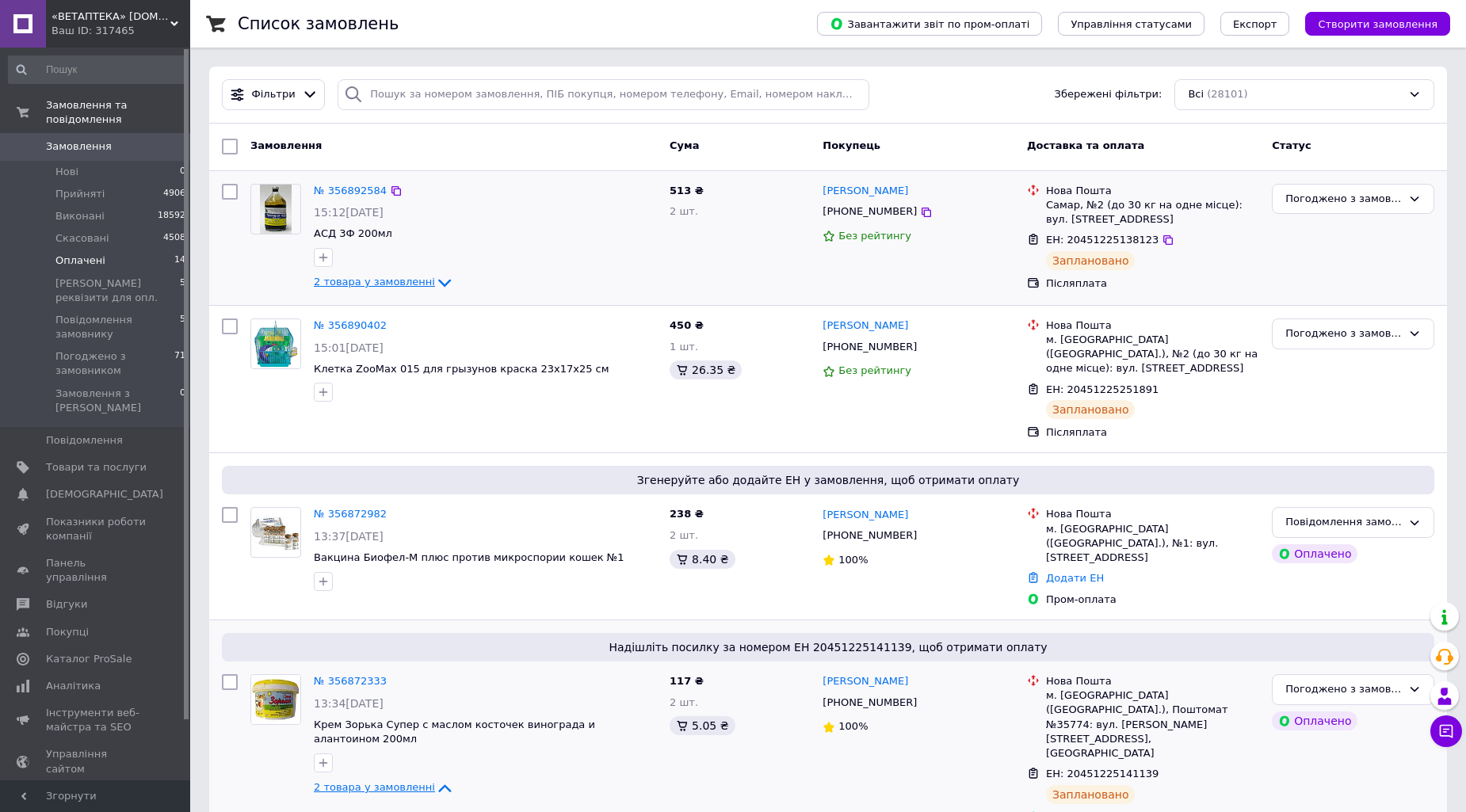
click at [435, 280] on icon at bounding box center [445, 283] width 19 height 19
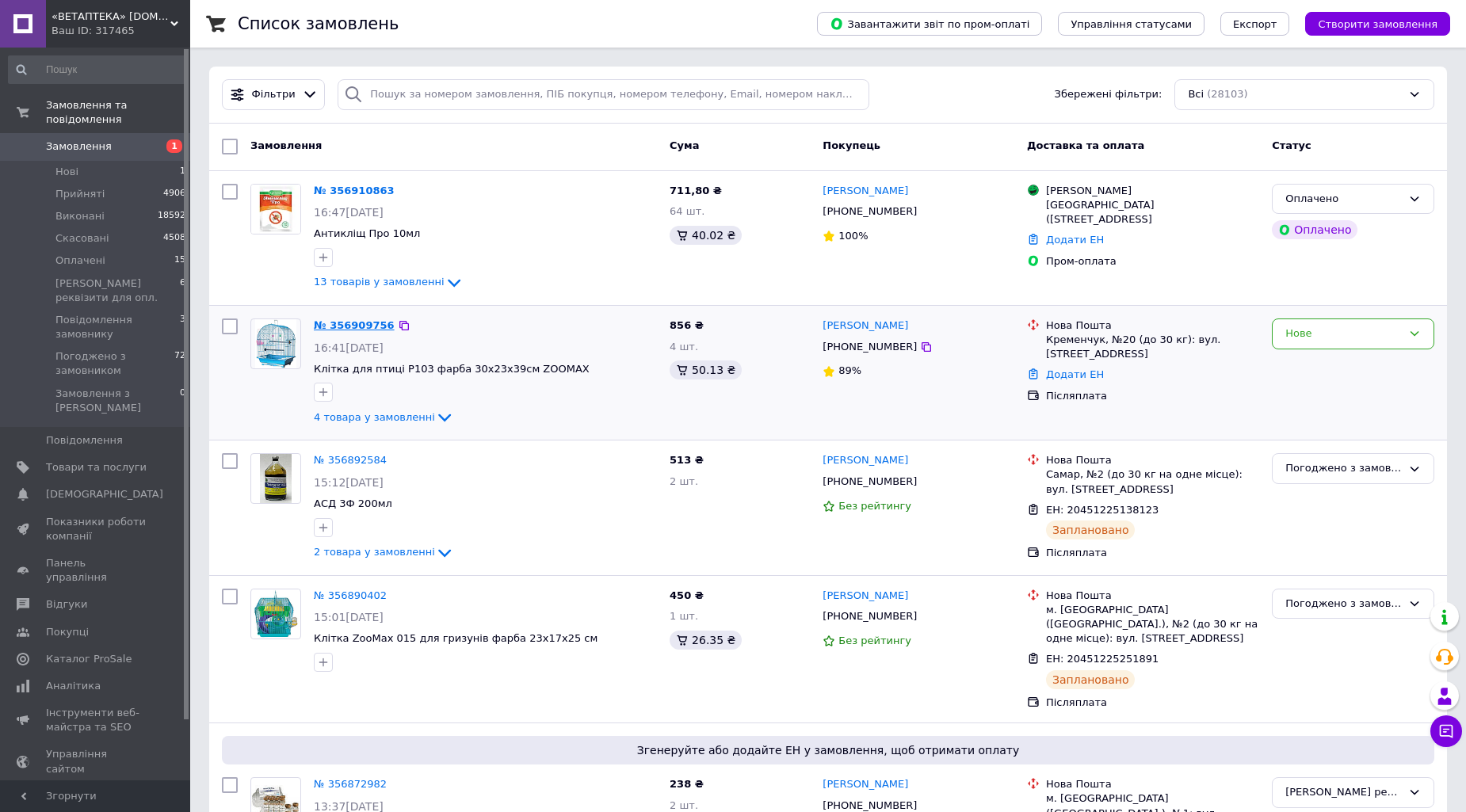
click at [346, 319] on link "№ 356909756" at bounding box center [354, 325] width 81 height 12
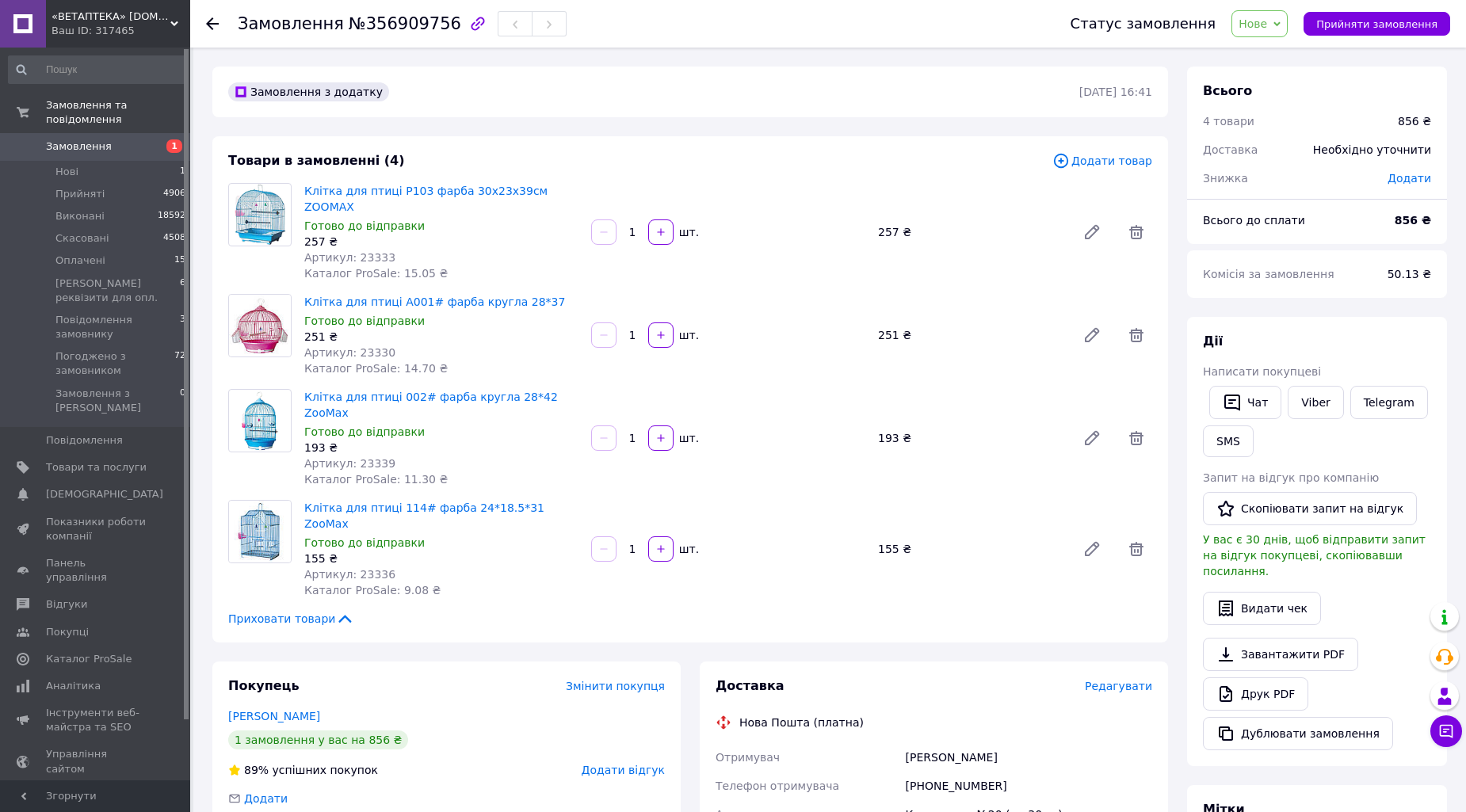
click at [1374, 364] on div "Написати покупцеві" at bounding box center [1317, 371] width 228 height 15
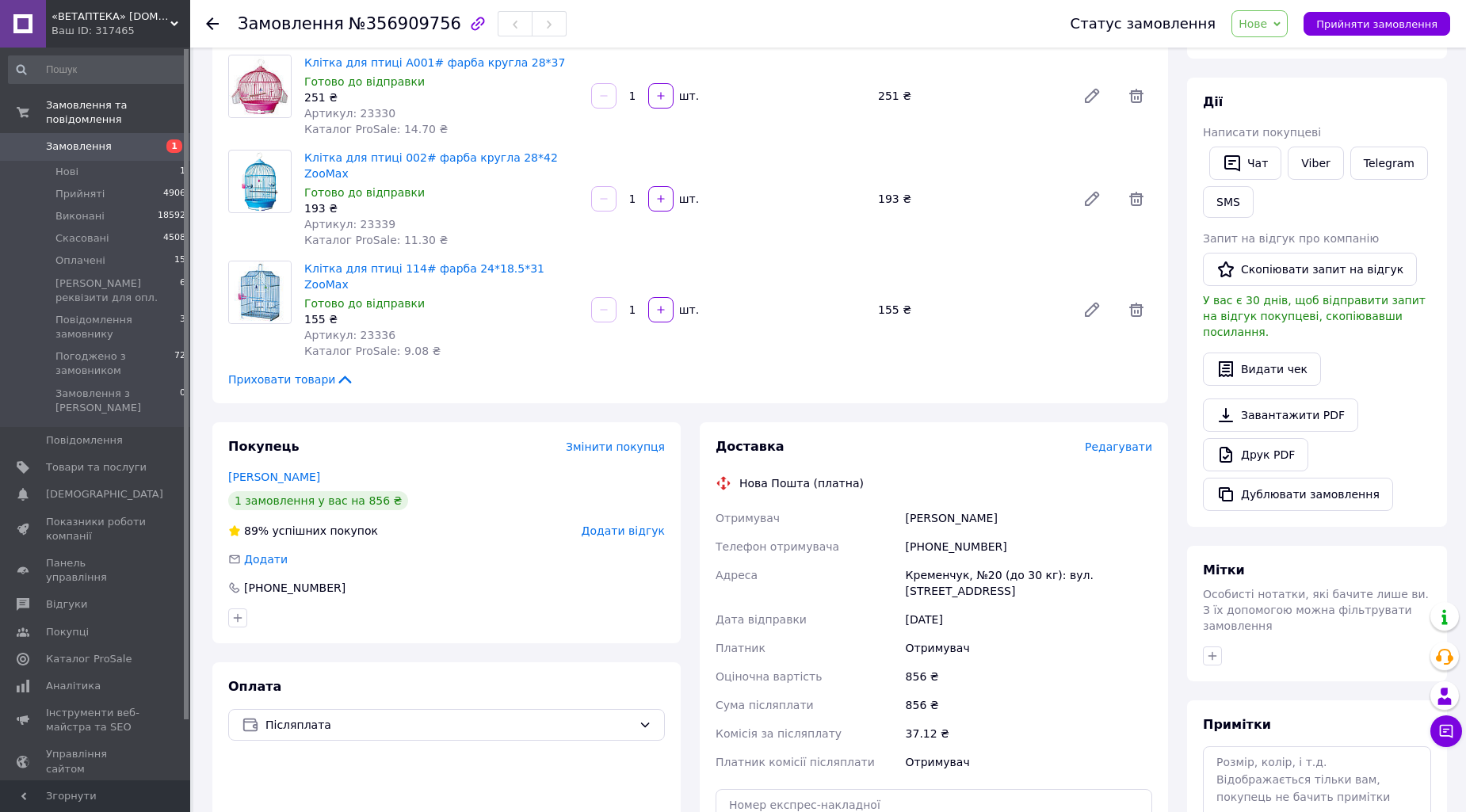
scroll to position [264, 0]
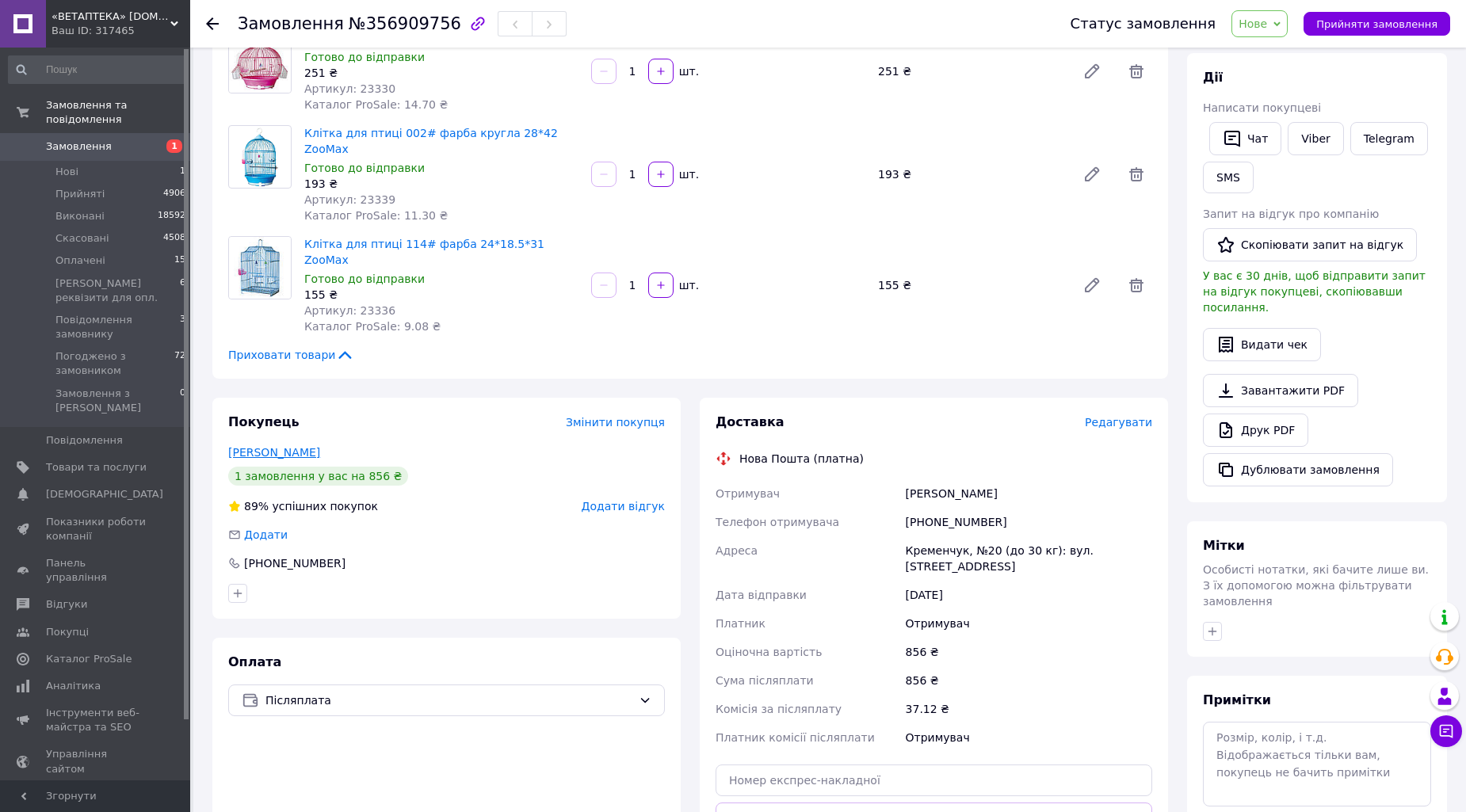
click at [298, 446] on link "[PERSON_NAME]" at bounding box center [274, 452] width 92 height 13
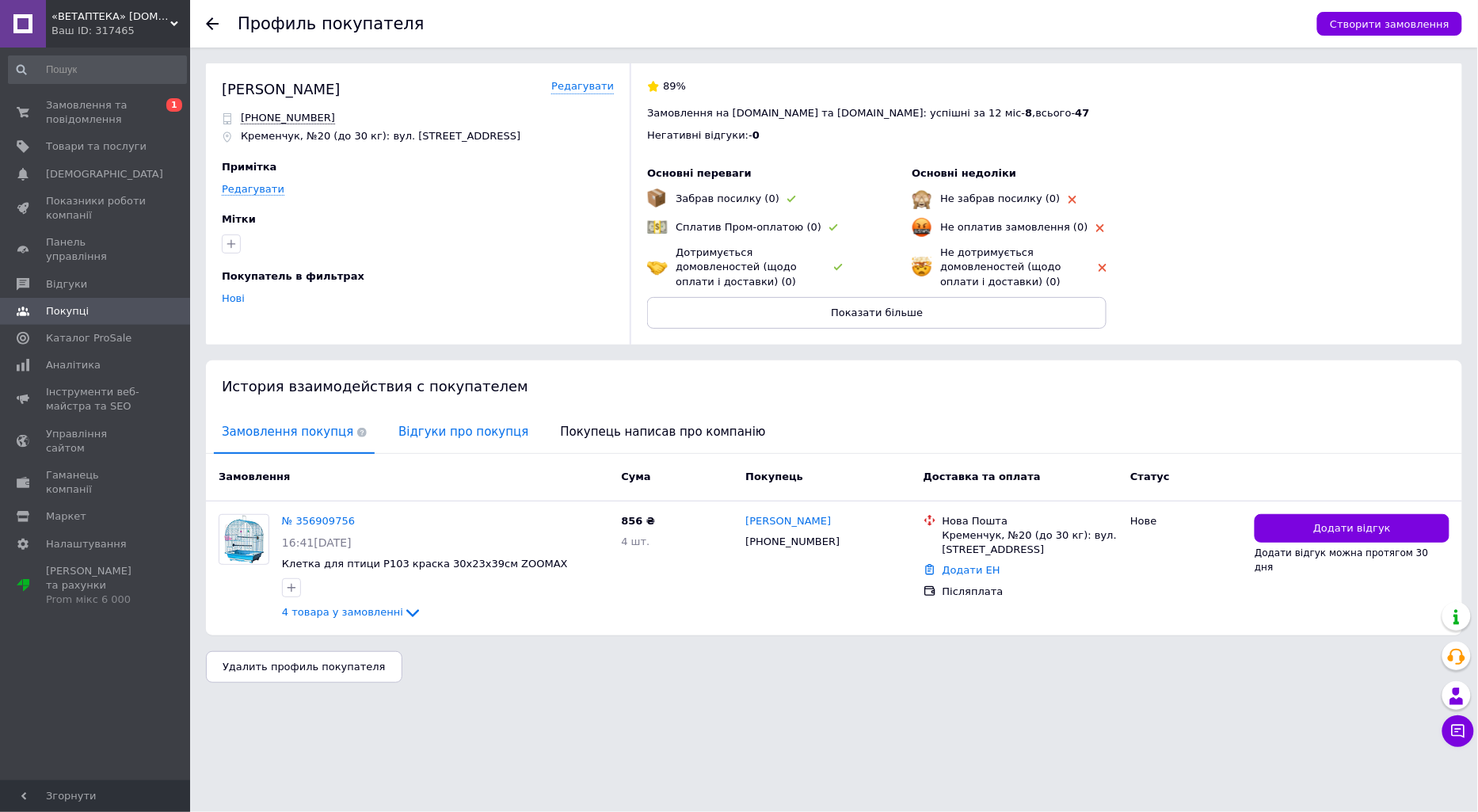
click at [469, 436] on span "Відгуки про покупця" at bounding box center [463, 432] width 145 height 40
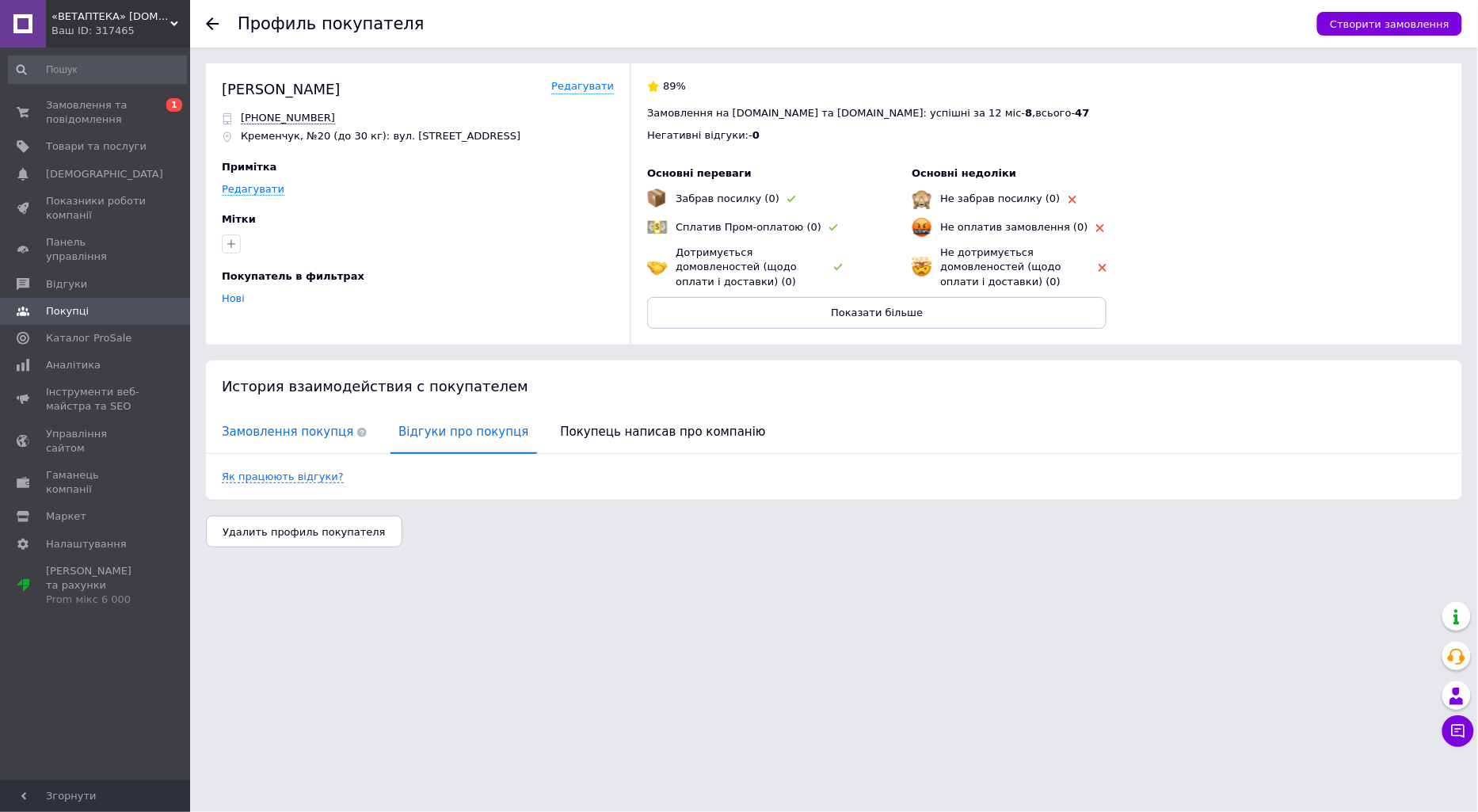
click at [254, 425] on span "Замовлення покупця" at bounding box center [293, 432] width 161 height 40
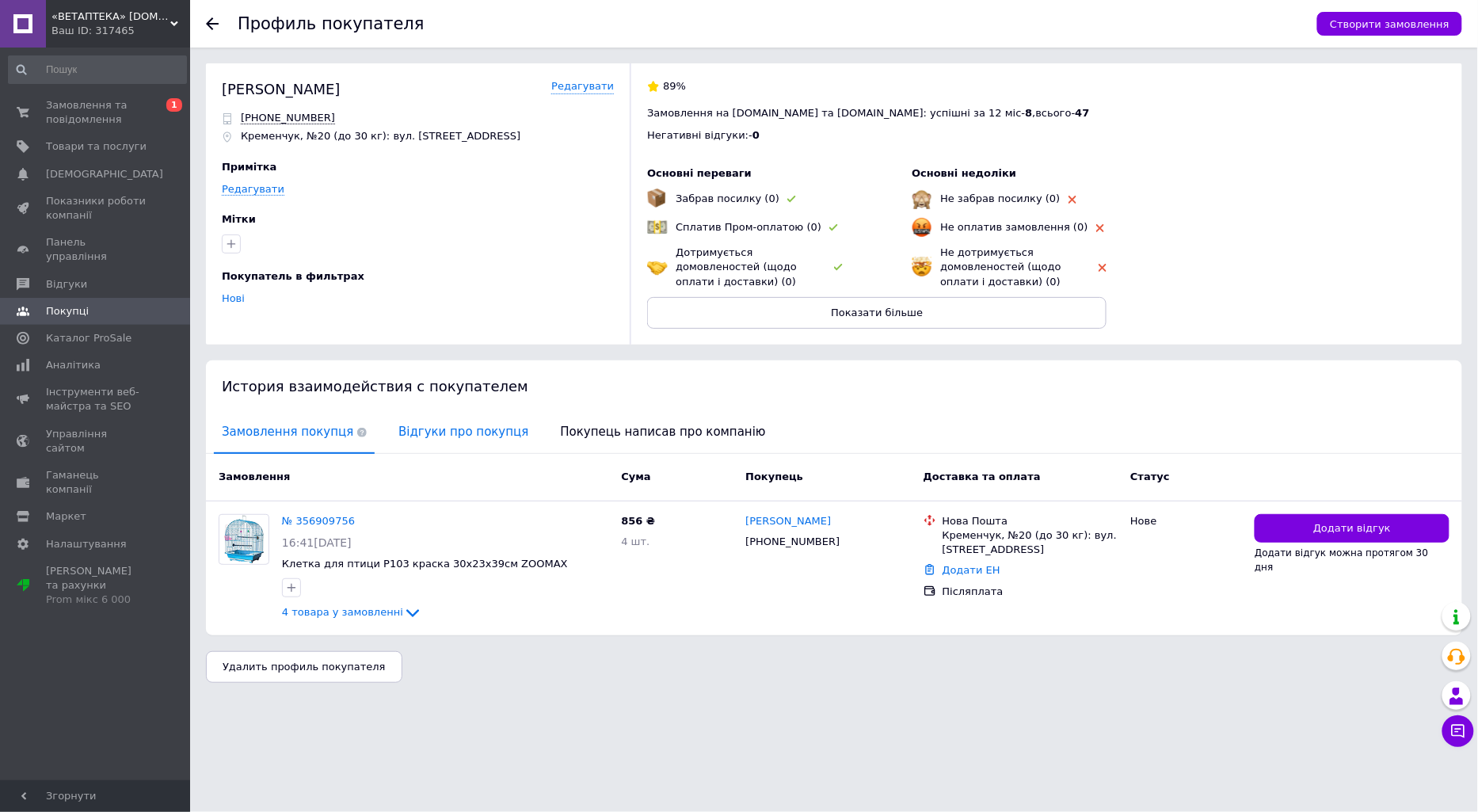
click at [420, 439] on span "Відгуки про покупця" at bounding box center [463, 432] width 145 height 40
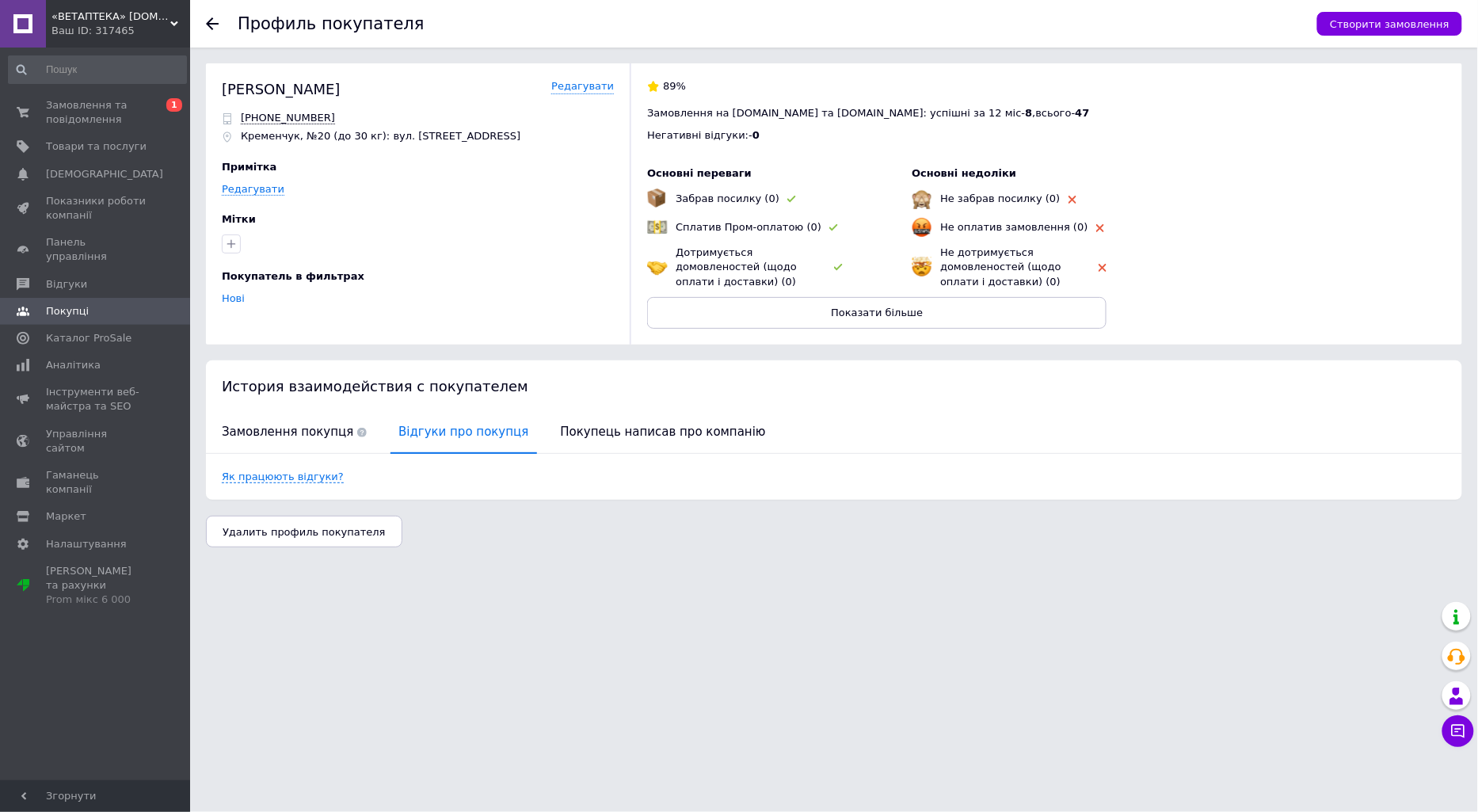
click at [214, 17] on icon at bounding box center [212, 23] width 13 height 13
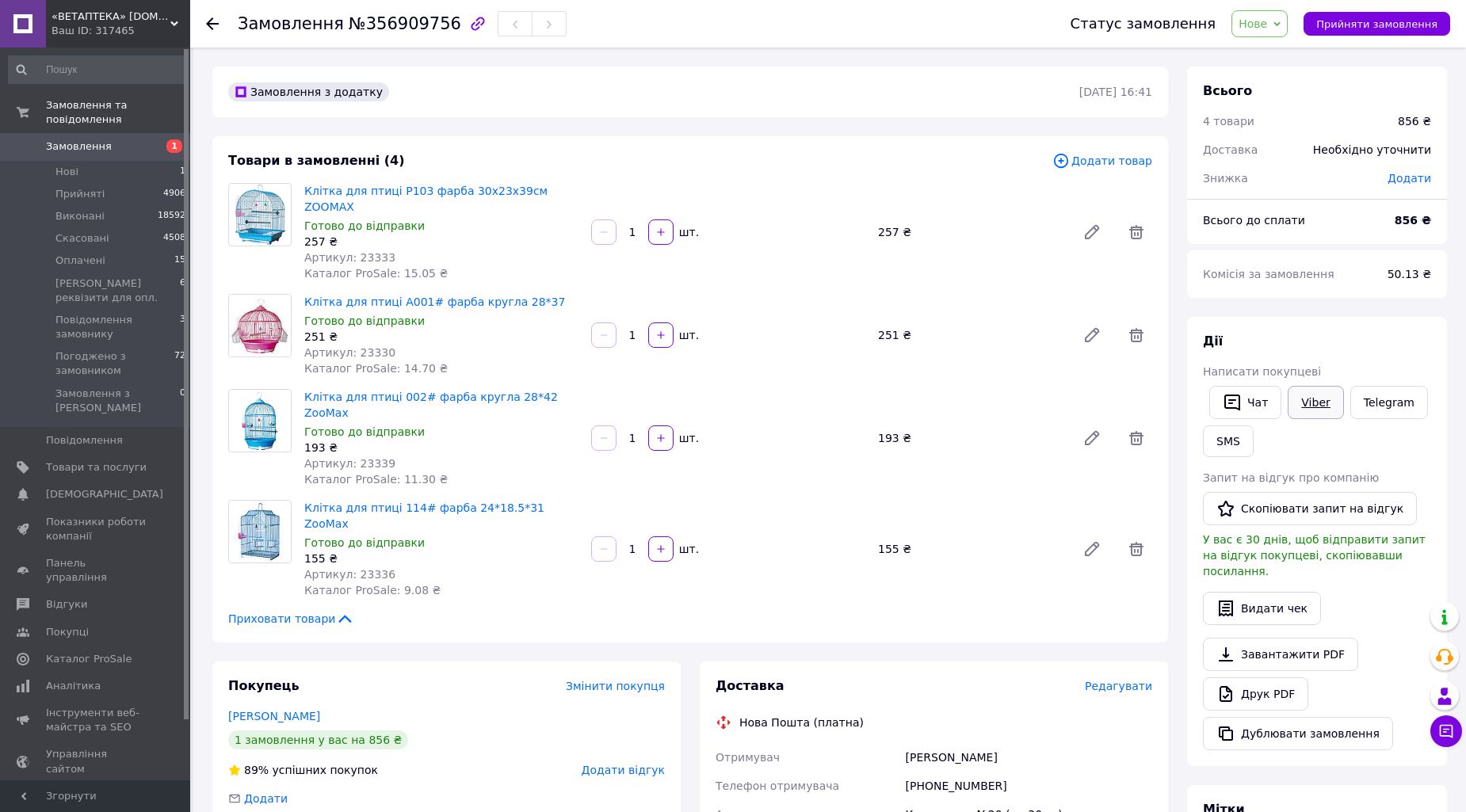
click at [1306, 402] on link "Viber" at bounding box center [1316, 402] width 56 height 34
drag, startPoint x: 303, startPoint y: 193, endPoint x: 585, endPoint y: 190, distance: 282.0
click at [585, 190] on div "Клітка для птиці Р103 фарба 30х23х39см ZOOMAX Готово до відправки 257 ₴ Артикул…" at bounding box center [729, 232] width 861 height 105
copy link "Клітка для птиці Р103 фарба 30х23х39см ZOOMAX"
drag, startPoint x: 302, startPoint y: 288, endPoint x: 551, endPoint y: 279, distance: 249.2
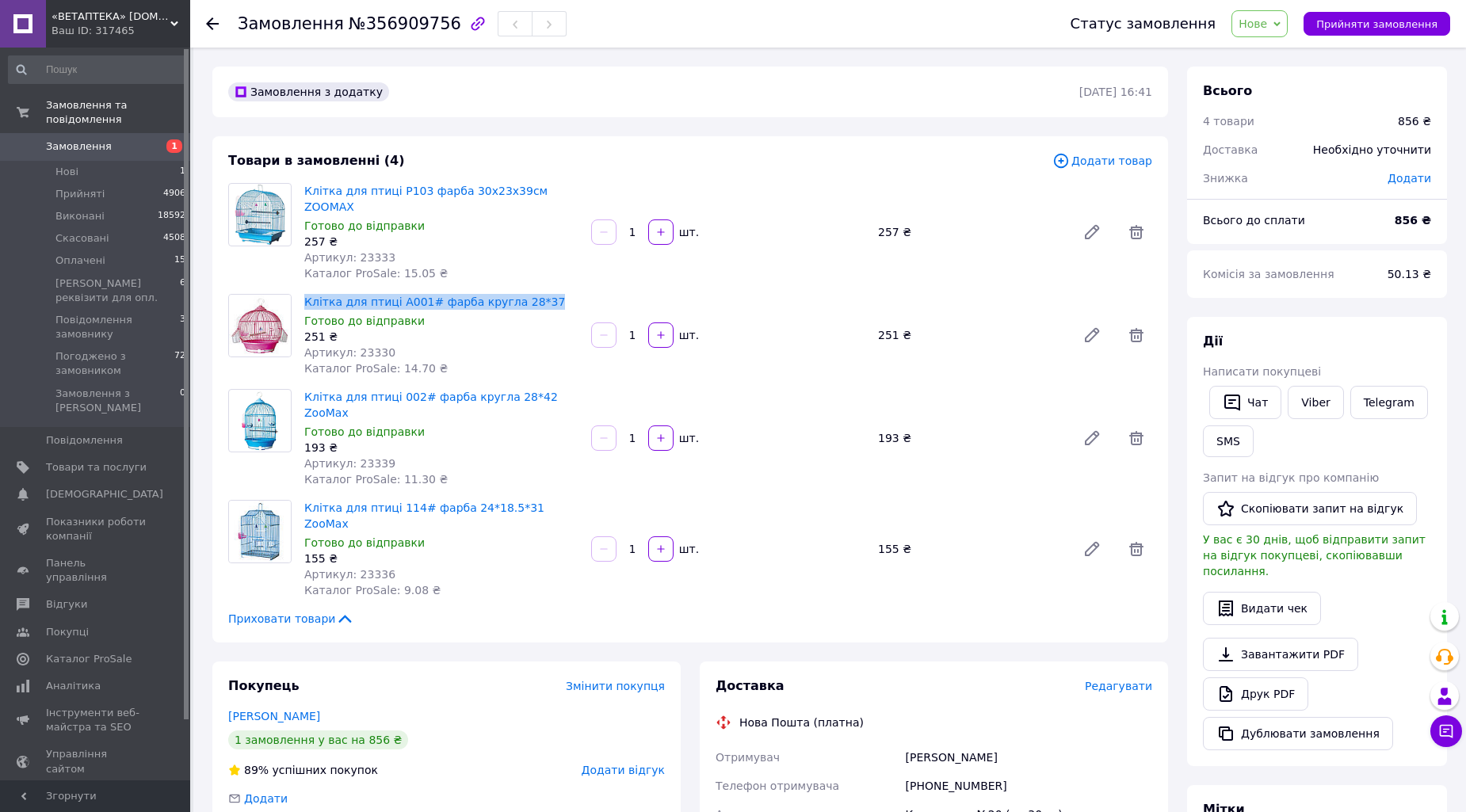
click at [551, 291] on div "Клітка для птиці А001# фарба кругла 28*37 Готово до відправки 251 ₴ Артикул: 23…" at bounding box center [442, 335] width 287 height 89
copy link "Клітка для птиці А001# фарба кругла 28*37"
drag, startPoint x: 303, startPoint y: 381, endPoint x: 595, endPoint y: 374, distance: 292.1
click at [595, 386] on div "Клітка для птиці 002# фарба кругла 28*42 ZooMax Готово до відправки 193 ₴ Артик…" at bounding box center [729, 438] width 861 height 105
copy link "Клітка для птиці 002# фарба кругла 28*42 ZooMax"
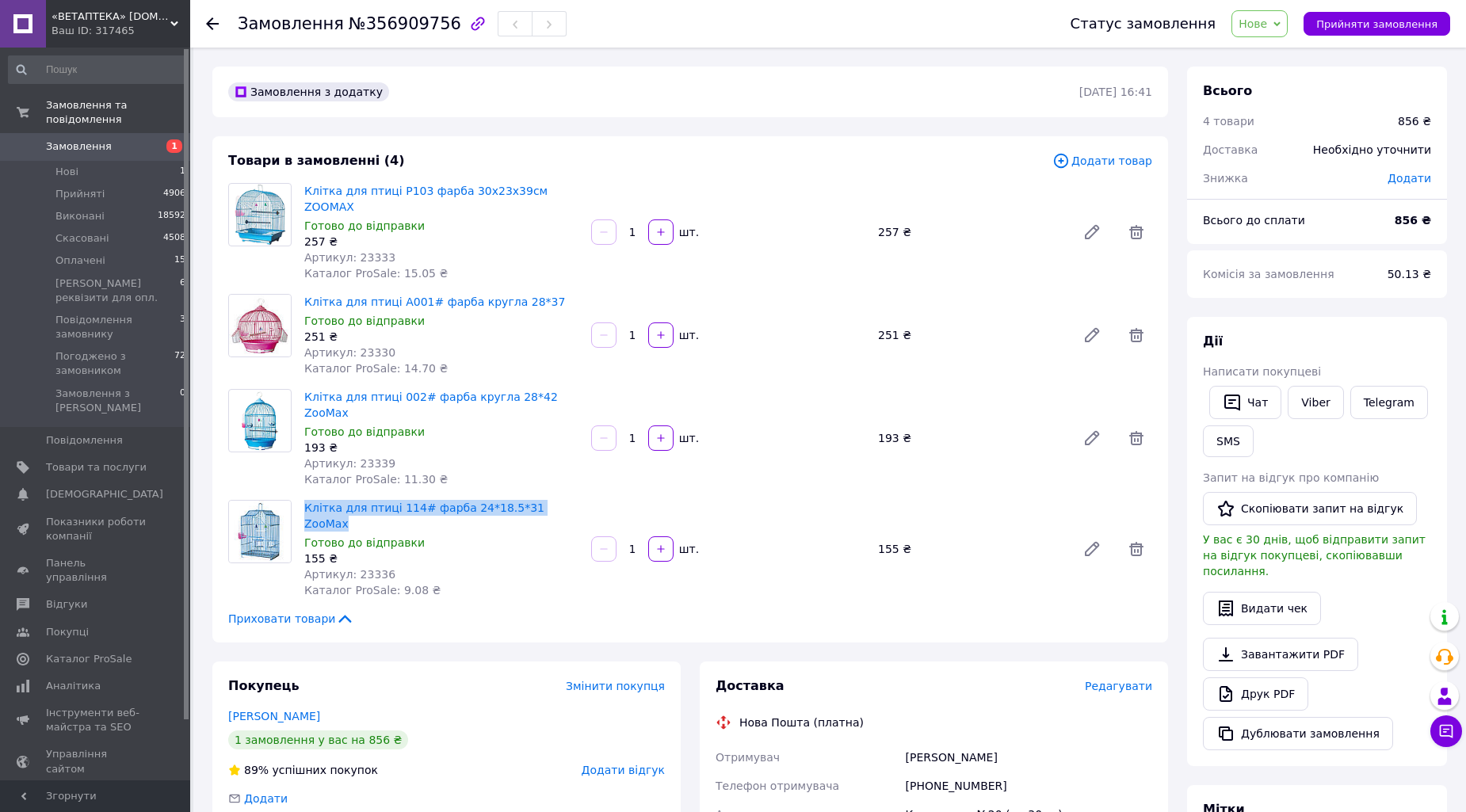
drag, startPoint x: 298, startPoint y: 472, endPoint x: 603, endPoint y: 473, distance: 305.0
click at [603, 496] on div "Клітка для птиці 114# фарба 24*18.5*31 ZooMax Готово до відправки 155 ₴ Артикул…" at bounding box center [729, 548] width 861 height 105
copy link "Клітка для птиці 114# фарба 24*18.5*31 ZooMax"
click at [1312, 336] on div "Дії" at bounding box center [1317, 342] width 228 height 18
click at [1262, 20] on span "Нове" at bounding box center [1253, 23] width 29 height 13
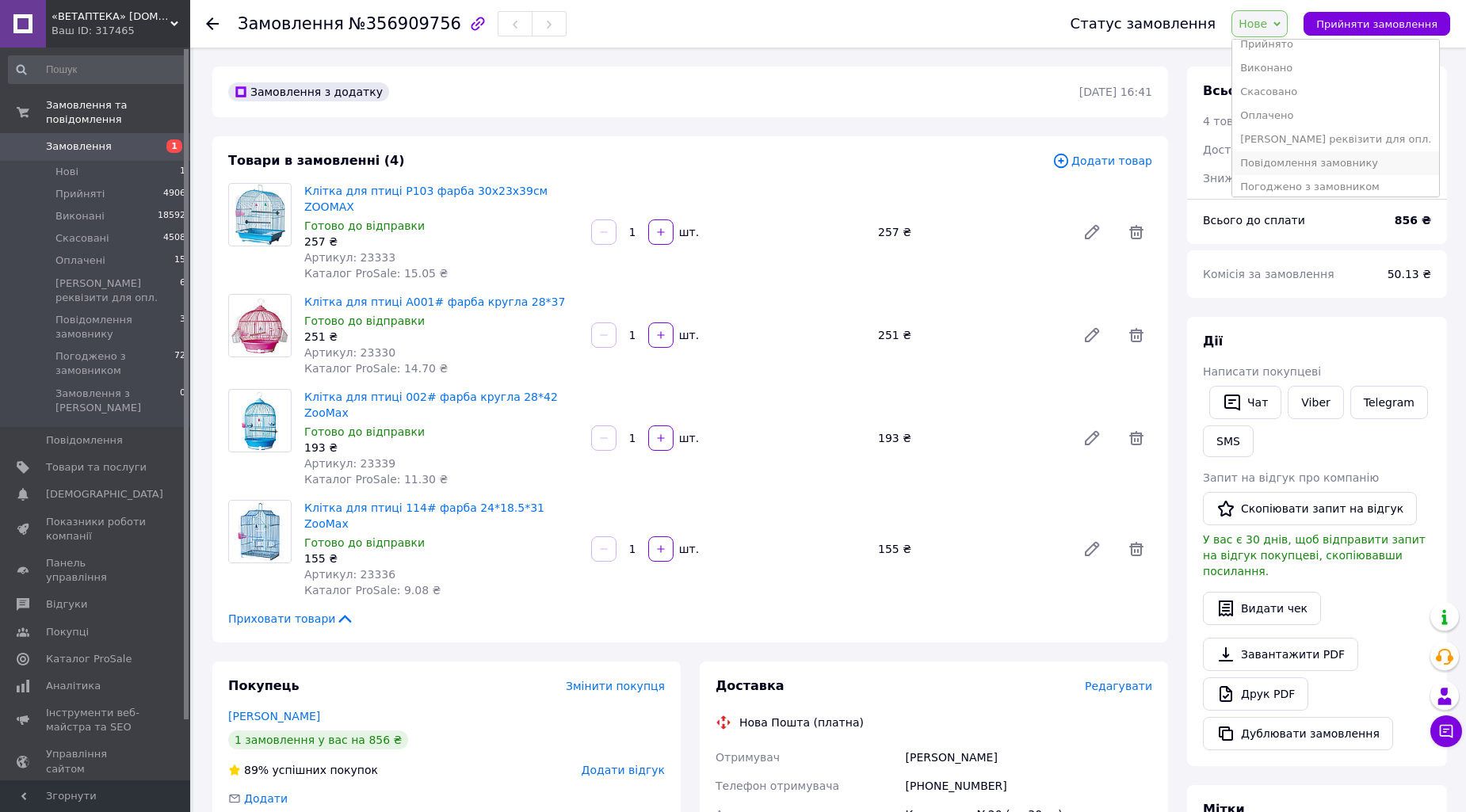
scroll to position [17, 0]
click at [1295, 176] on li "Погоджено з замовником" at bounding box center [1335, 180] width 207 height 24
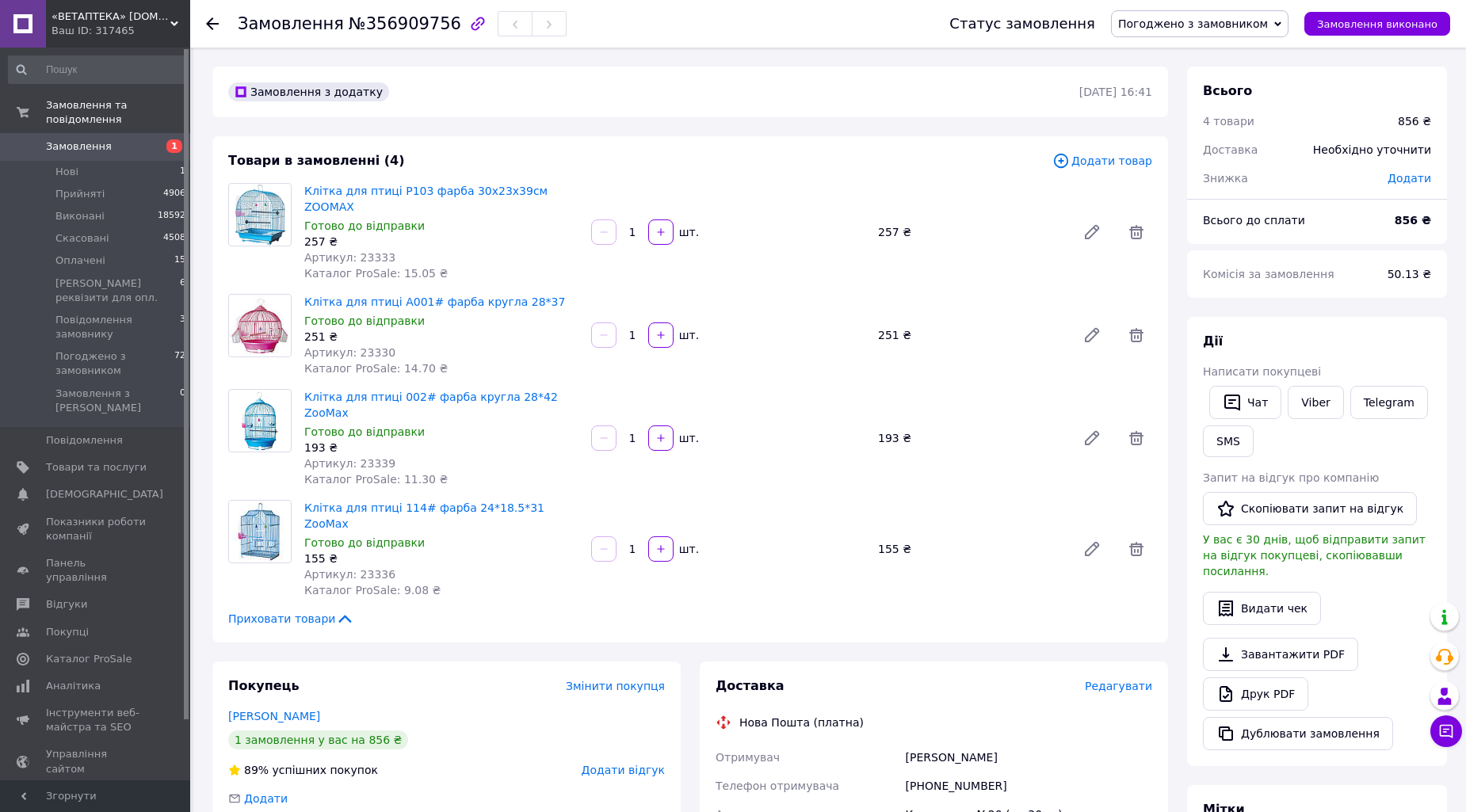
click at [1363, 104] on div "4 товари" at bounding box center [1291, 121] width 195 height 35
click at [213, 20] on icon at bounding box center [212, 23] width 13 height 13
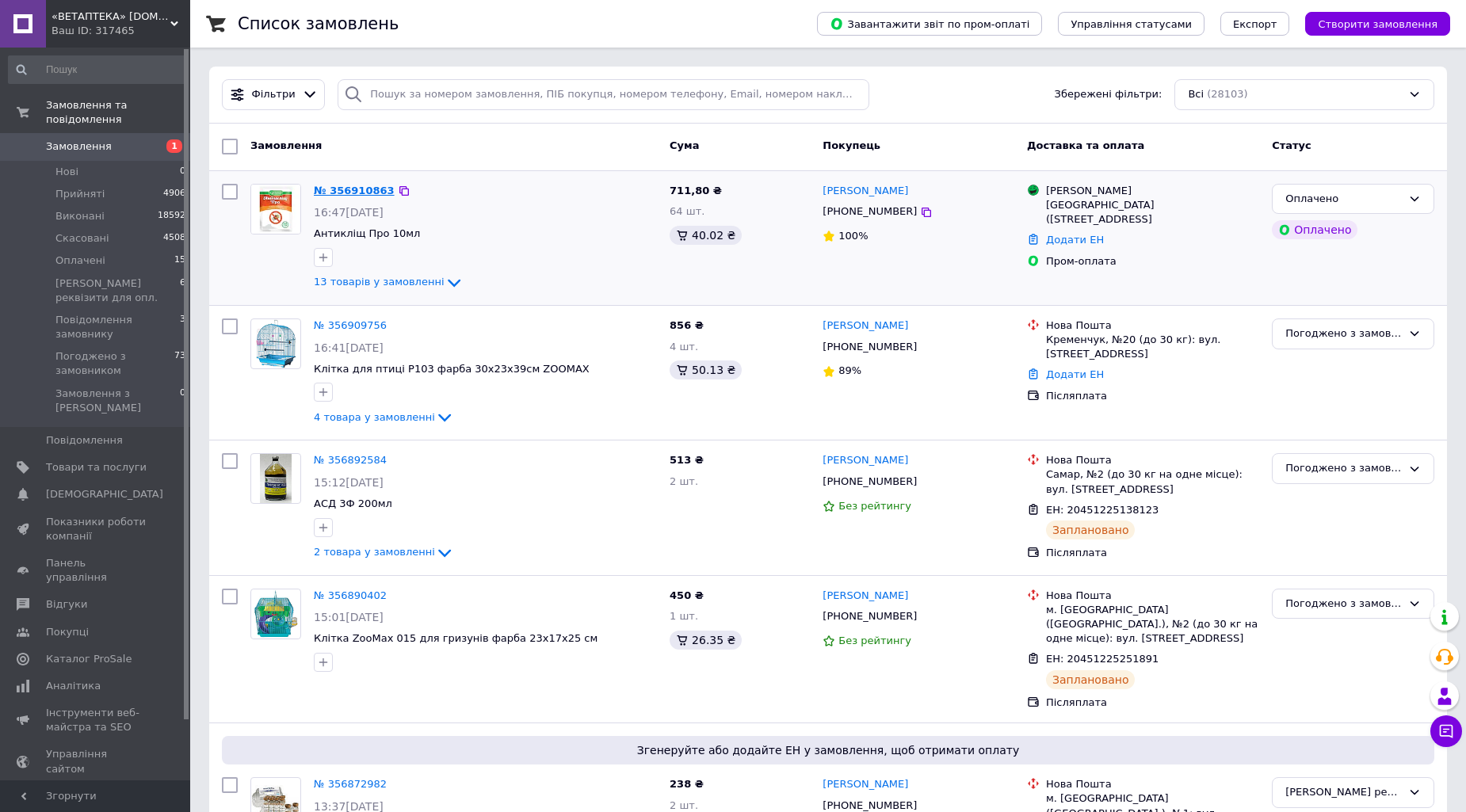
click at [347, 192] on link "№ 356910863" at bounding box center [354, 190] width 81 height 12
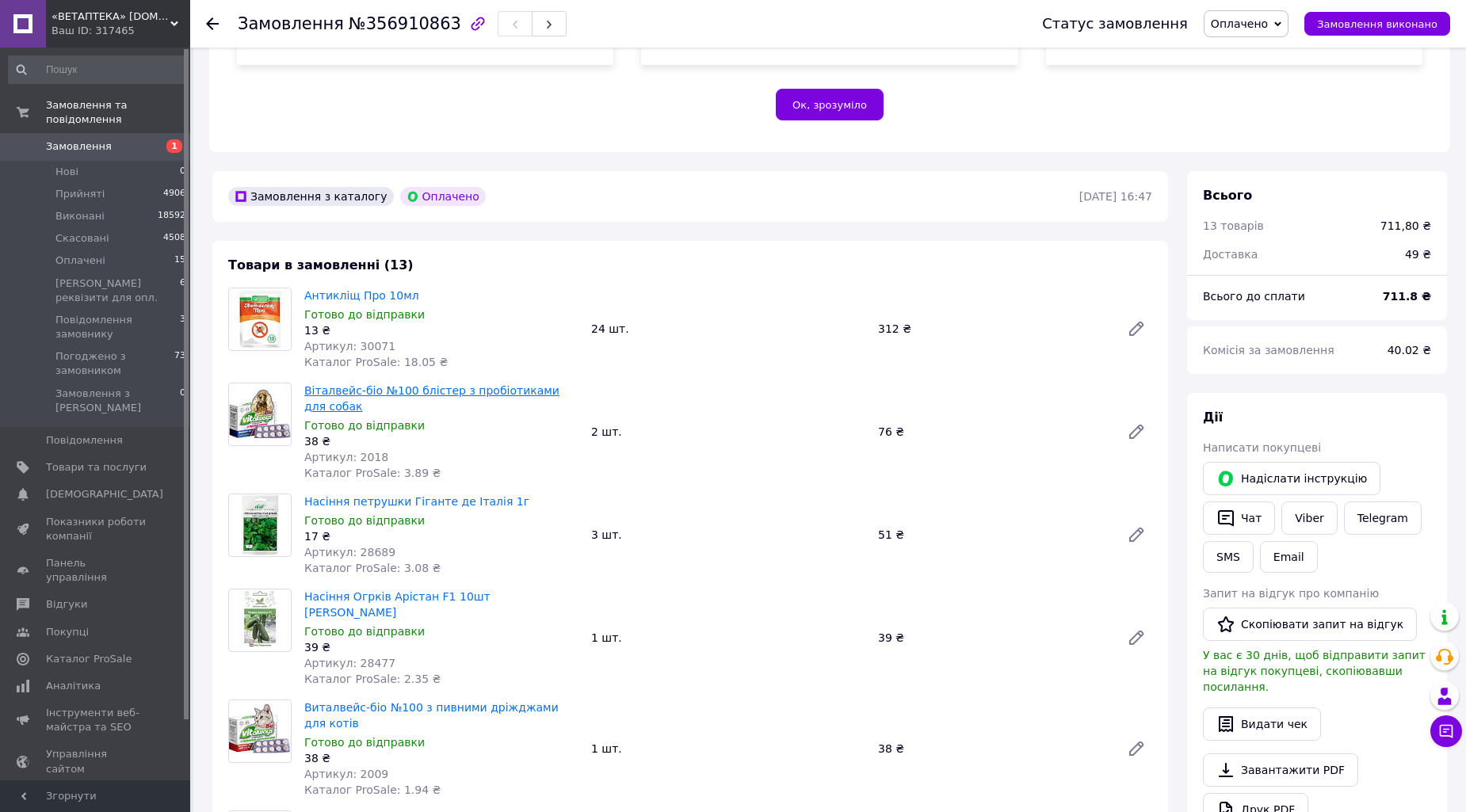
scroll to position [176, 0]
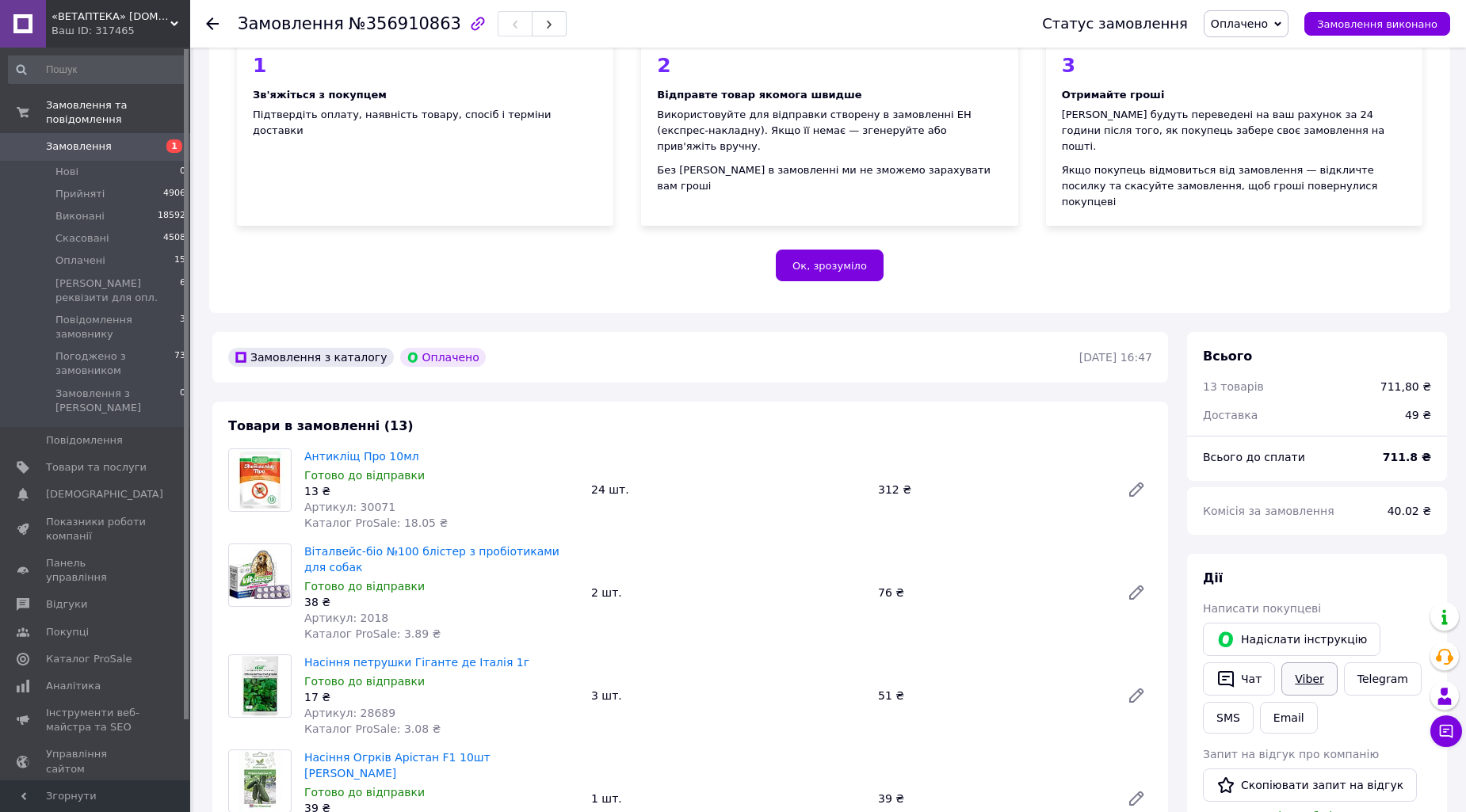
click at [1316, 662] on link "Viber" at bounding box center [1309, 678] width 56 height 34
drag, startPoint x: 1344, startPoint y: 384, endPoint x: 1376, endPoint y: 549, distance: 168.1
click at [1344, 397] on div "Доставка" at bounding box center [1295, 415] width 202 height 35
click at [1367, 662] on link "Telegram" at bounding box center [1382, 678] width 78 height 34
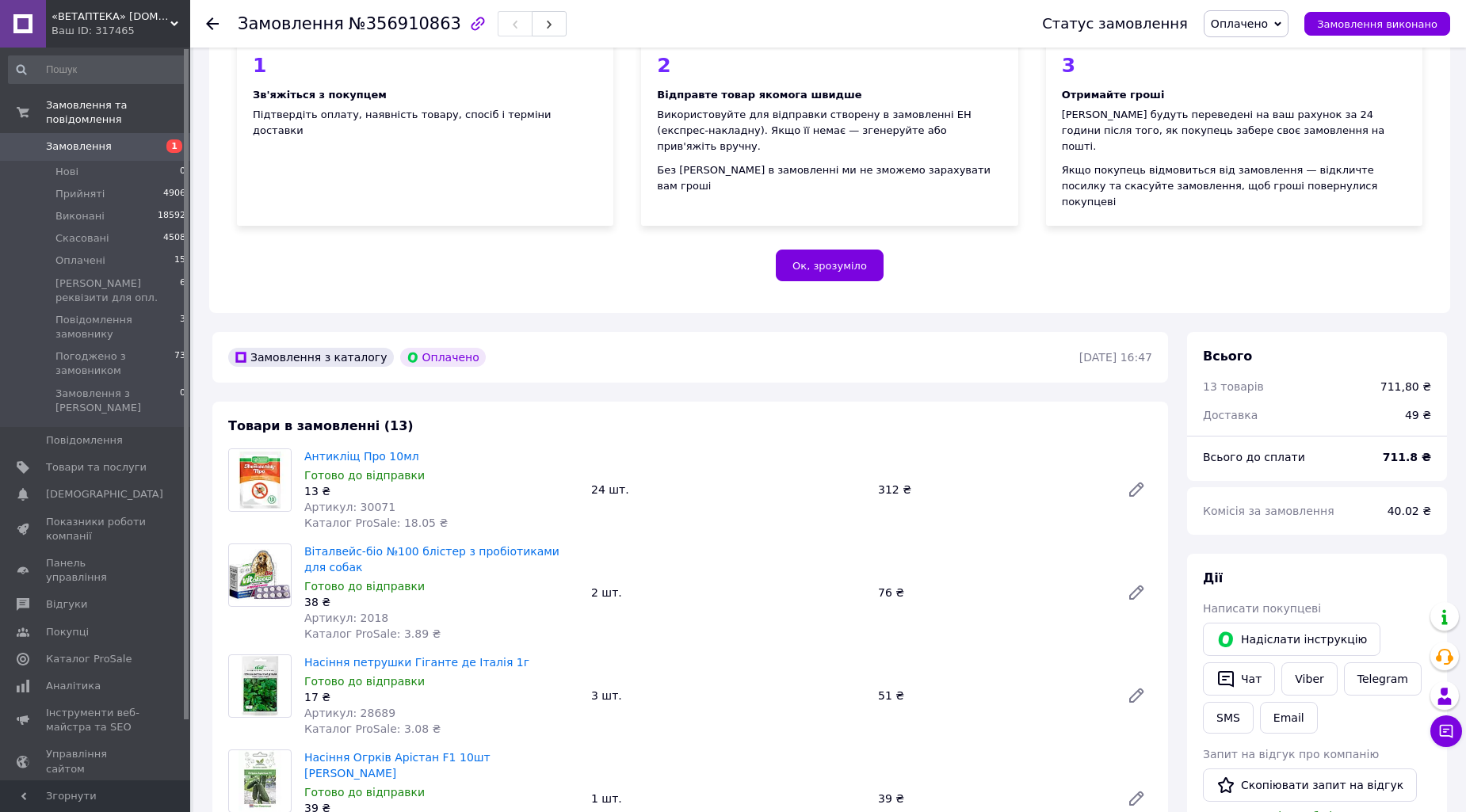
click at [101, 140] on span "Замовлення" at bounding box center [79, 146] width 65 height 14
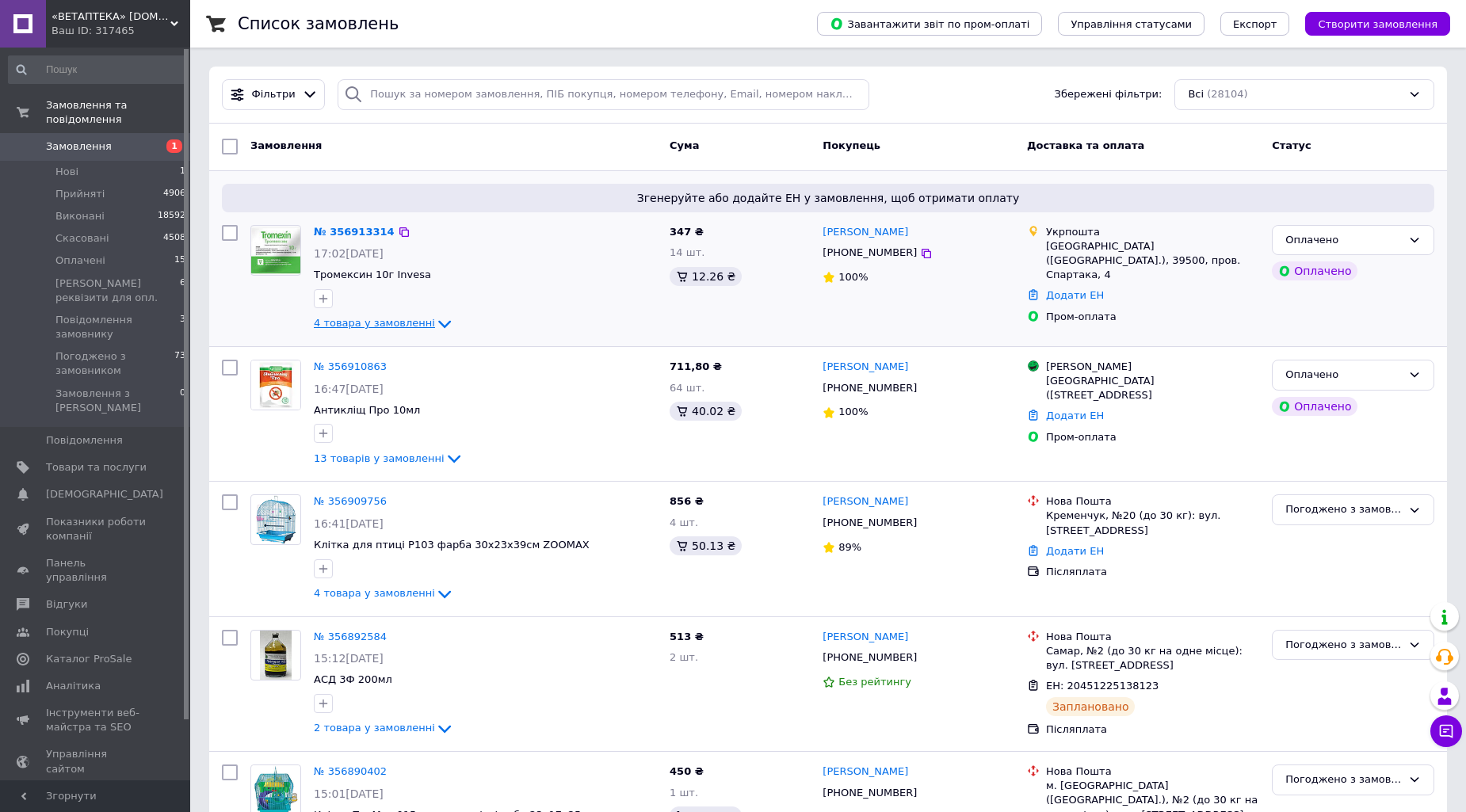
click at [435, 323] on icon at bounding box center [445, 324] width 19 height 19
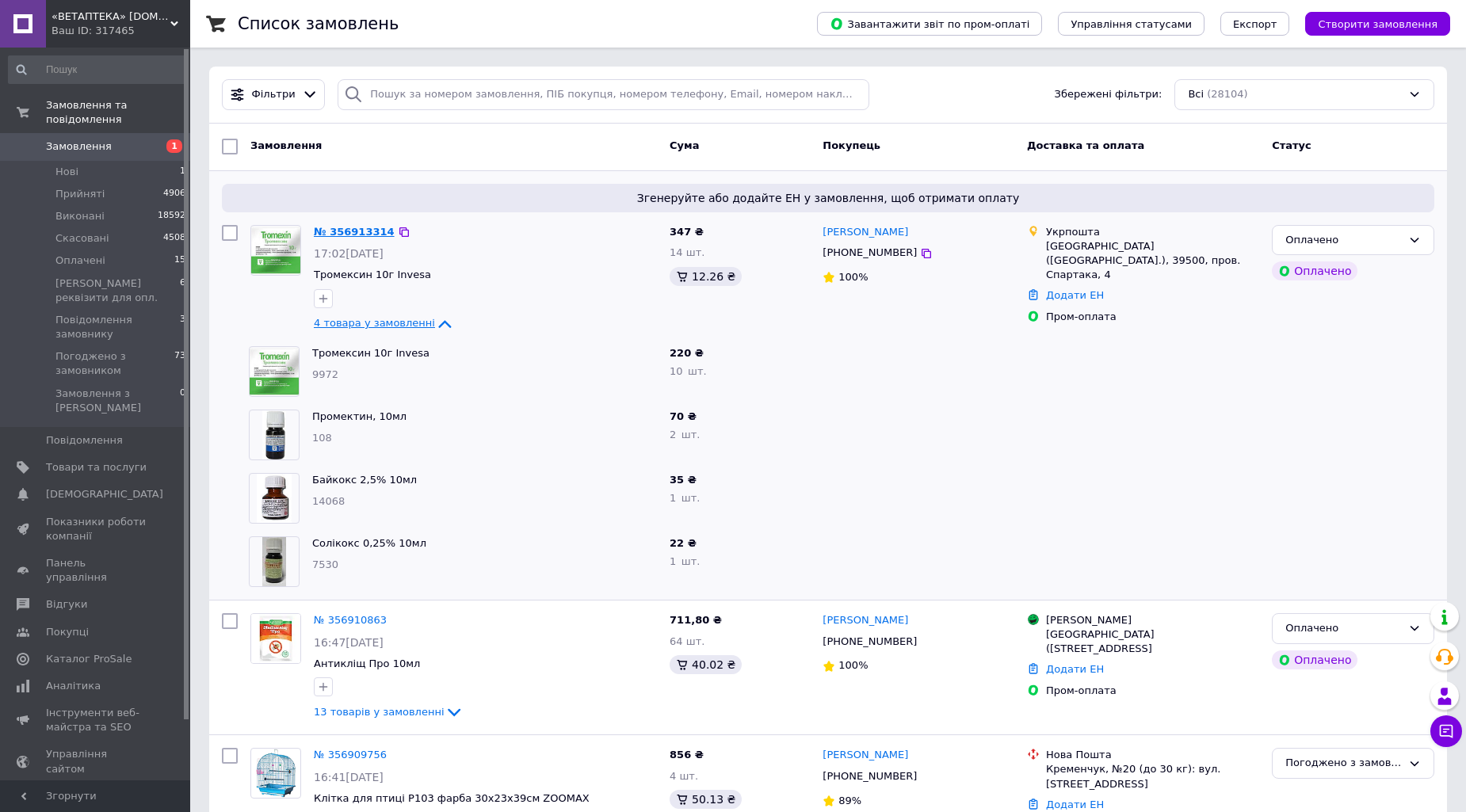
click at [335, 227] on link "№ 356913314" at bounding box center [354, 232] width 81 height 12
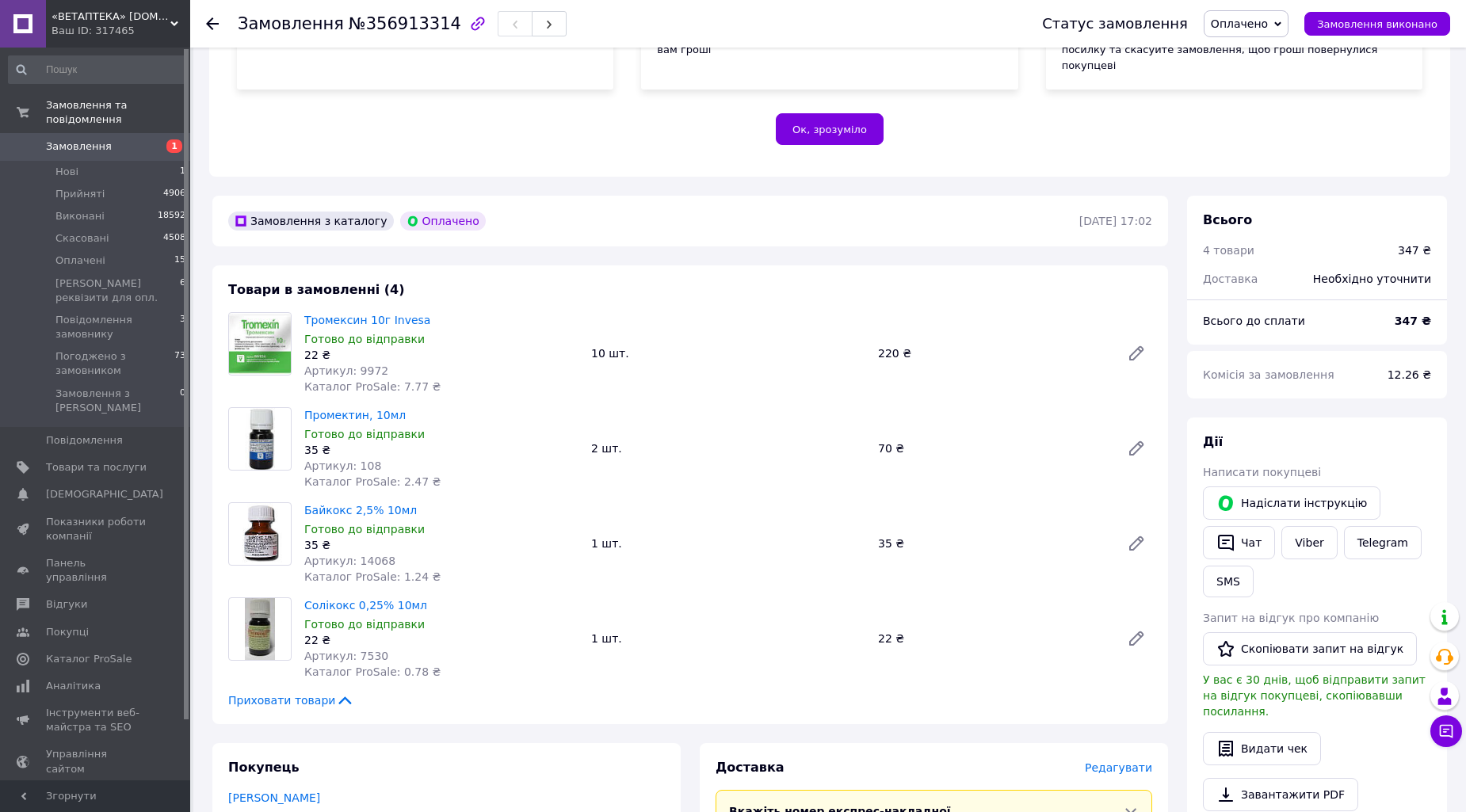
scroll to position [352, 0]
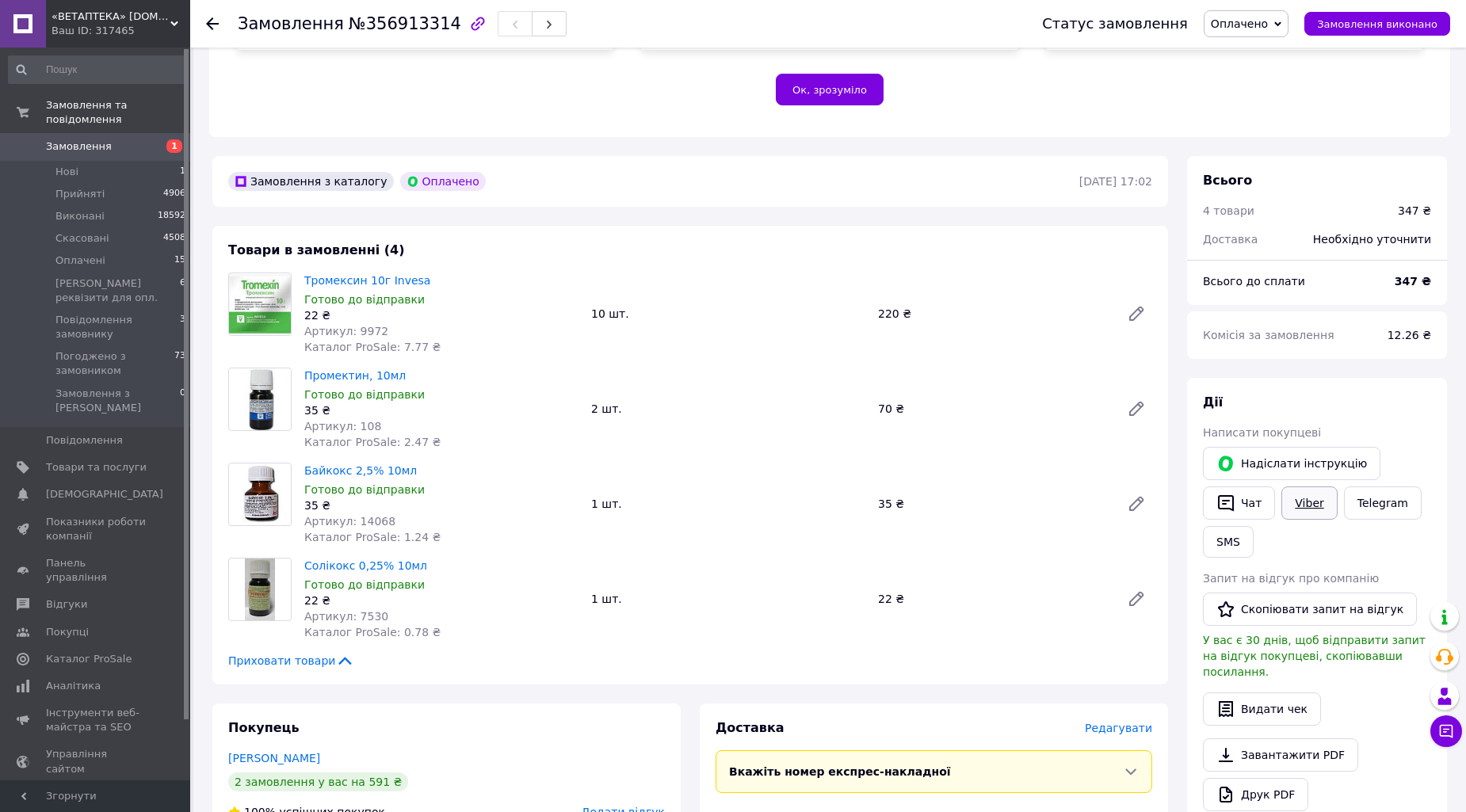
click at [1319, 487] on link "Viber" at bounding box center [1309, 503] width 56 height 34
click at [604, 773] on div "2 замовлення у вас на 591 ₴" at bounding box center [447, 782] width 437 height 19
drag, startPoint x: 299, startPoint y: 335, endPoint x: 453, endPoint y: 338, distance: 154.0
click at [453, 365] on div "Промектин, 10мл Готово до відправки 35 ₴ Артикул: 108 Каталог ProSale: 2.47 ₴" at bounding box center [442, 409] width 287 height 89
copy link "Промектин, 10мл"
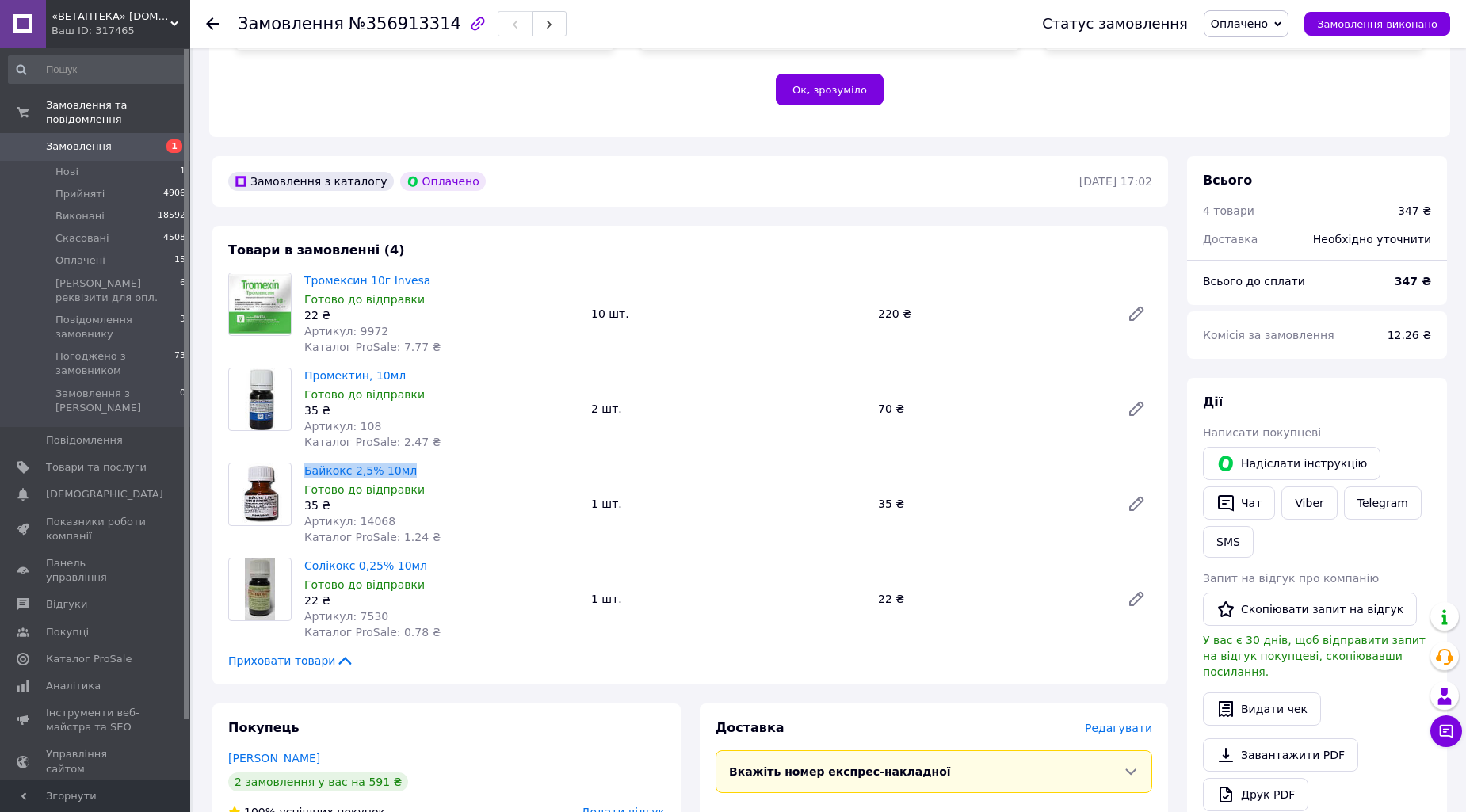
drag, startPoint x: 303, startPoint y: 441, endPoint x: 434, endPoint y: 442, distance: 131.0
click at [434, 460] on div "Байкокс 2,5% 10мл Готово до відправки 35 ₴ Артикул: 14068 Каталог ProSale: 1.24…" at bounding box center [442, 504] width 287 height 89
copy link "Байкокс 2,5% 10мл"
drag, startPoint x: 302, startPoint y: 531, endPoint x: 464, endPoint y: 535, distance: 162.0
click at [464, 554] on div "Солікокс 0,25% 10мл Готово до відправки 22 ₴ Артикул: 7530 Каталог ProSale: 0.7…" at bounding box center [442, 598] width 287 height 89
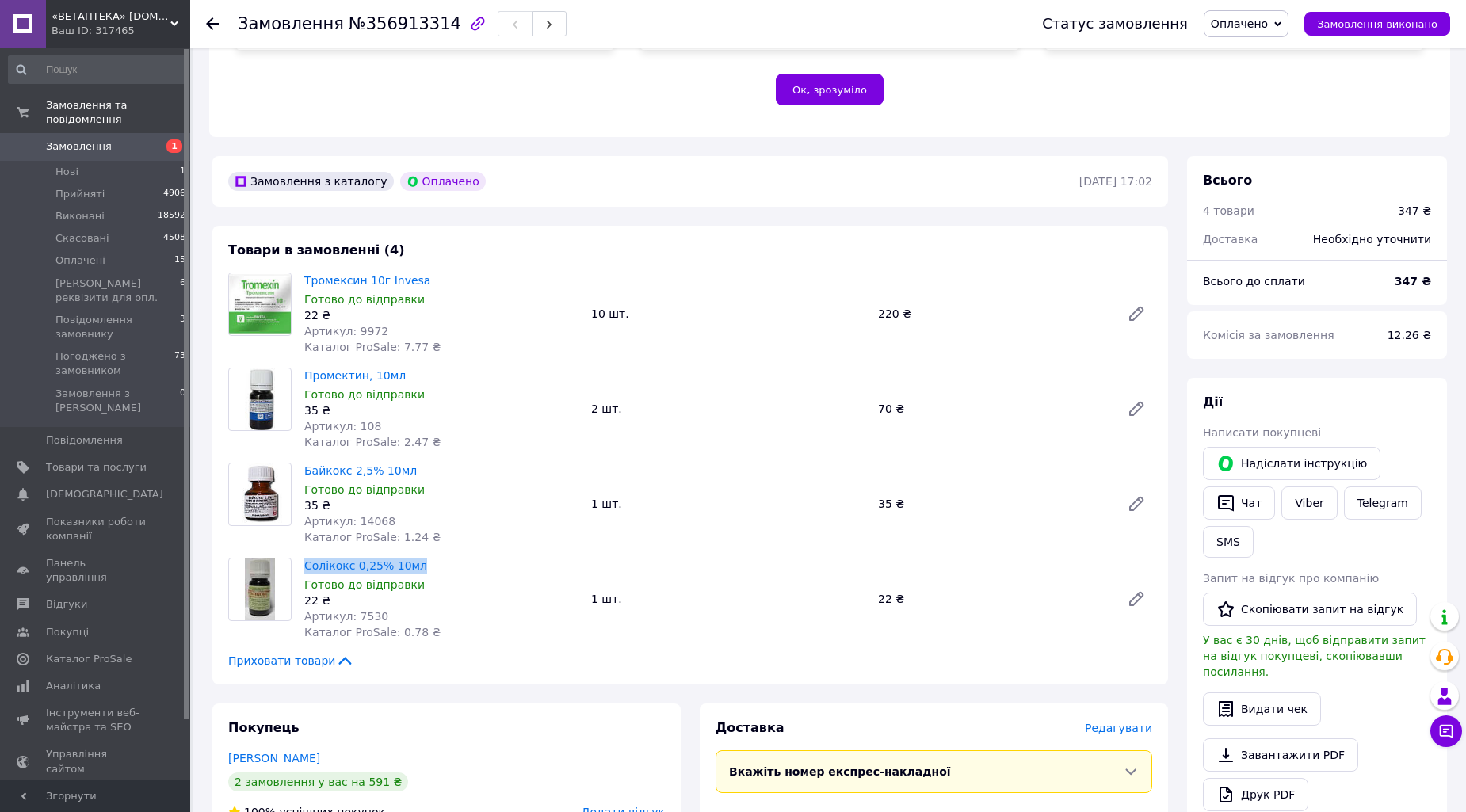
copy link "Солікокс 0,25% 10мл"
drag, startPoint x: 1236, startPoint y: 25, endPoint x: 1260, endPoint y: 167, distance: 144.0
click at [1236, 25] on span "Оплачено" at bounding box center [1239, 23] width 57 height 13
click at [1263, 149] on li "Повідомлення замовнику" at bounding box center [1307, 150] width 207 height 24
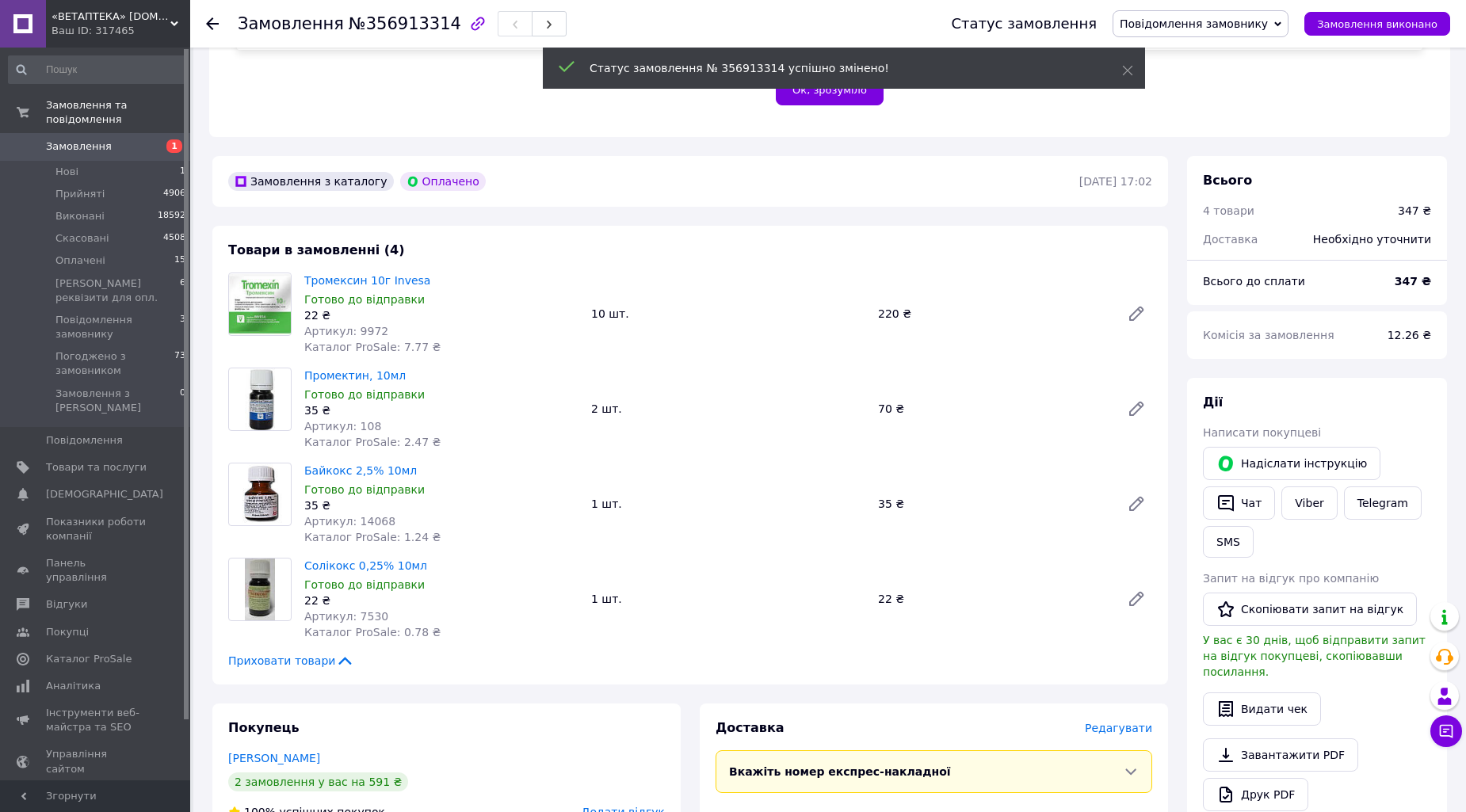
click at [209, 21] on use at bounding box center [212, 23] width 13 height 13
